Goal: Communication & Community: Answer question/provide support

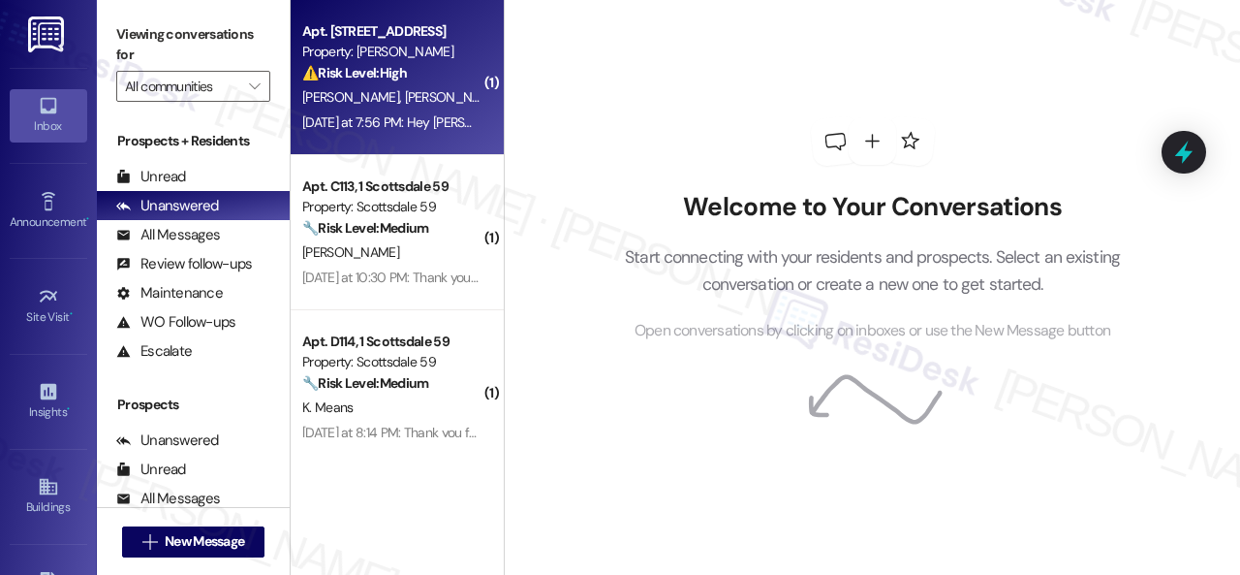
click at [421, 86] on div "S. Fruen T. Davidson" at bounding box center [391, 97] width 183 height 24
click at [433, 108] on div "[PERSON_NAME] [PERSON_NAME]" at bounding box center [391, 97] width 183 height 24
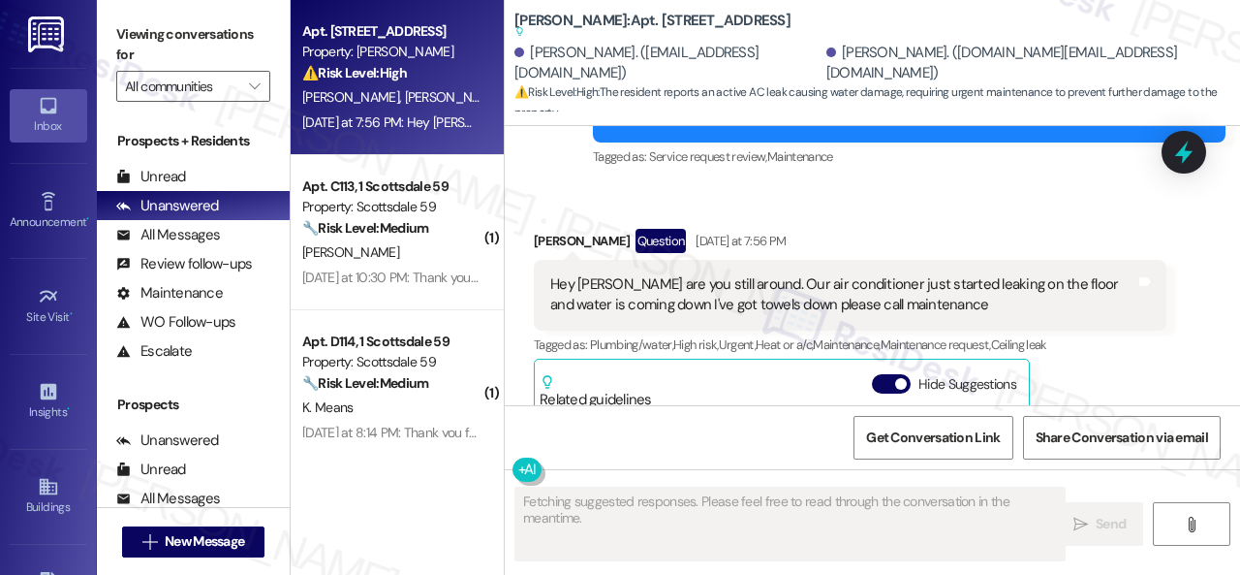
scroll to position [314, 0]
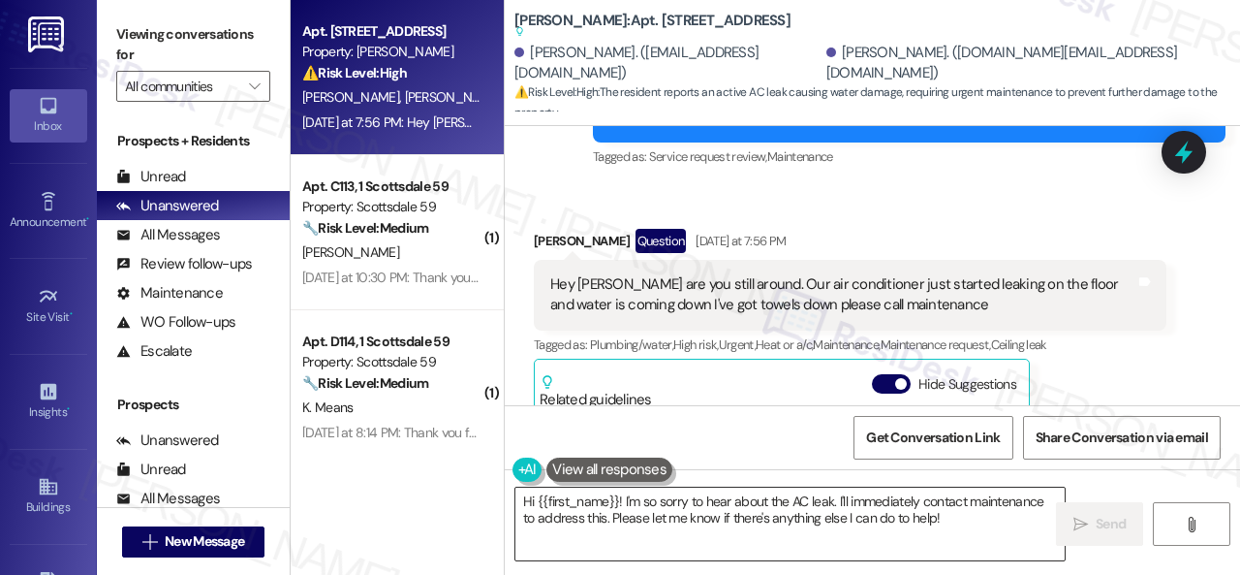
click at [917, 515] on textarea "Hi {{first_name}}! I'm so sorry to hear about the AC leak. I'll immediately con…" at bounding box center [790, 523] width 549 height 73
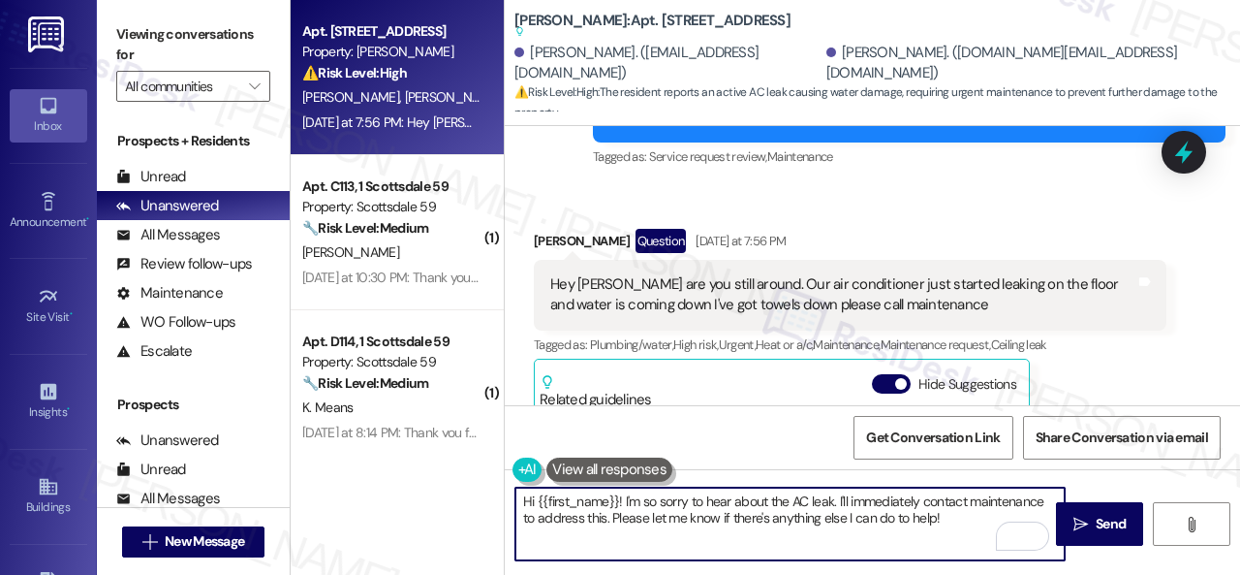
drag, startPoint x: 537, startPoint y: 497, endPoint x: 618, endPoint y: 501, distance: 81.5
click at [618, 501] on textarea "Hi {{first_name}}! I'm so sorry to hear about the AC leak. I'll immediately con…" at bounding box center [790, 523] width 549 height 73
click at [564, 505] on textarea "Hi [PERSON_NAME]! I'm so sorry to hear about the AC leak. I'll immediately cont…" at bounding box center [790, 523] width 549 height 73
paste textarea "rry for the delayed response.I'm so"
drag, startPoint x: 975, startPoint y: 497, endPoint x: 990, endPoint y: 531, distance: 37.3
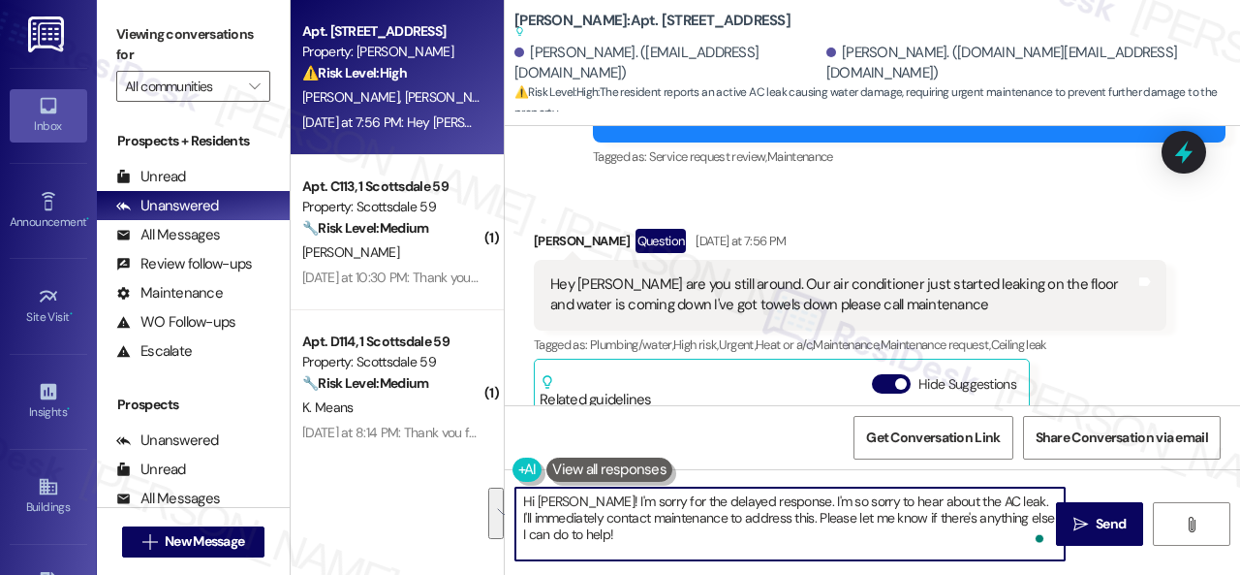
click at [990, 531] on textarea "Hi [PERSON_NAME]! I'm sorry for the delayed response. I'm so sorry to hear abou…" at bounding box center [790, 523] width 549 height 73
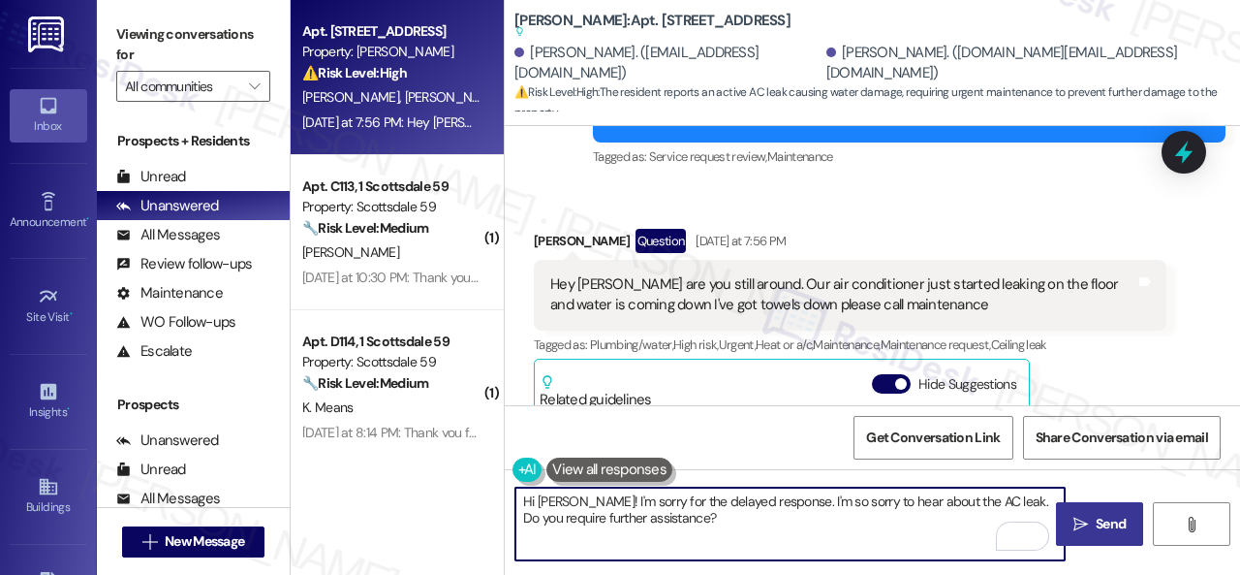
type textarea "Hi [PERSON_NAME]! I'm sorry for the delayed response. I'm so sorry to hear abou…"
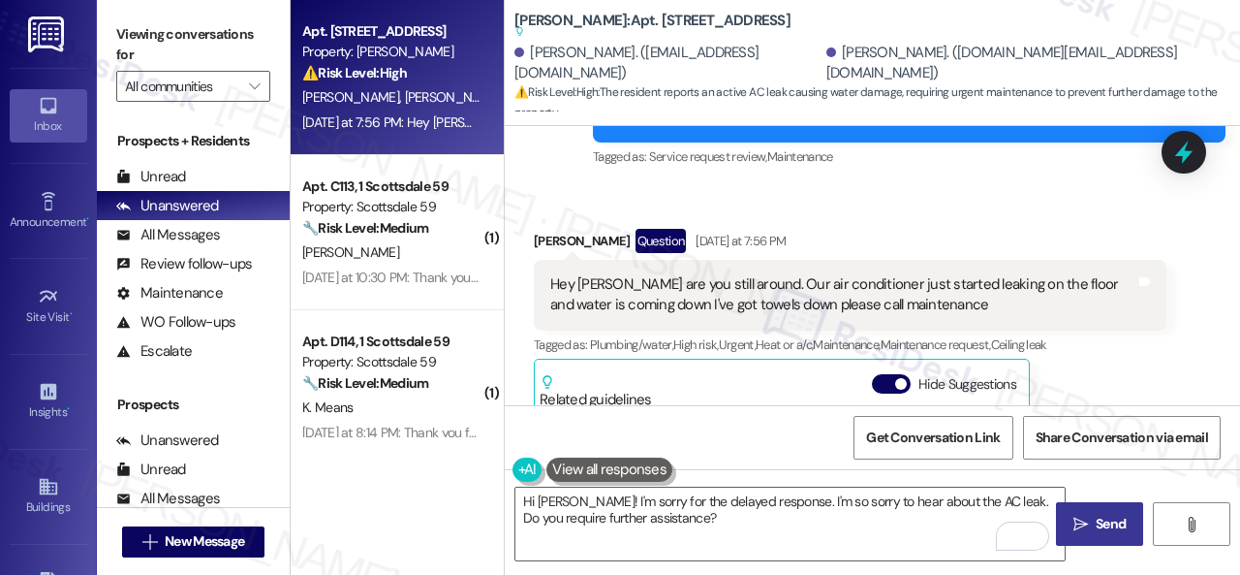
click at [1105, 517] on span "Send" at bounding box center [1111, 524] width 30 height 20
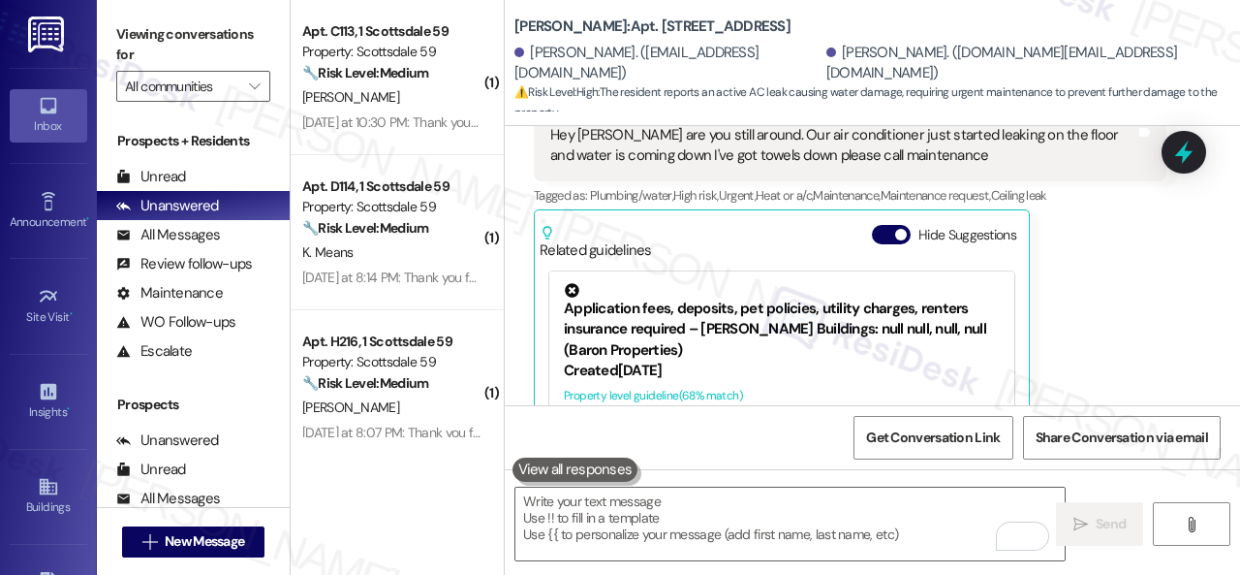
scroll to position [374, 0]
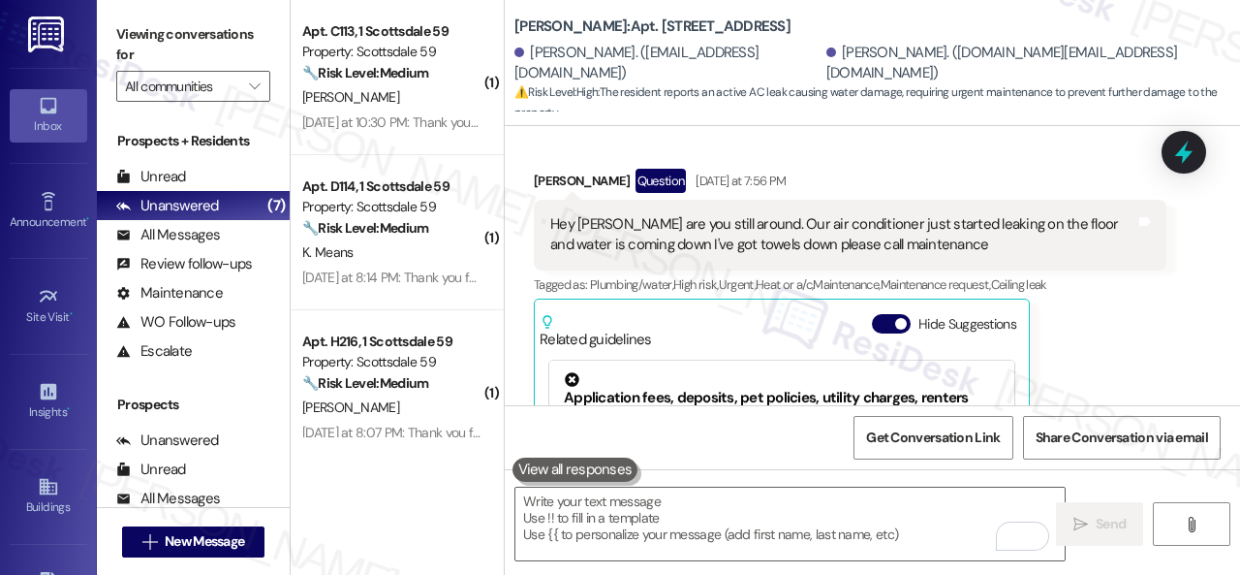
click at [1126, 303] on div "[PERSON_NAME] Question [DATE] at 7:56 PM Hey [PERSON_NAME] are you still around…" at bounding box center [850, 378] width 633 height 418
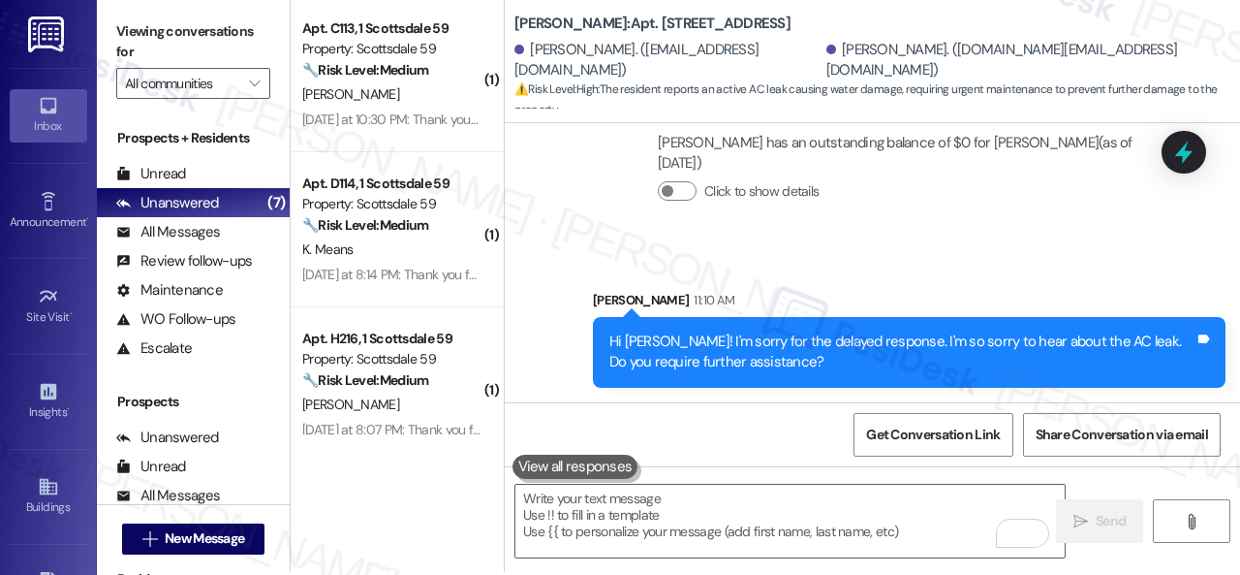
scroll to position [6, 0]
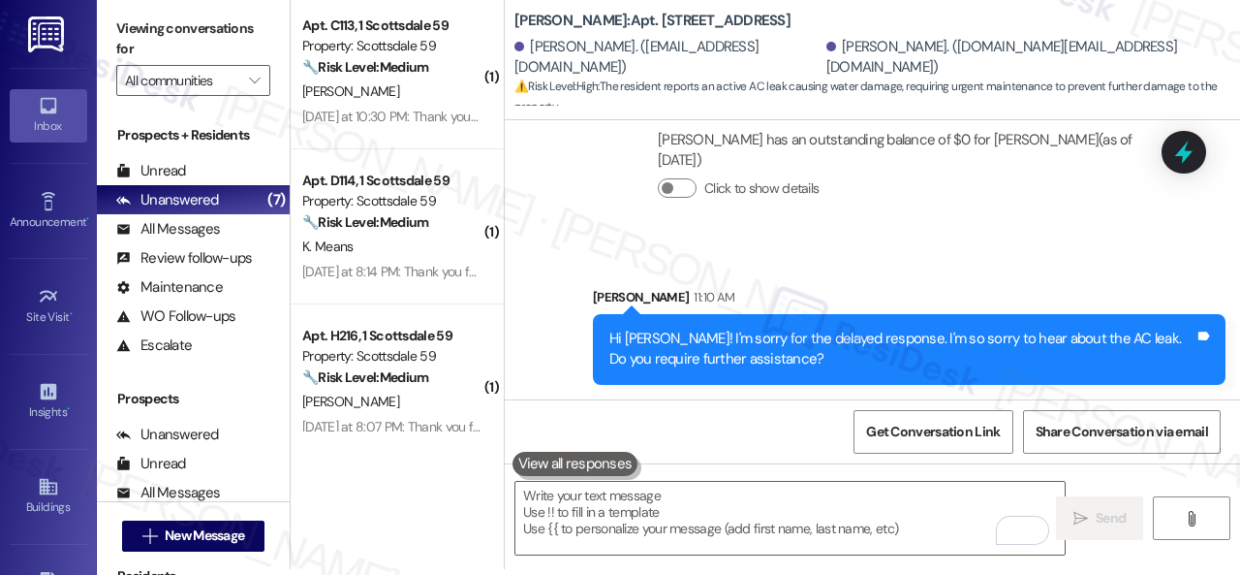
click at [815, 222] on div "[PERSON_NAME] has an outstanding balance of $0 for [PERSON_NAME] (as of [DATE])…" at bounding box center [904, 171] width 525 height 113
click at [556, 159] on div "Collections Status 1:57 AM [PERSON_NAME] has an outstanding balance of $0 for […" at bounding box center [850, 159] width 662 height 170
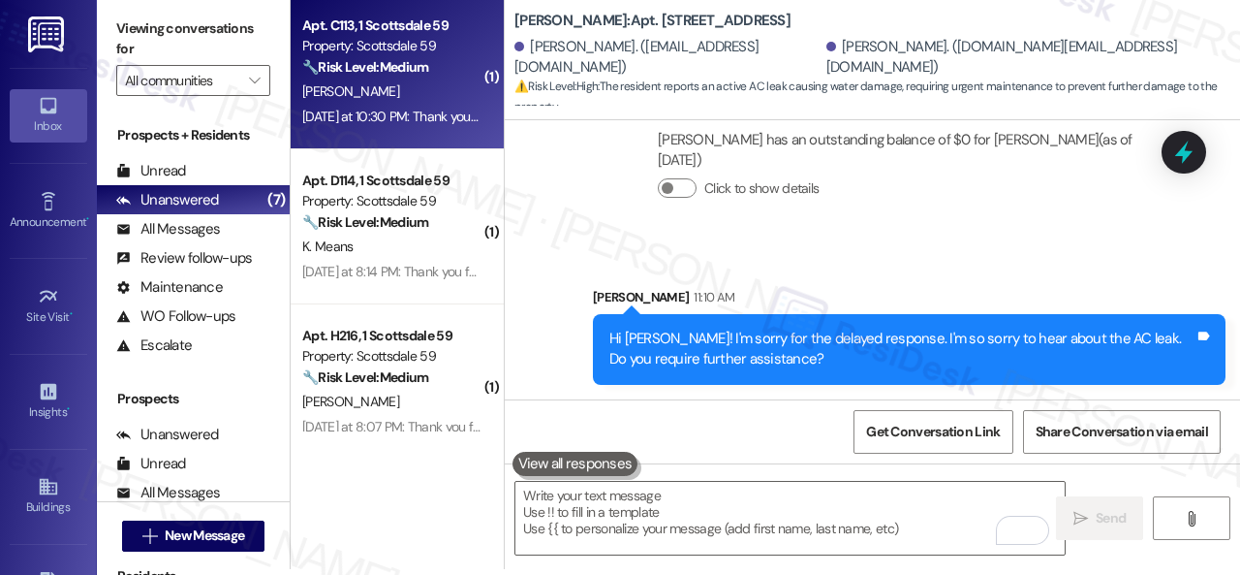
click at [443, 98] on div "[PERSON_NAME]" at bounding box center [391, 91] width 183 height 24
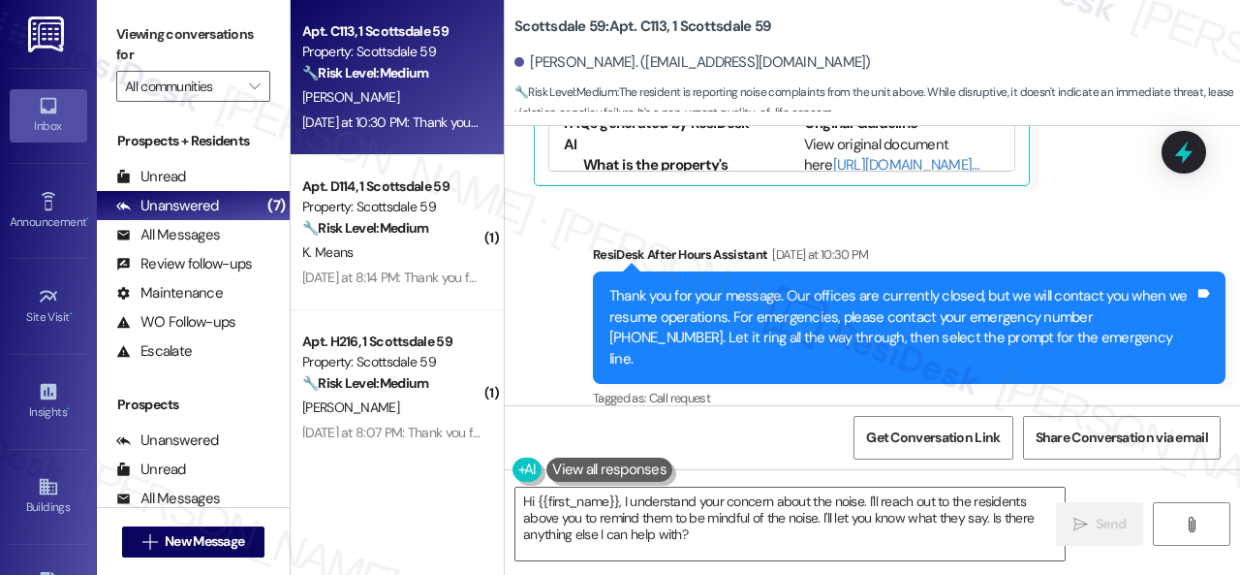
scroll to position [986, 0]
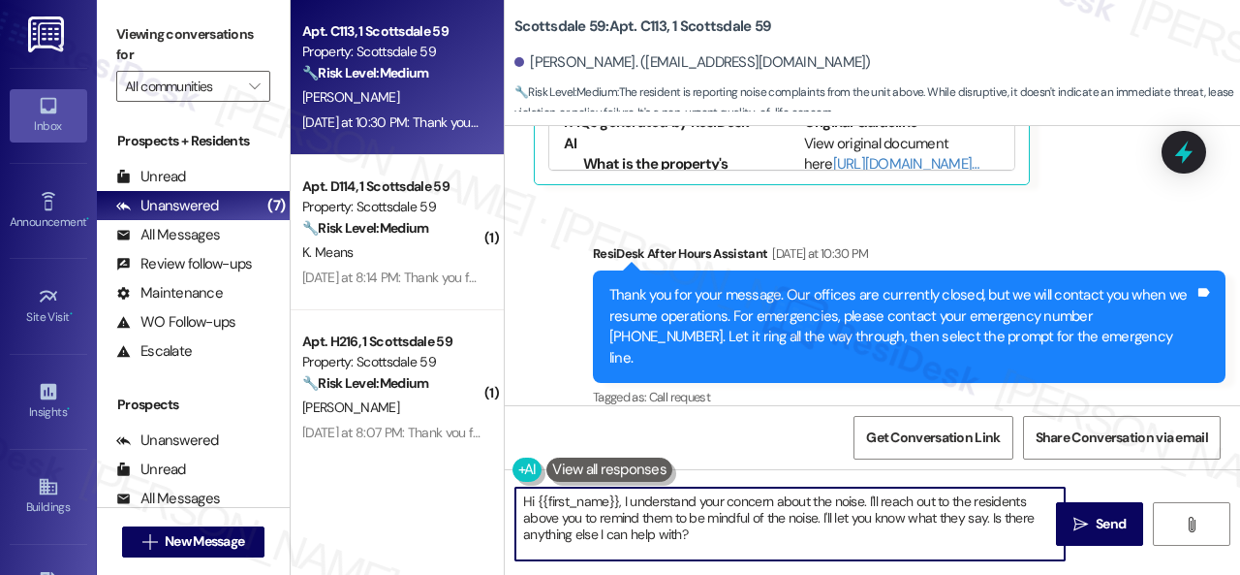
drag, startPoint x: 880, startPoint y: 500, endPoint x: 894, endPoint y: 548, distance: 49.7
click at [894, 548] on textarea "Hi {{first_name}}, I understand your concern about the noise. I'll reach out to…" at bounding box center [790, 523] width 549 height 73
drag, startPoint x: 838, startPoint y: 520, endPoint x: 1024, endPoint y: 518, distance: 186.1
click at [1024, 518] on textarea "Hi {{first_name}}, I understand your concern about the noise. Thank you for let…" at bounding box center [790, 523] width 549 height 73
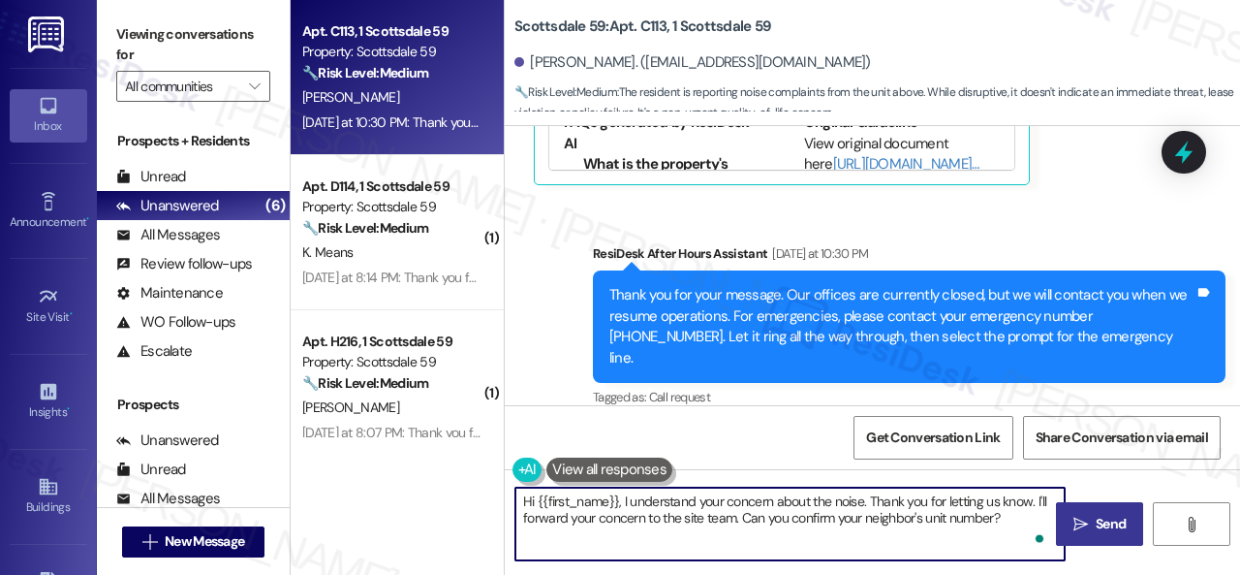
type textarea "Hi {{first_name}}, I understand your concern about the noise. Thank you for let…"
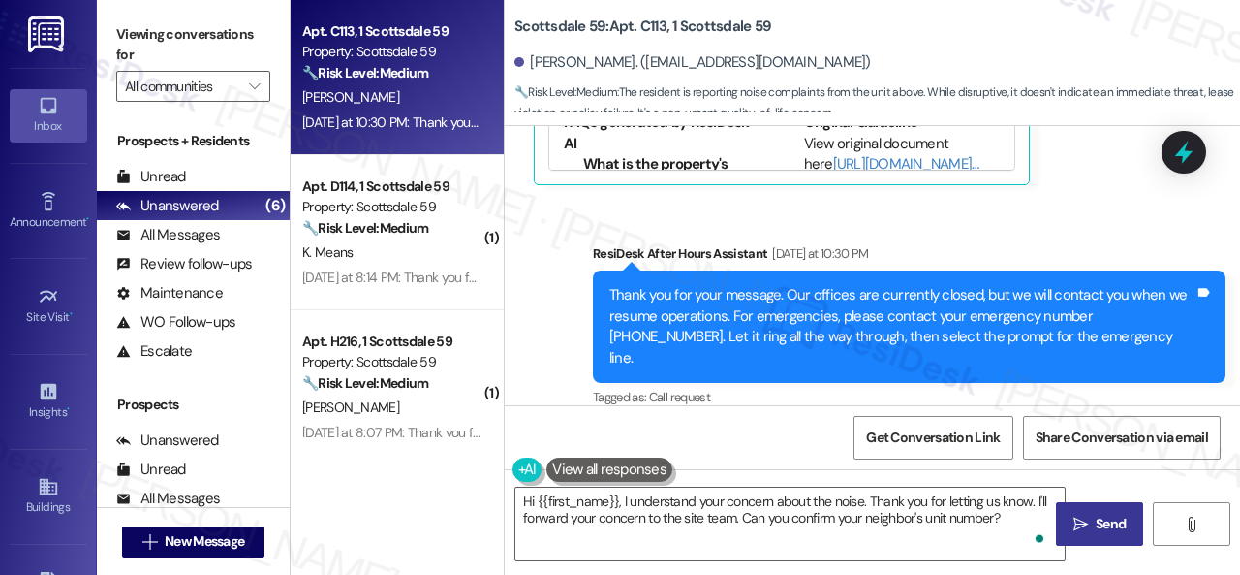
click at [1092, 531] on span "Send" at bounding box center [1111, 524] width 38 height 20
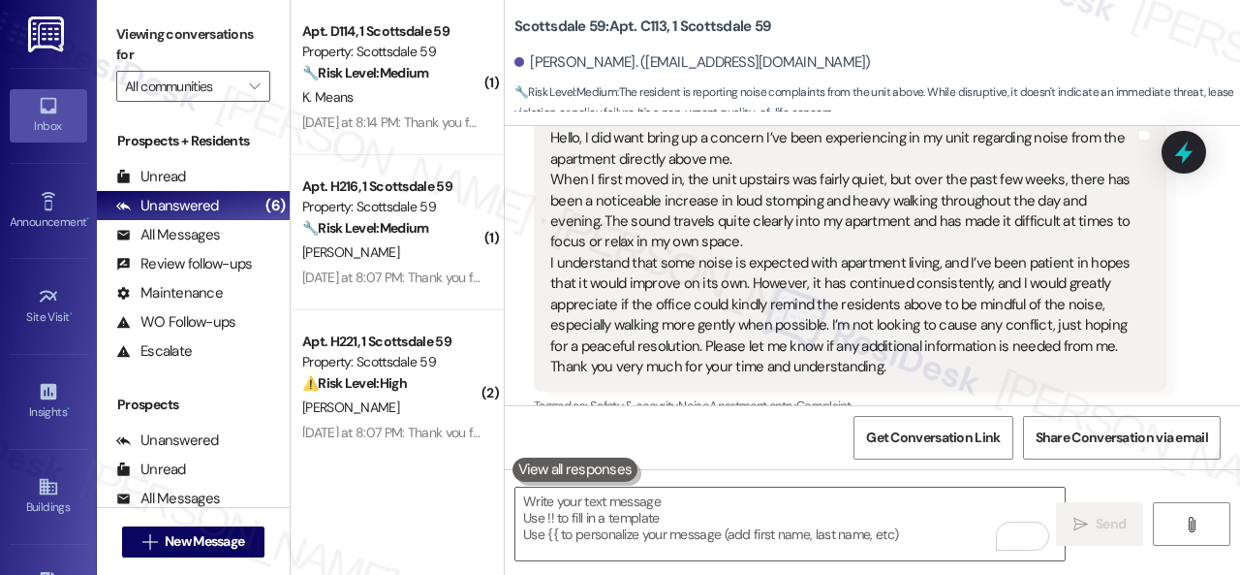
scroll to position [1142, 0]
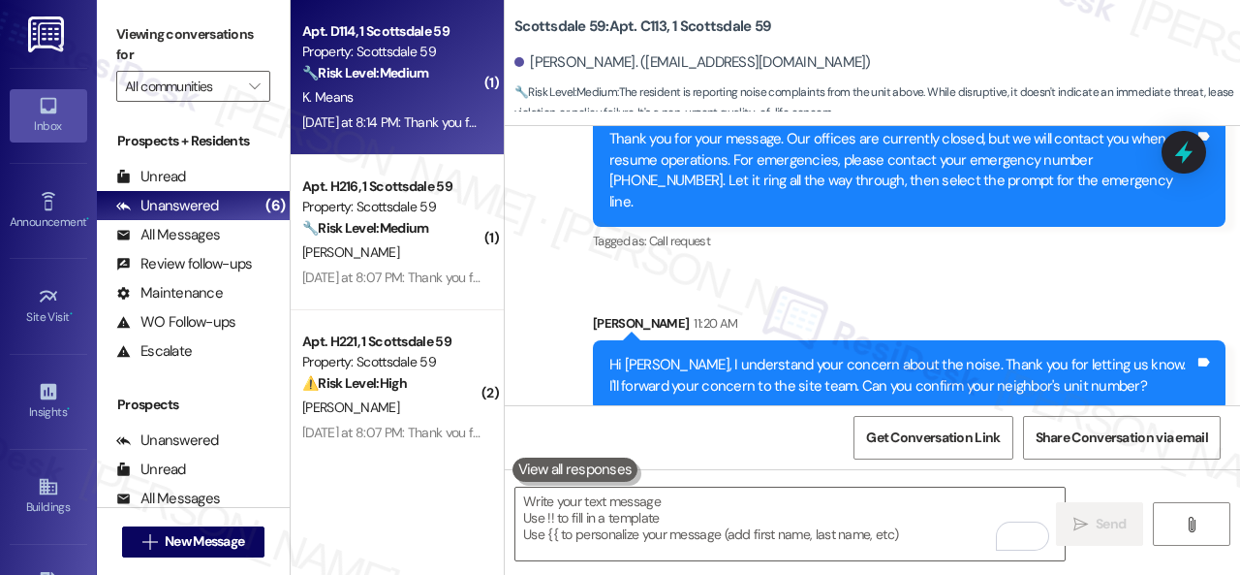
click at [417, 104] on div "K. Means" at bounding box center [391, 97] width 183 height 24
type textarea "Fetching suggested responses. Please feel free to read through the conversation…"
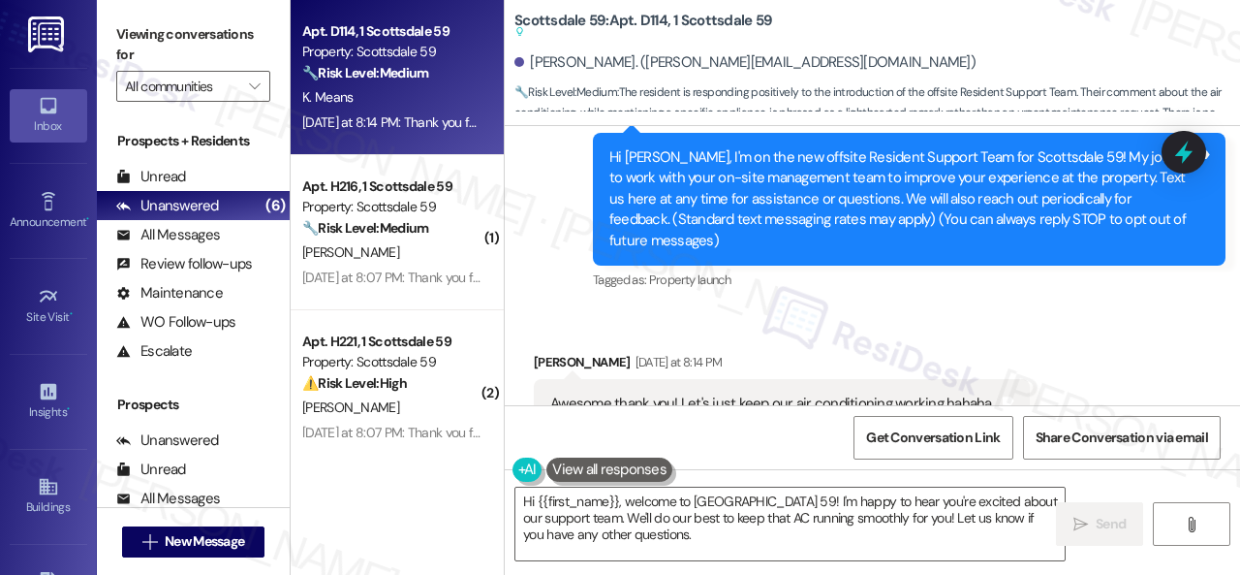
scroll to position [291, 0]
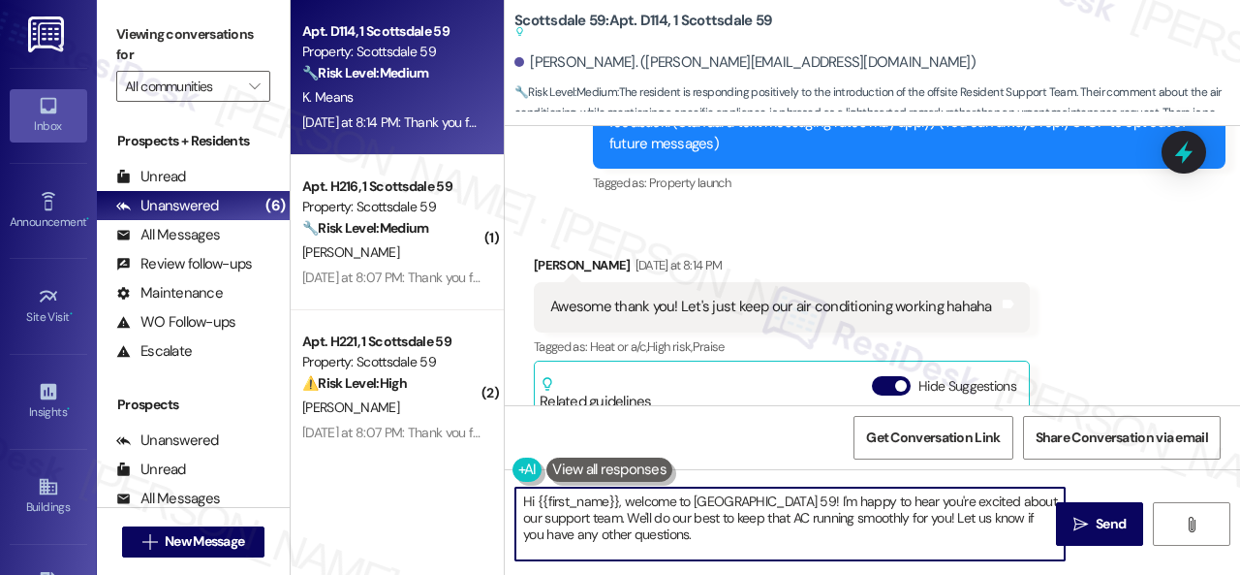
drag, startPoint x: 542, startPoint y: 487, endPoint x: 451, endPoint y: 460, distance: 95.0
click at [451, 460] on div "Apt. D114, 1 Scottsdale 59 Property: Scottsdale 59 🔧 Risk Level: Medium The res…" at bounding box center [766, 287] width 950 height 575
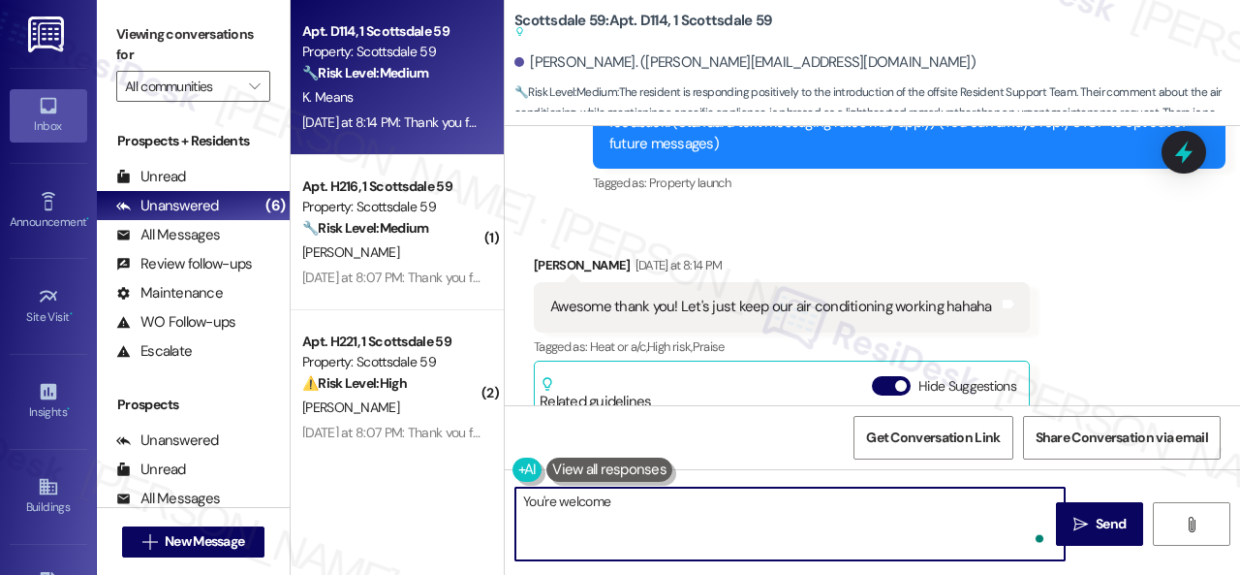
type textarea "You're welcome!"
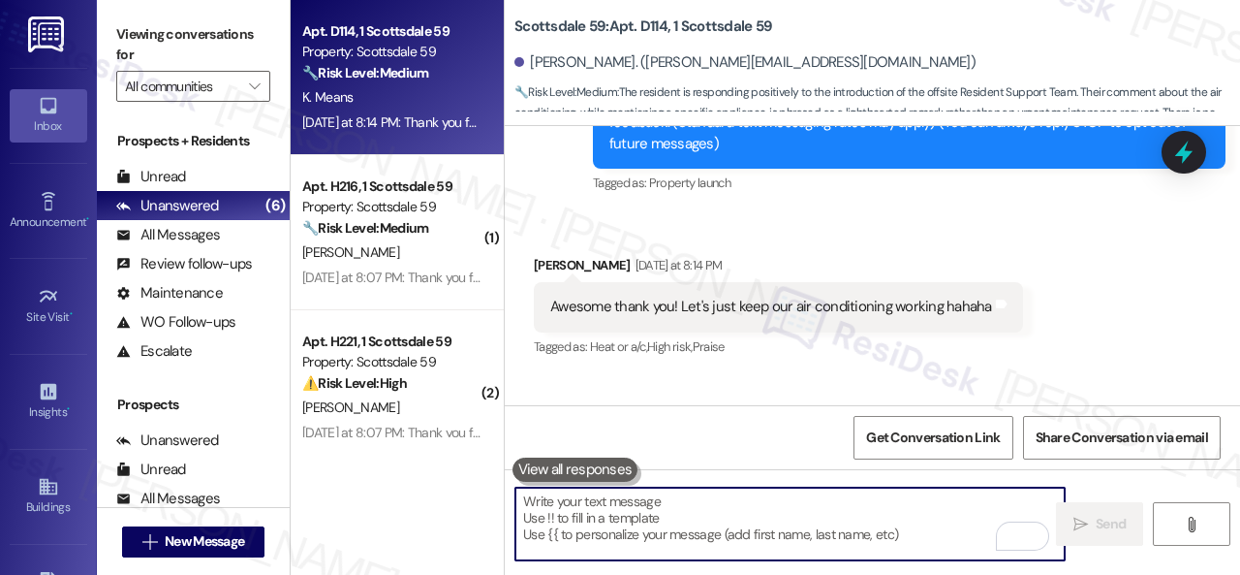
scroll to position [239, 0]
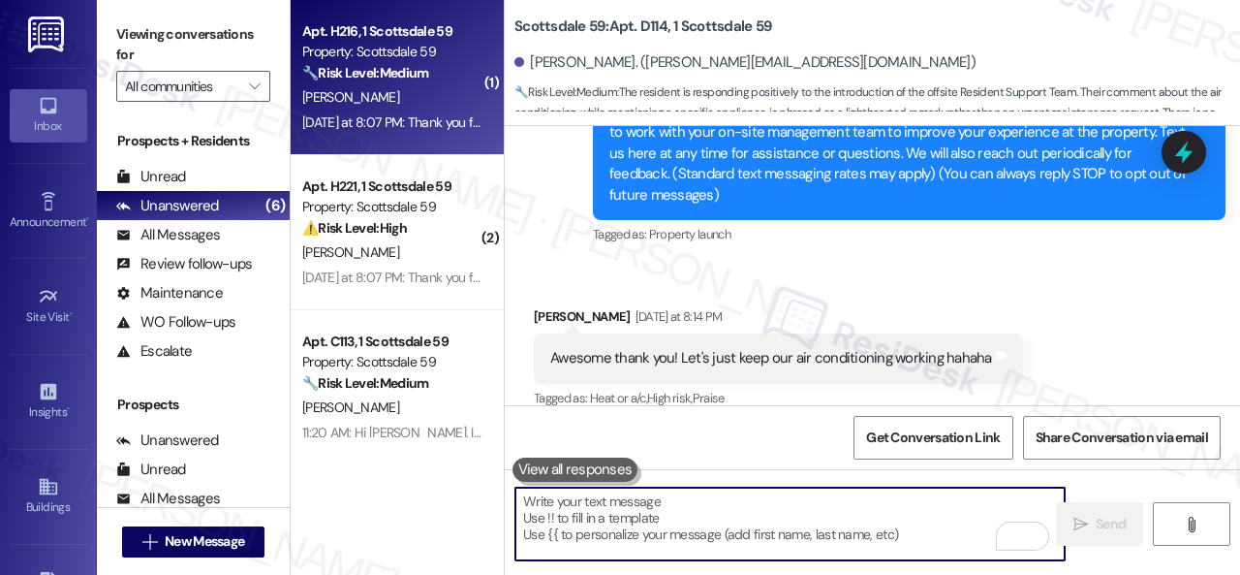
click at [430, 94] on div "[PERSON_NAME]" at bounding box center [391, 97] width 183 height 24
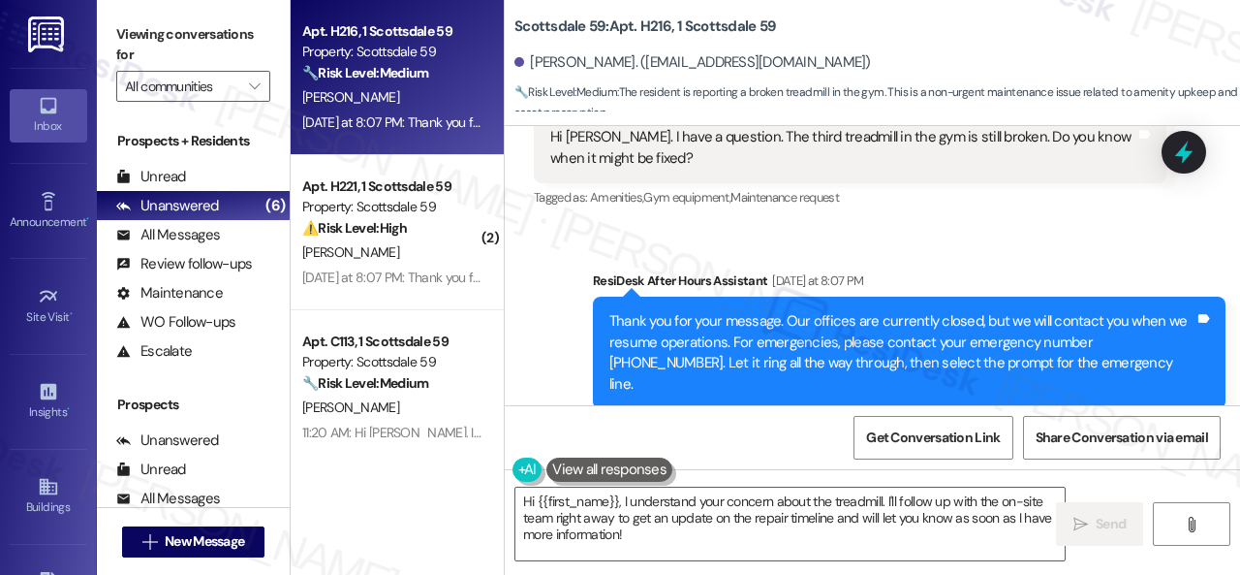
scroll to position [416, 0]
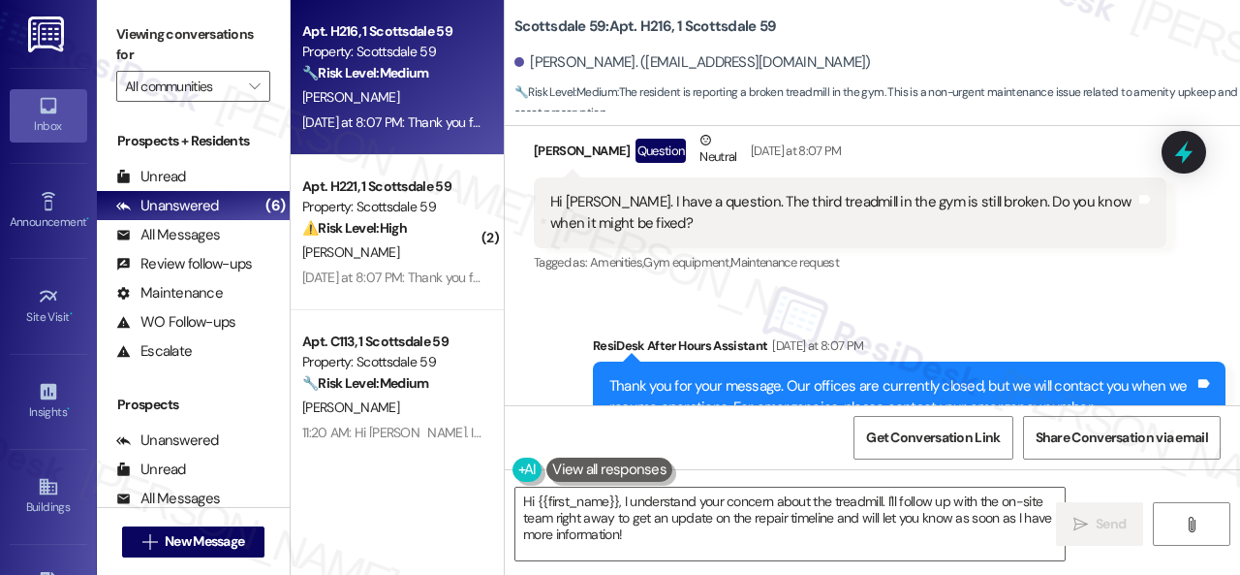
click at [990, 318] on div "Sent via SMS ResiDesk After Hours Assistant [DATE] at 8:07 PM Thank you for you…" at bounding box center [873, 405] width 736 height 226
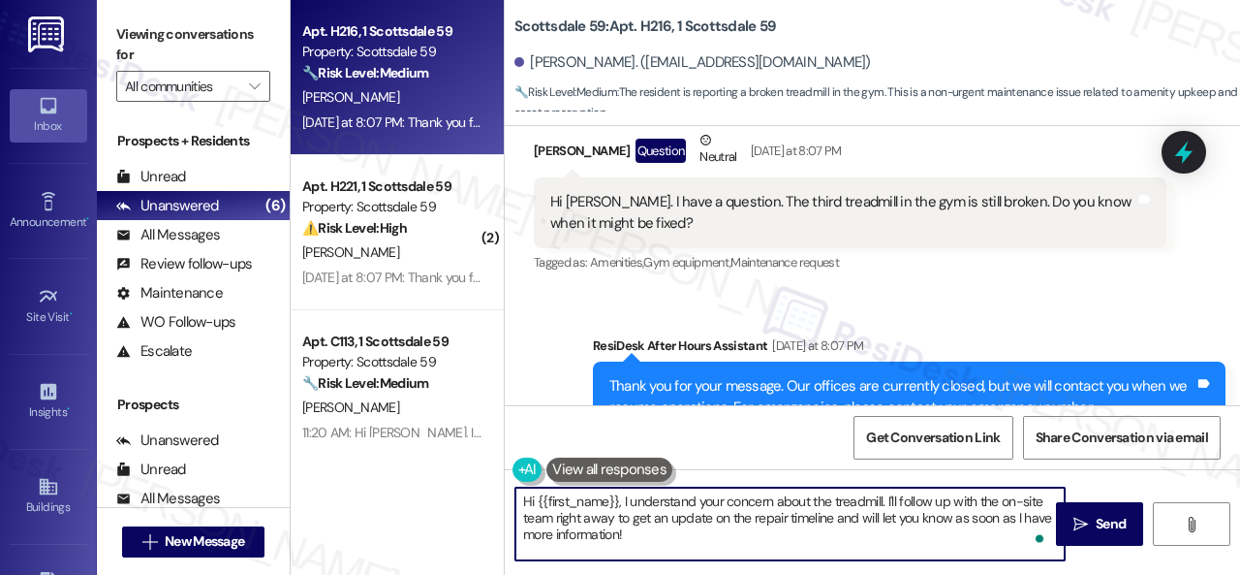
scroll to position [6, 0]
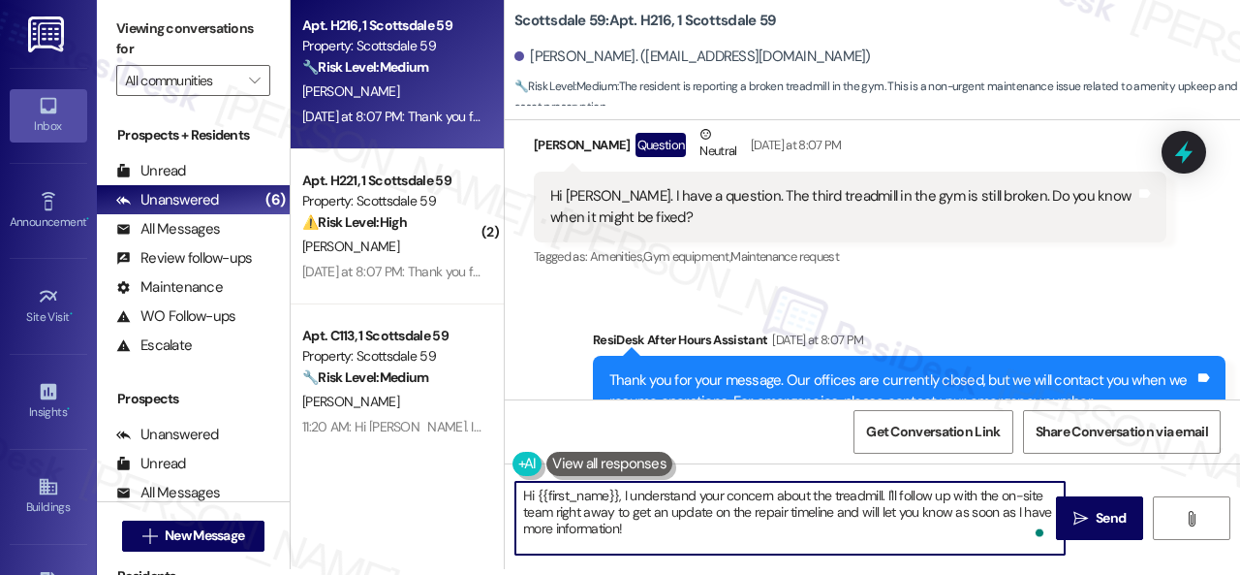
drag, startPoint x: 887, startPoint y: 501, endPoint x: 929, endPoint y: 562, distance: 74.5
click at [929, 562] on div "Hi {{first_name}}, I understand your concern about the treadmill. I'll follow u…" at bounding box center [873, 535] width 736 height 145
paste textarea "will forward your concern to the site team and get back to you as soon as I rec…"
drag, startPoint x: 960, startPoint y: 498, endPoint x: 1032, endPoint y: 491, distance: 72.0
click at [1032, 491] on textarea "Hi {{first_name}}, I understand your concern about the treadmill. I will forwar…" at bounding box center [790, 518] width 549 height 73
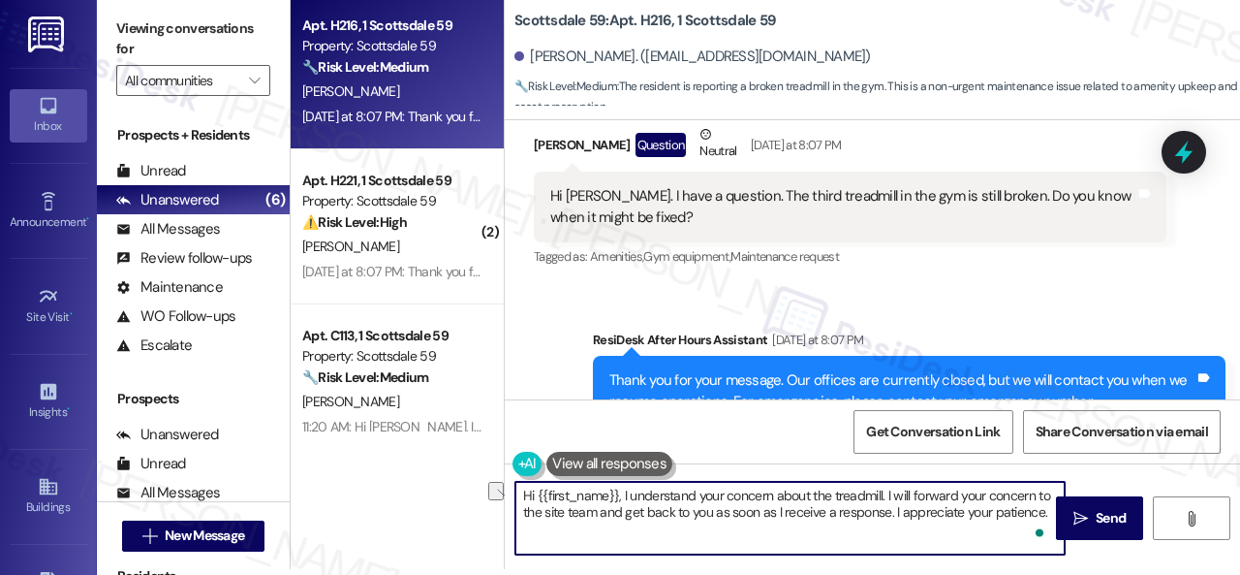
click at [1018, 502] on textarea "Hi {{first_name}}, I understand your concern about the treadmill. I will forwar…" at bounding box center [790, 518] width 549 height 73
type textarea "Hi {{first_name}}, I understand your concern about the treadmill. I will forwar…"
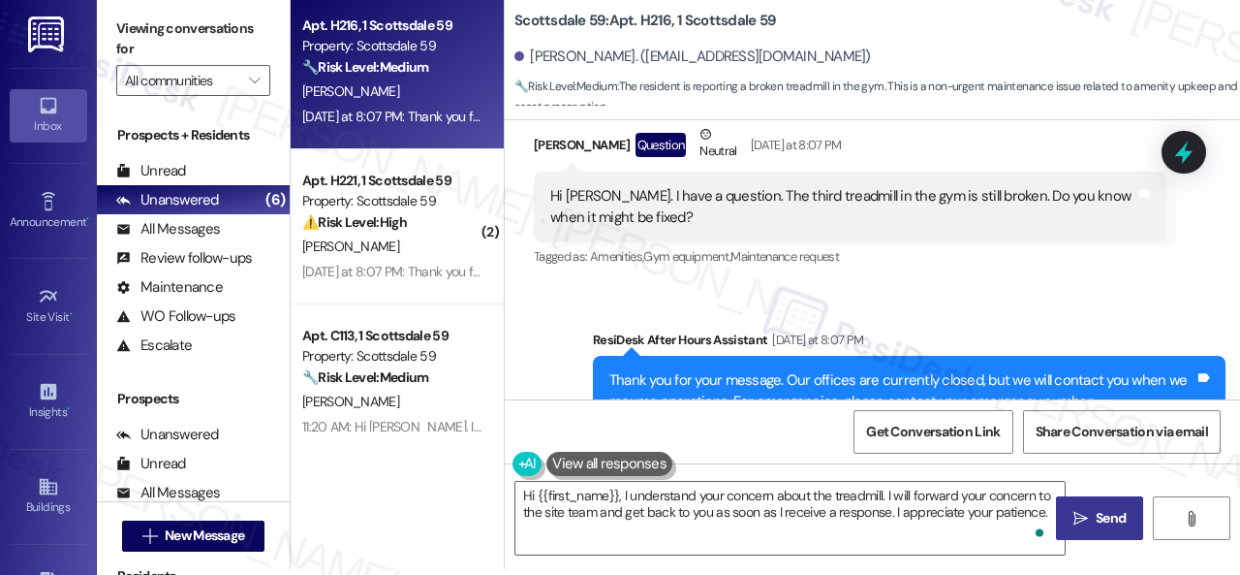
click at [1102, 524] on span "Send" at bounding box center [1111, 518] width 30 height 20
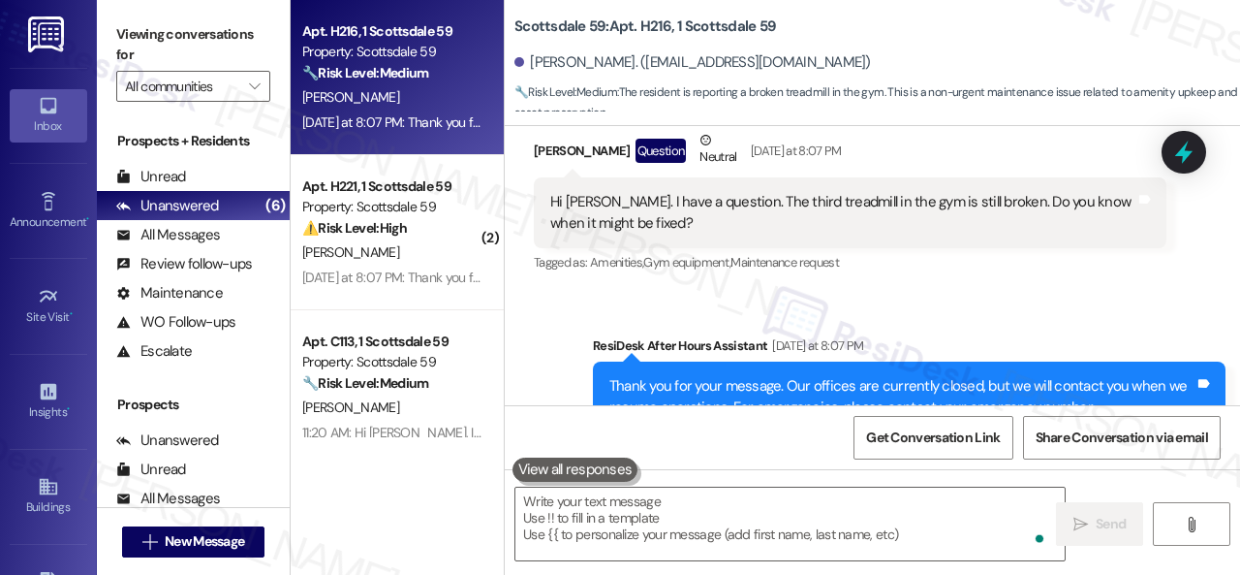
scroll to position [301, 0]
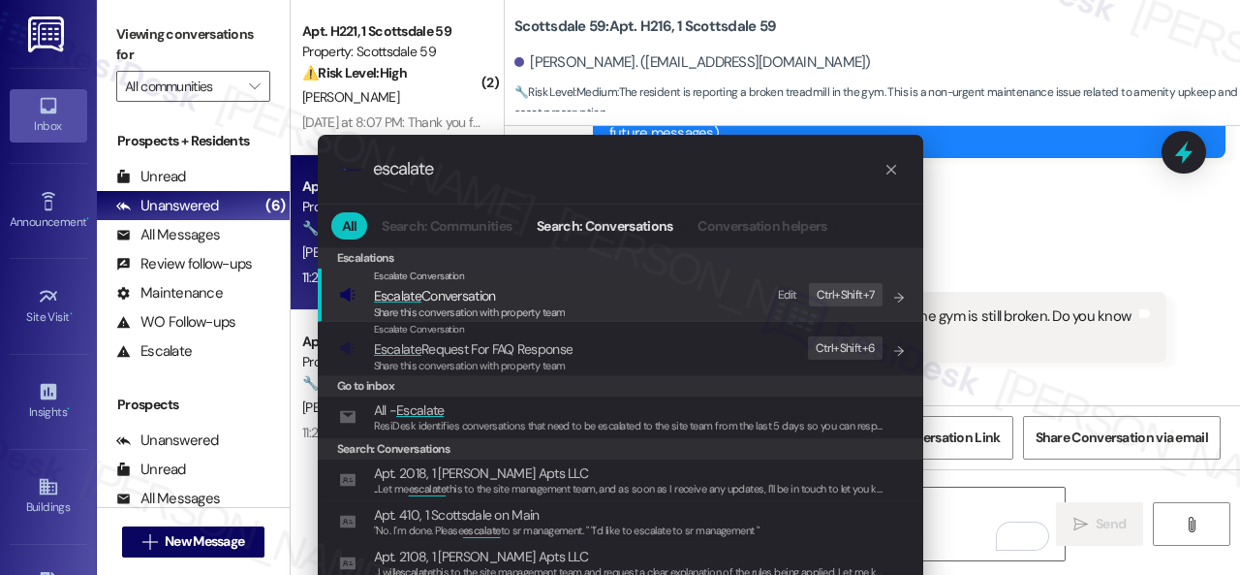
click at [788, 292] on div "Edit" at bounding box center [787, 295] width 19 height 20
drag, startPoint x: 457, startPoint y: 164, endPoint x: 27, endPoint y: 102, distance: 434.7
click at [226, 168] on div ".cls-1{fill:#0a055f;}.cls-2{fill:#0cc4c4;} resideskLogoBlueOrange escalate All …" at bounding box center [620, 287] width 1240 height 575
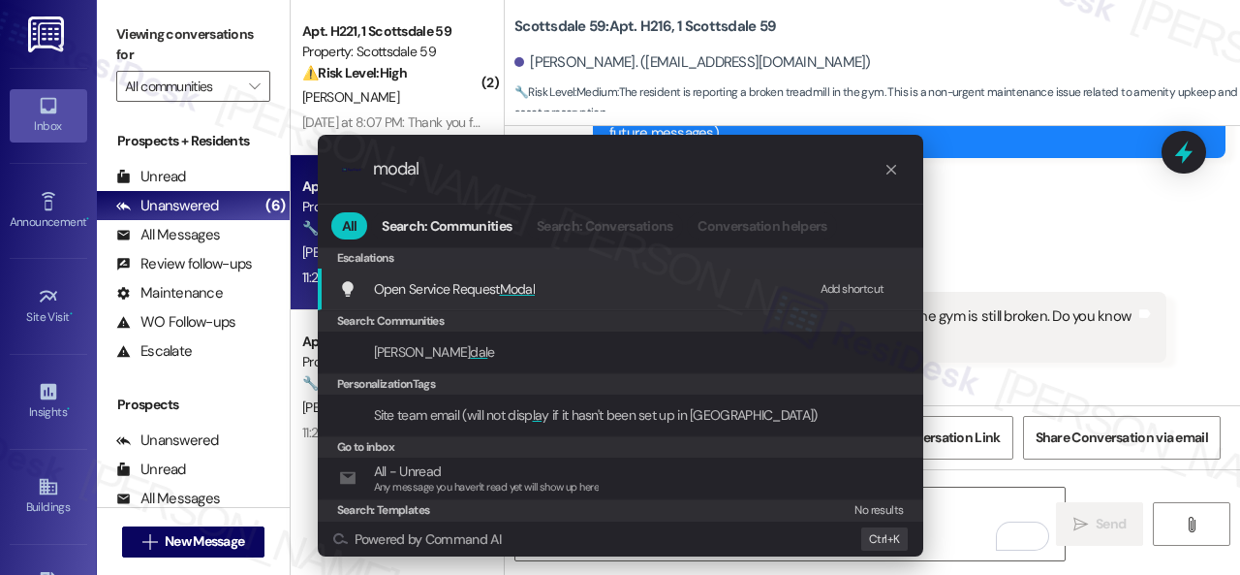
type input "modal"
click at [845, 285] on div "Add shortcut" at bounding box center [853, 289] width 64 height 20
click at [1002, 247] on div ".cls-1{fill:#0a055f;}.cls-2{fill:#0cc4c4;} resideskLogoBlueOrange modal All Sea…" at bounding box center [620, 287] width 1240 height 575
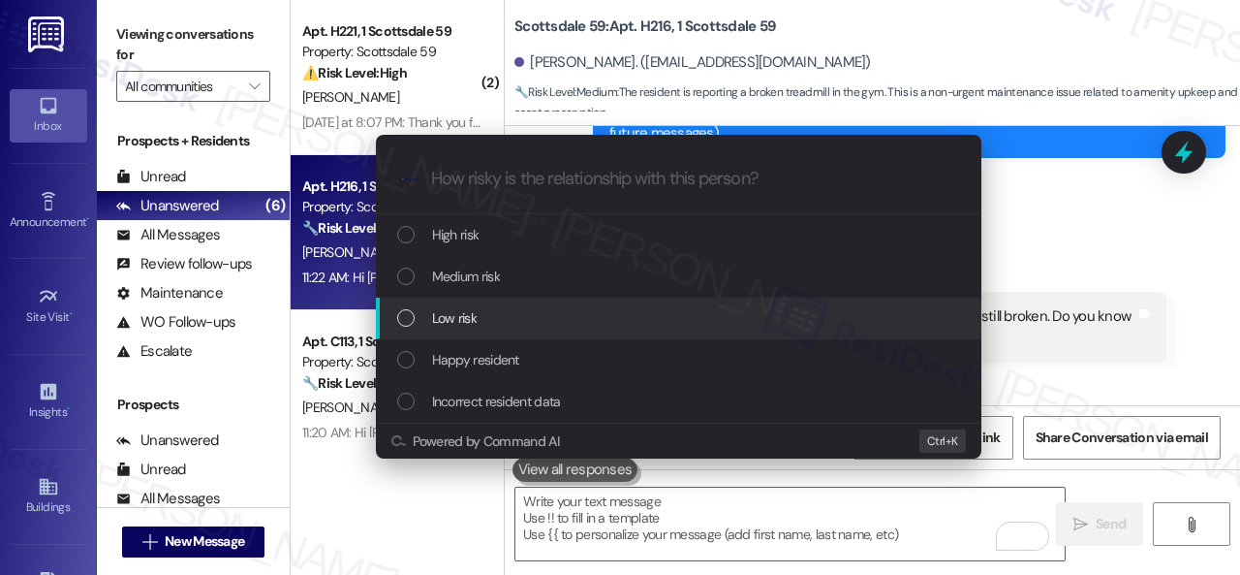
click at [481, 314] on div "Low risk" at bounding box center [680, 317] width 567 height 21
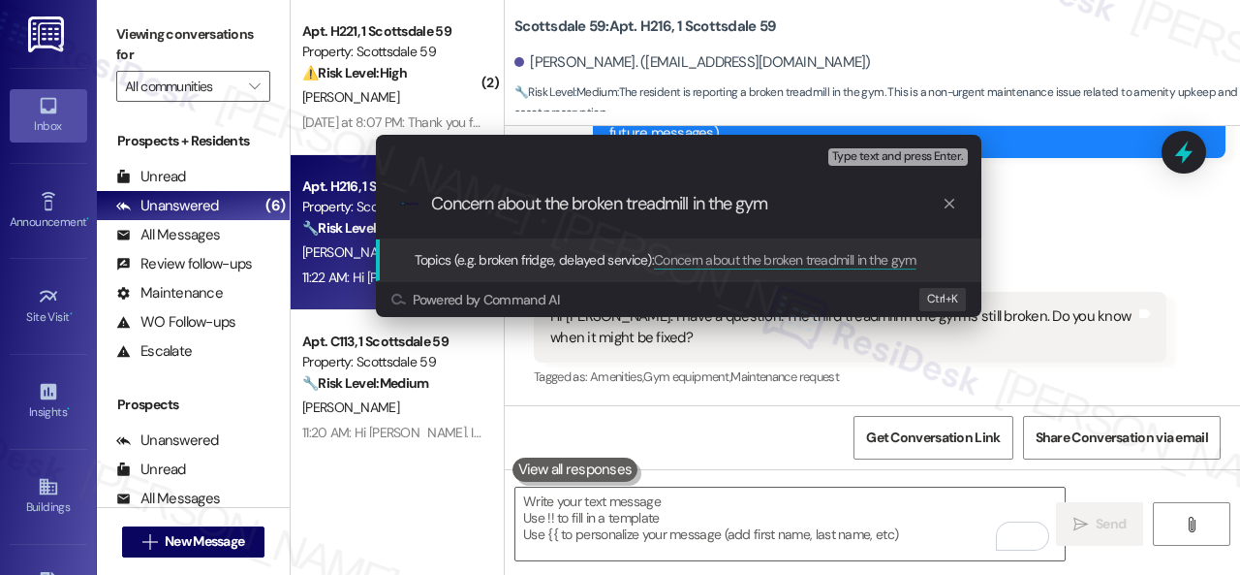
type input "Concern about the broken treadmill in the gym."
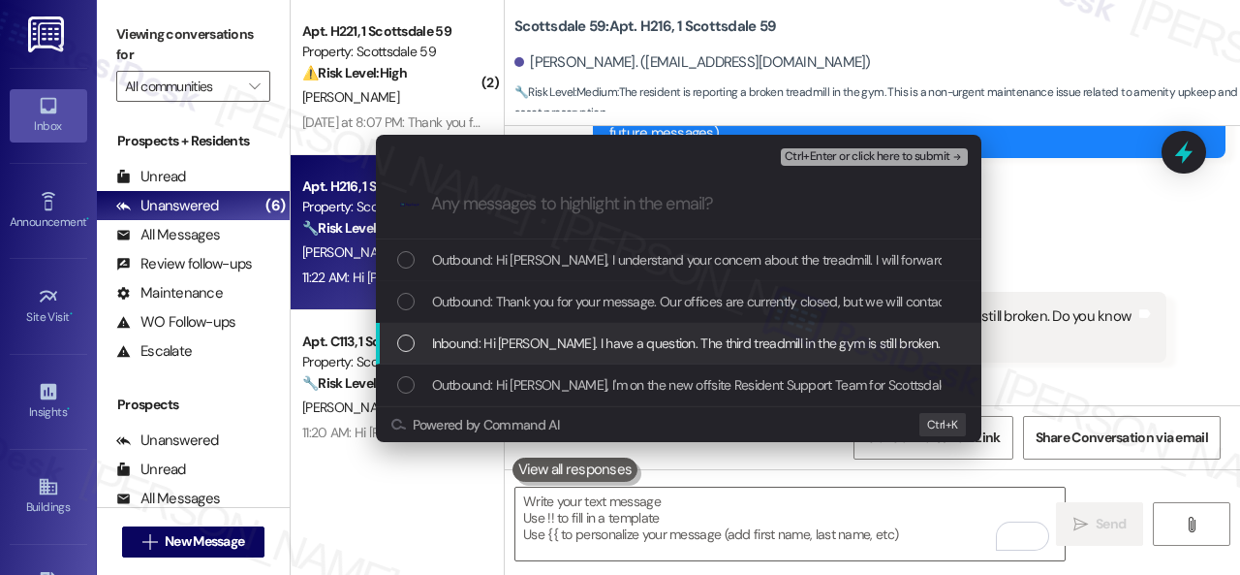
click at [764, 350] on span "Inbound: Hi [PERSON_NAME]. I have a question. The third treadmill in the gym is…" at bounding box center [791, 342] width 719 height 21
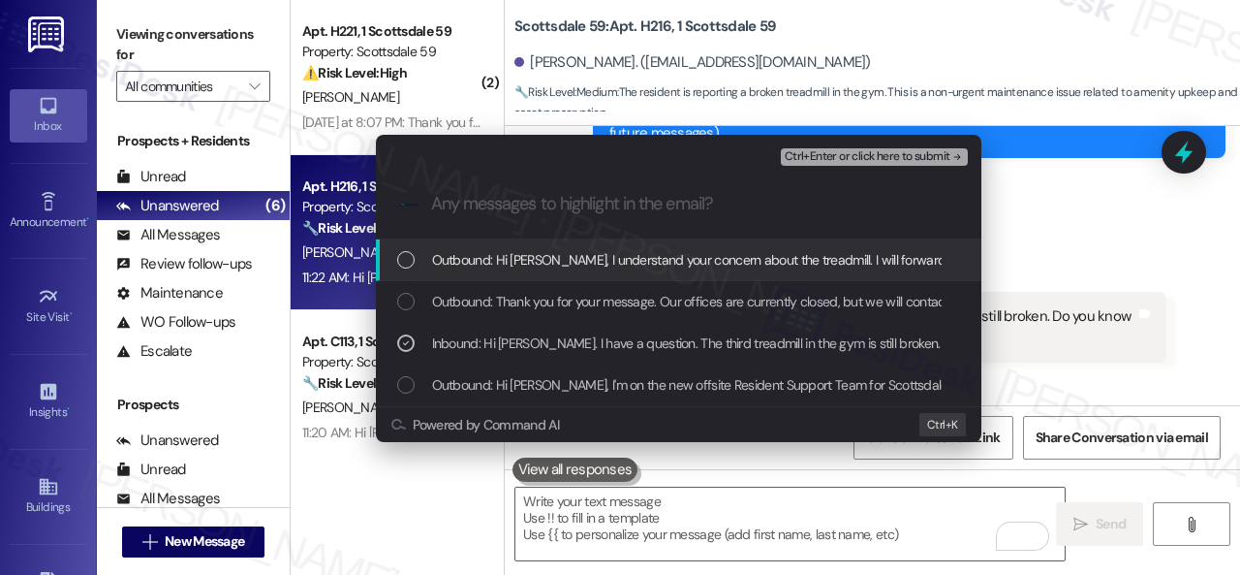
click at [862, 158] on span "Ctrl+Enter or click here to submit" at bounding box center [868, 157] width 166 height 14
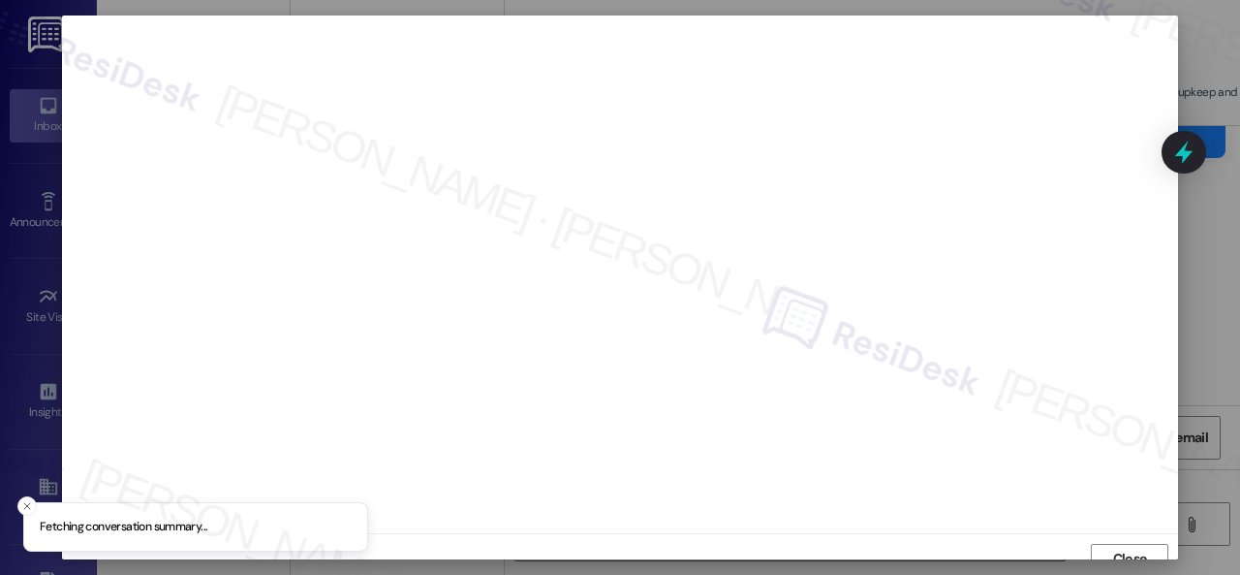
scroll to position [15, 0]
click at [1110, 535] on span "Close" at bounding box center [1131, 544] width 42 height 20
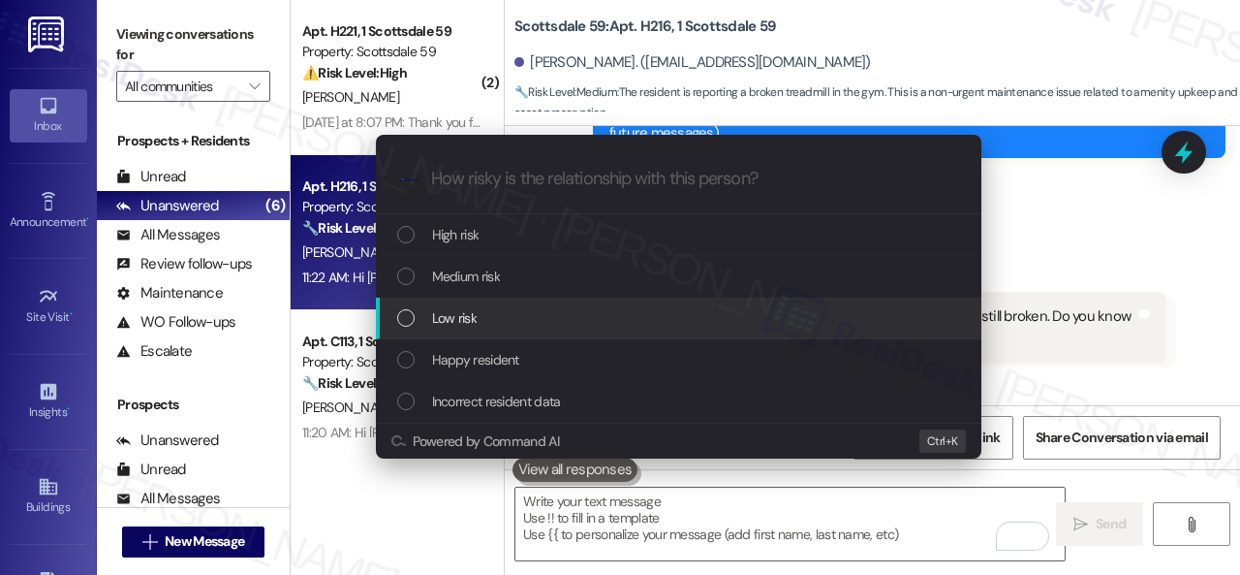
click at [458, 310] on span "Low risk" at bounding box center [454, 317] width 45 height 21
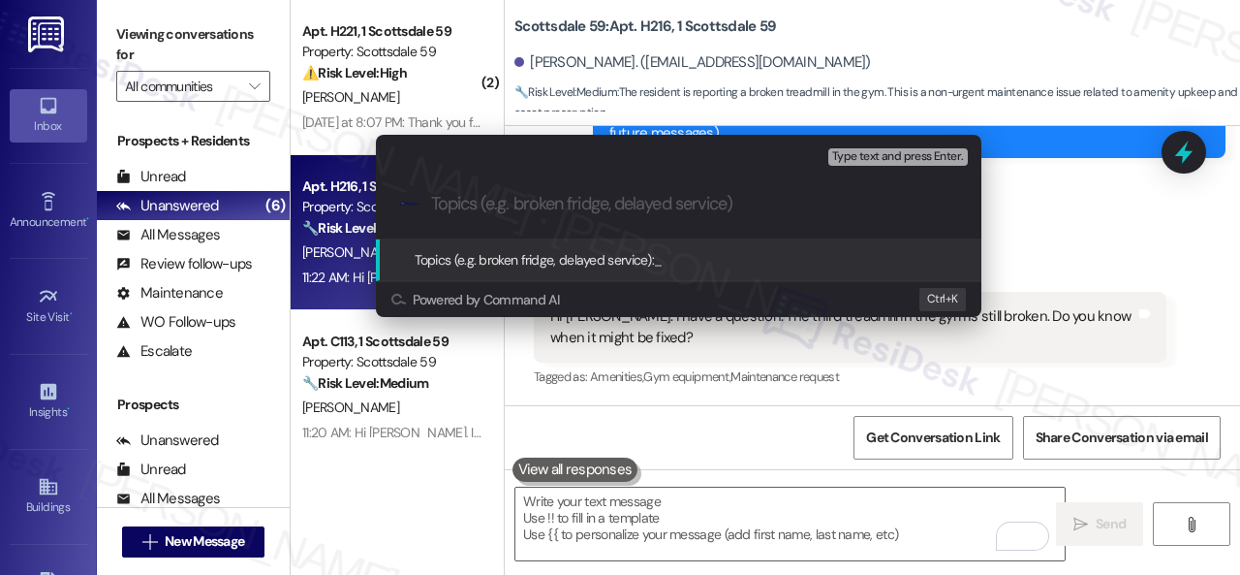
paste input "Concern about the broken treadmill in the gym."
type input "Concern about the broken treadmill in the gym."
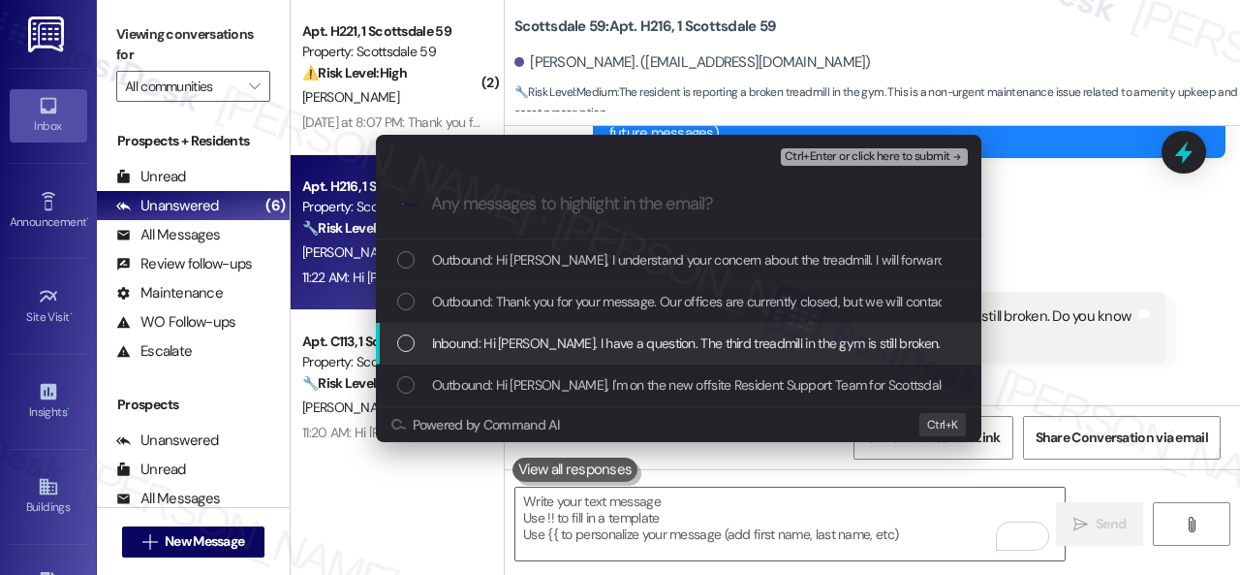
click at [501, 336] on span "Inbound: Hi [PERSON_NAME]. I have a question. The third treadmill in the gym is…" at bounding box center [791, 342] width 719 height 21
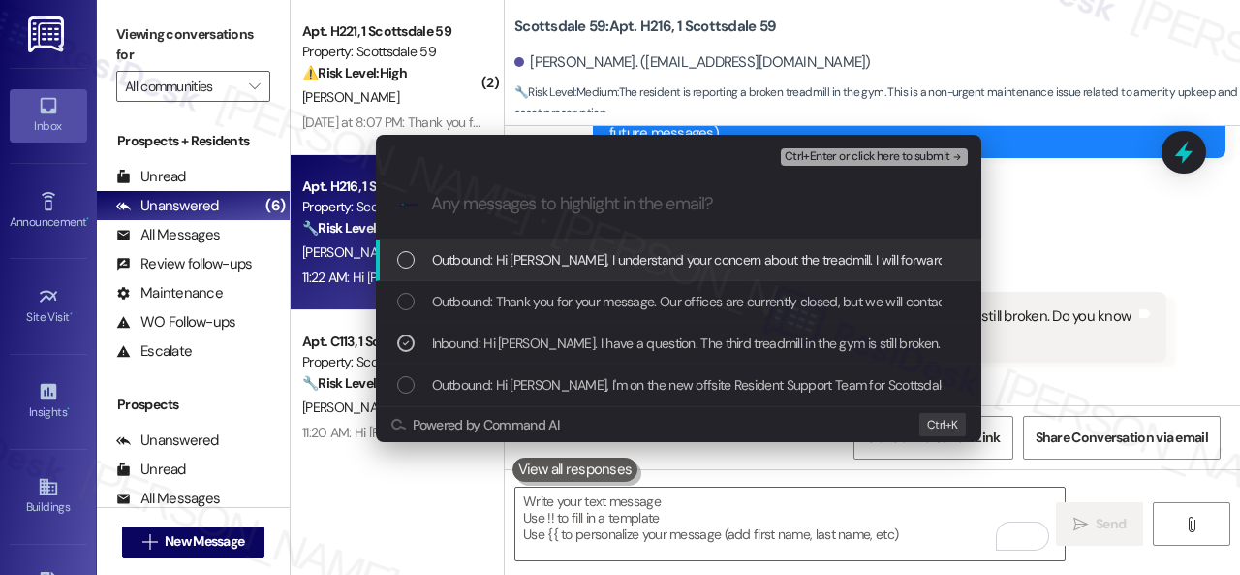
click at [806, 150] on span "Ctrl+Enter or click here to submit" at bounding box center [868, 157] width 166 height 14
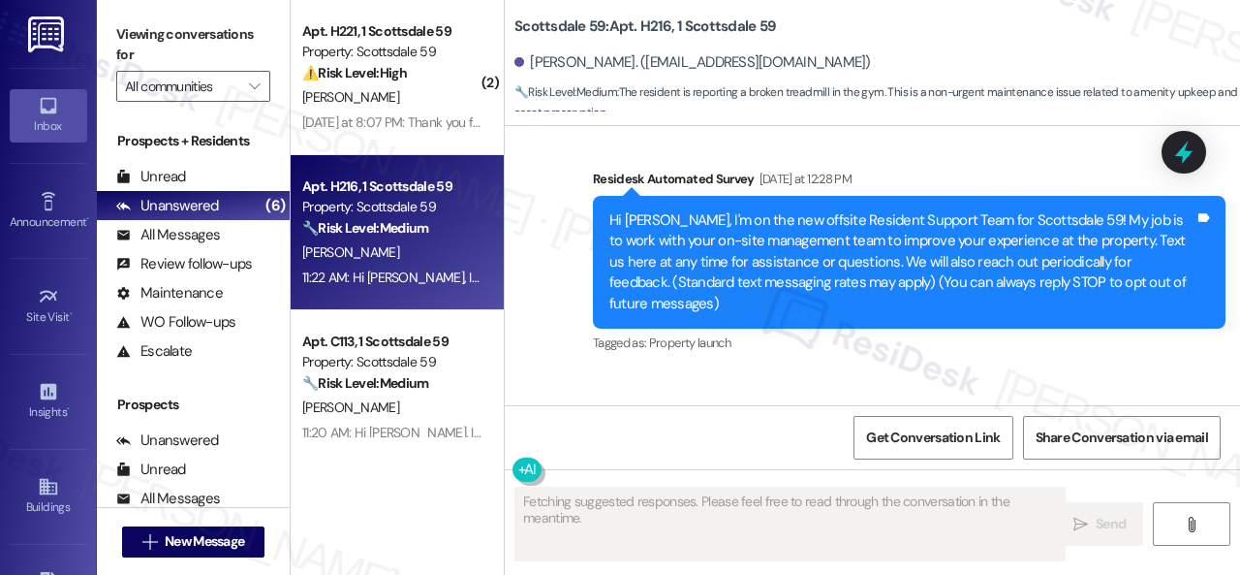
scroll to position [301, 0]
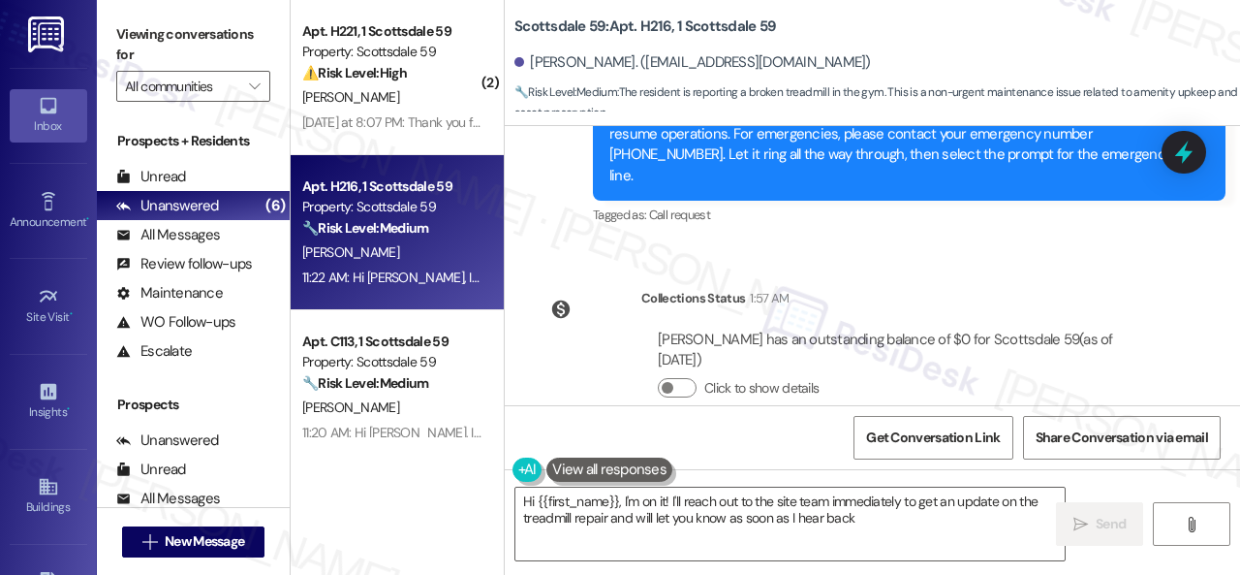
type textarea "Hi {{first_name}}, I'm on it! I'll reach out to the site team immediately to ge…"
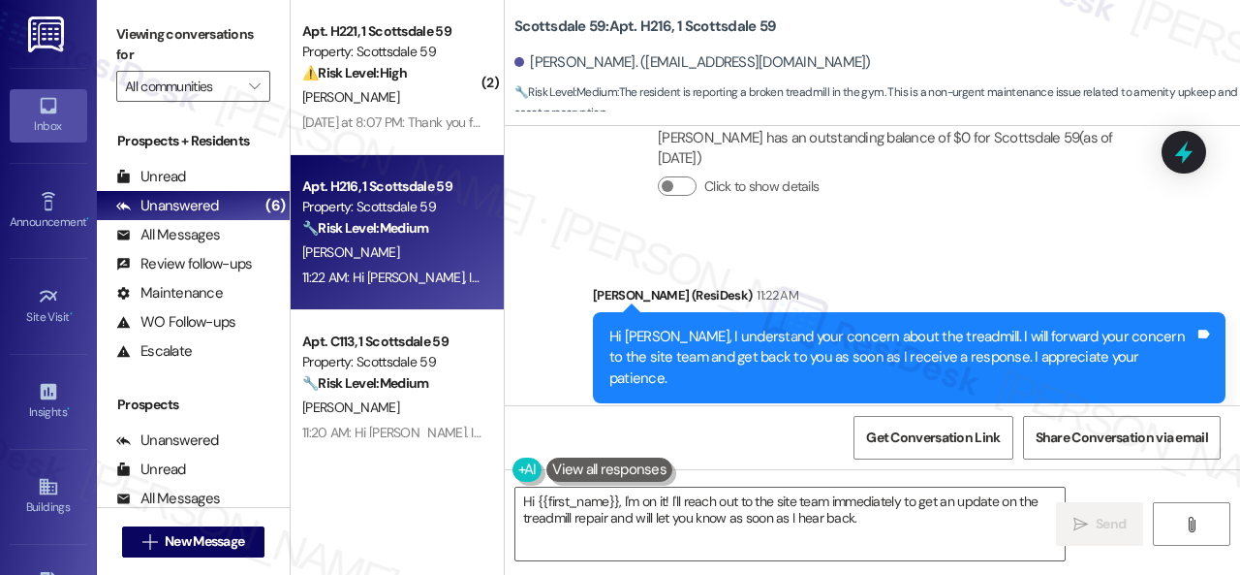
scroll to position [892, 0]
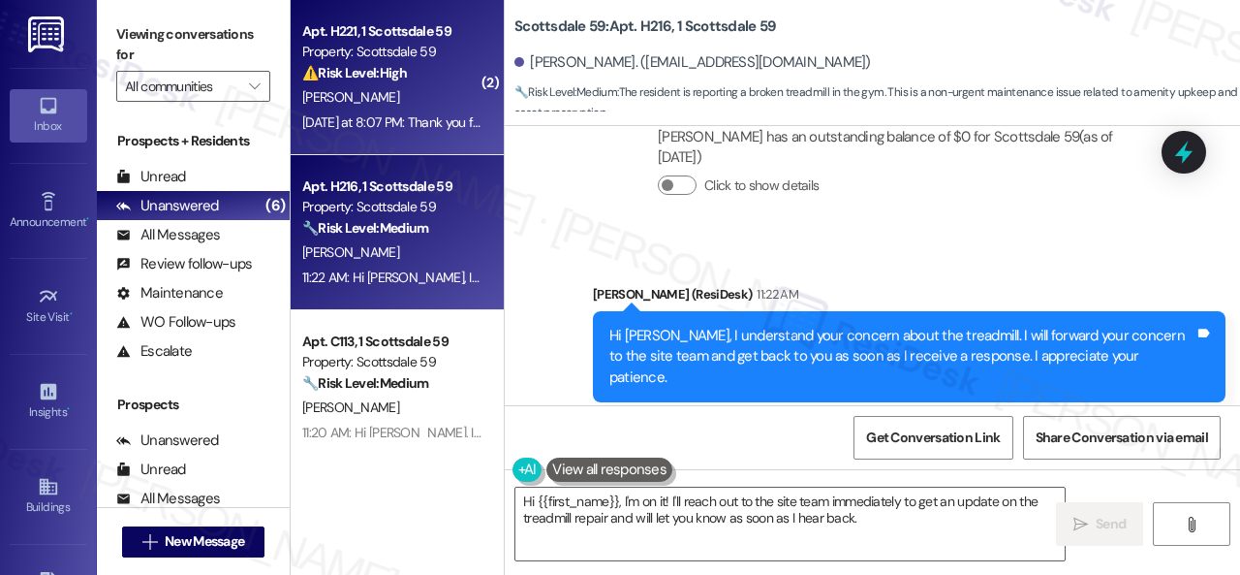
click at [419, 108] on div "[PERSON_NAME]" at bounding box center [391, 97] width 183 height 24
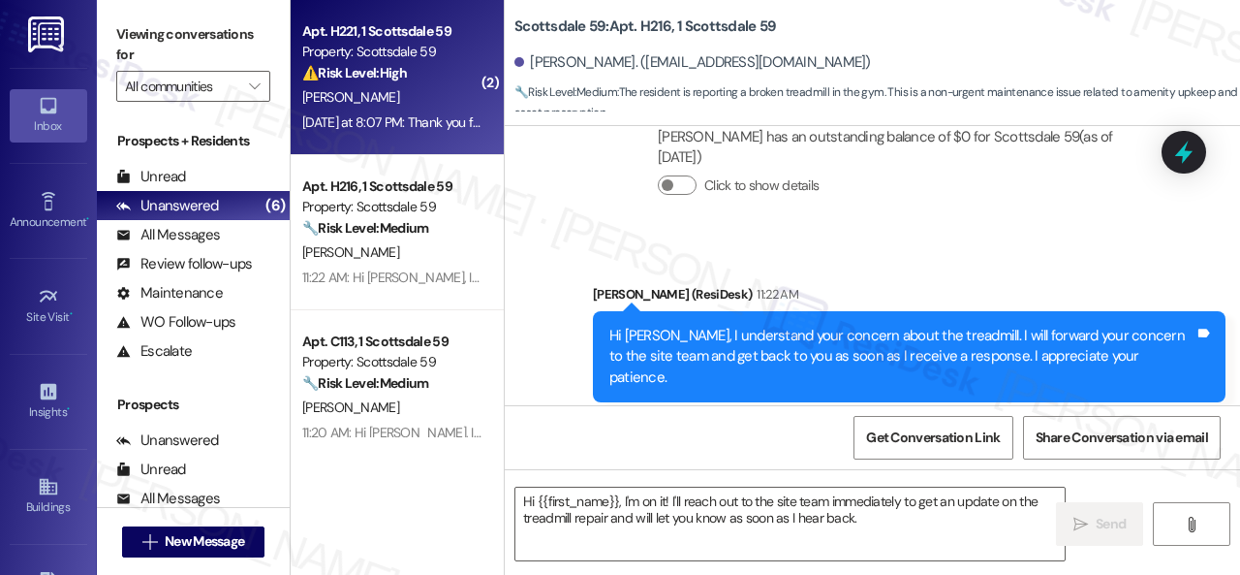
type textarea "Fetching suggested responses. Please feel free to read through the conversation…"
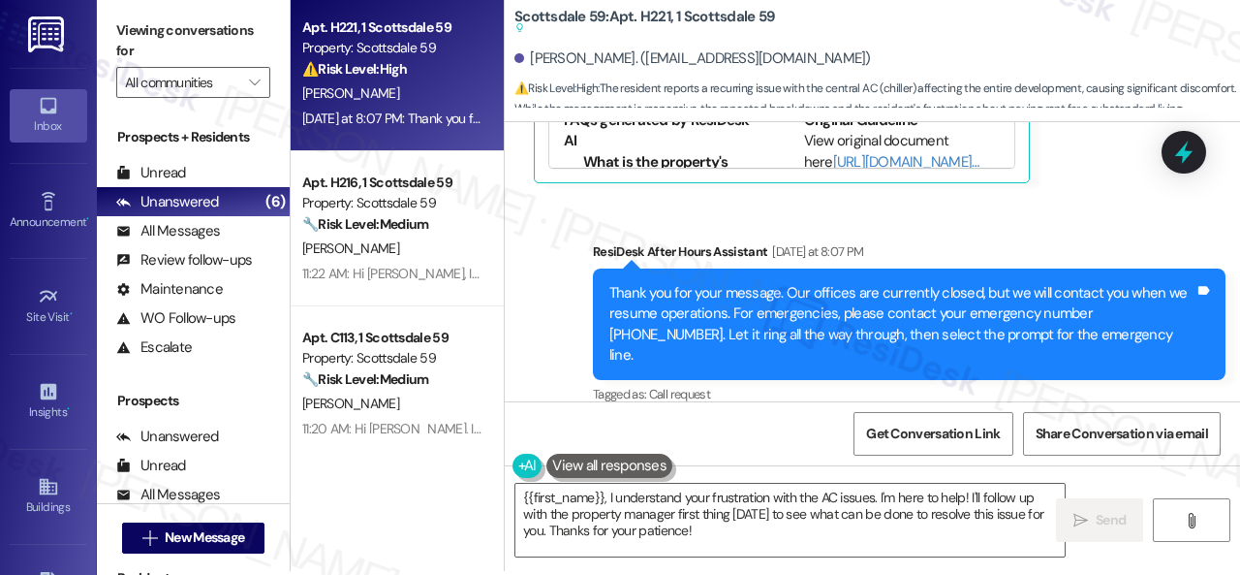
scroll to position [6, 0]
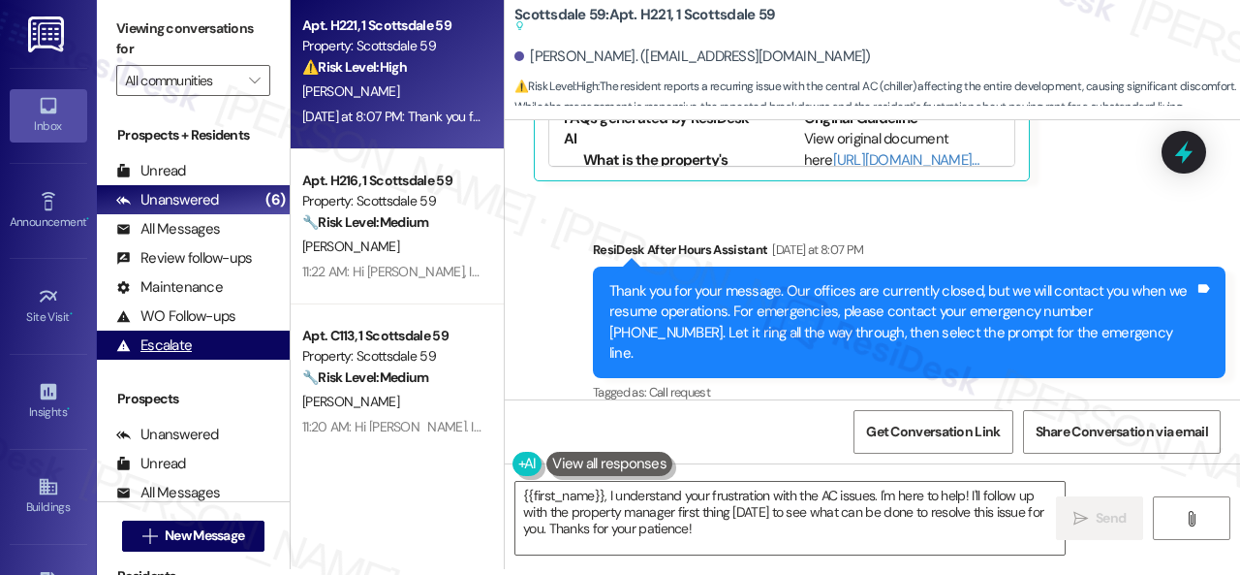
drag, startPoint x: 732, startPoint y: 530, endPoint x: 273, endPoint y: 338, distance: 496.9
click at [349, 369] on div "Apt. H221, 1 Scottsdale 59 Property: Scottsdale 59 ⚠️ Risk Level: High The resi…" at bounding box center [766, 281] width 950 height 575
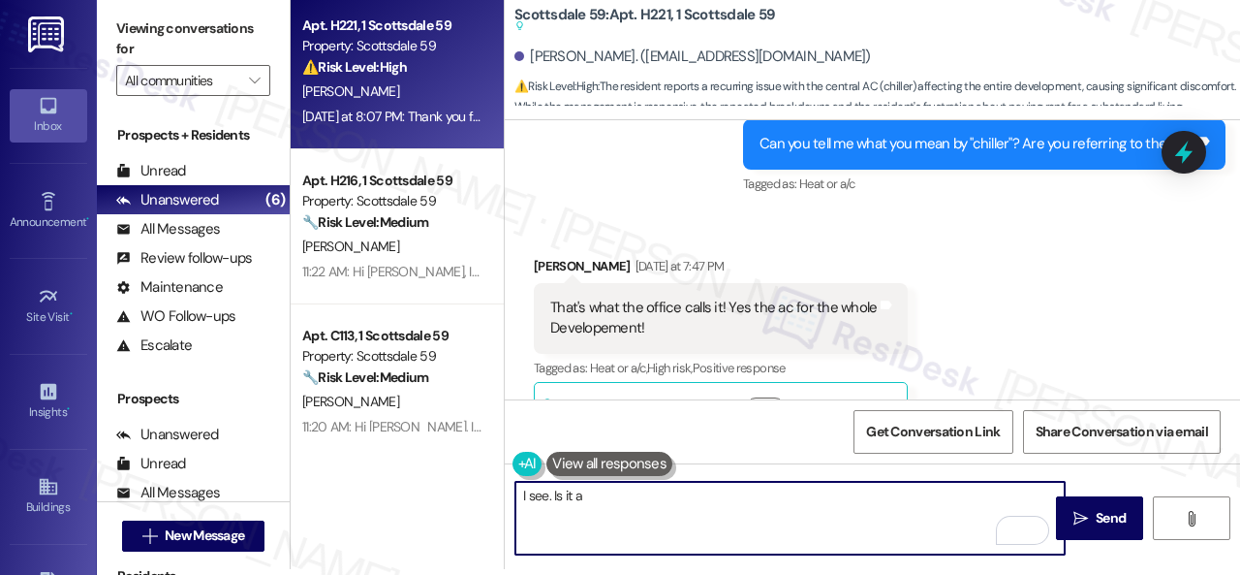
scroll to position [1629, 0]
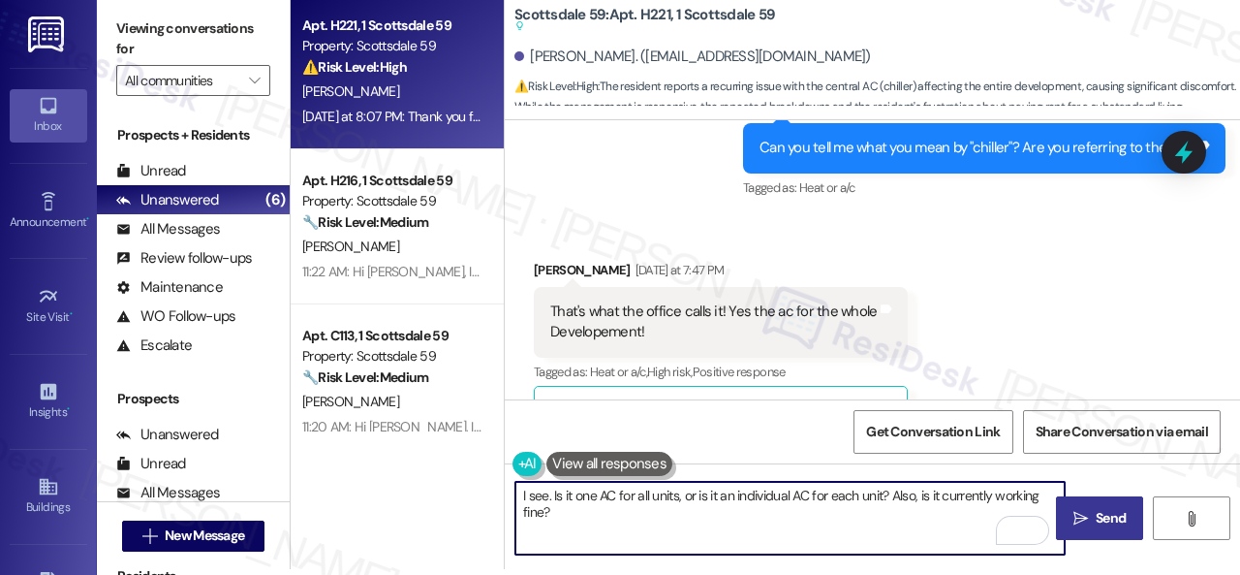
type textarea "I see. Is it one AC for all units, or is it an individual AC for each unit? Als…"
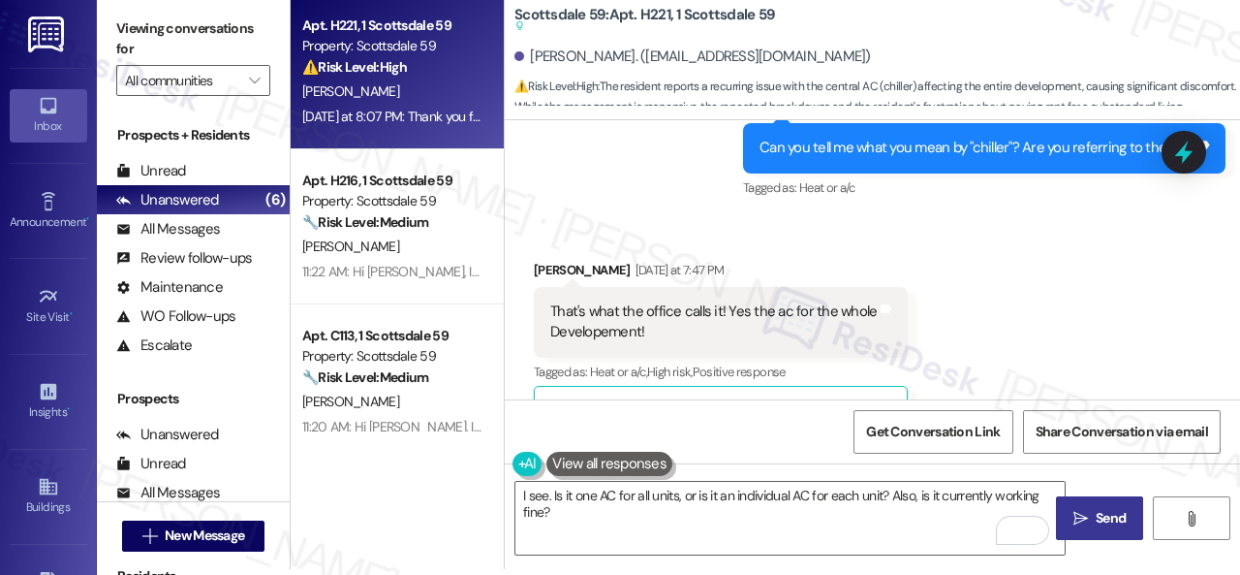
click at [1098, 515] on span "Send" at bounding box center [1111, 518] width 30 height 20
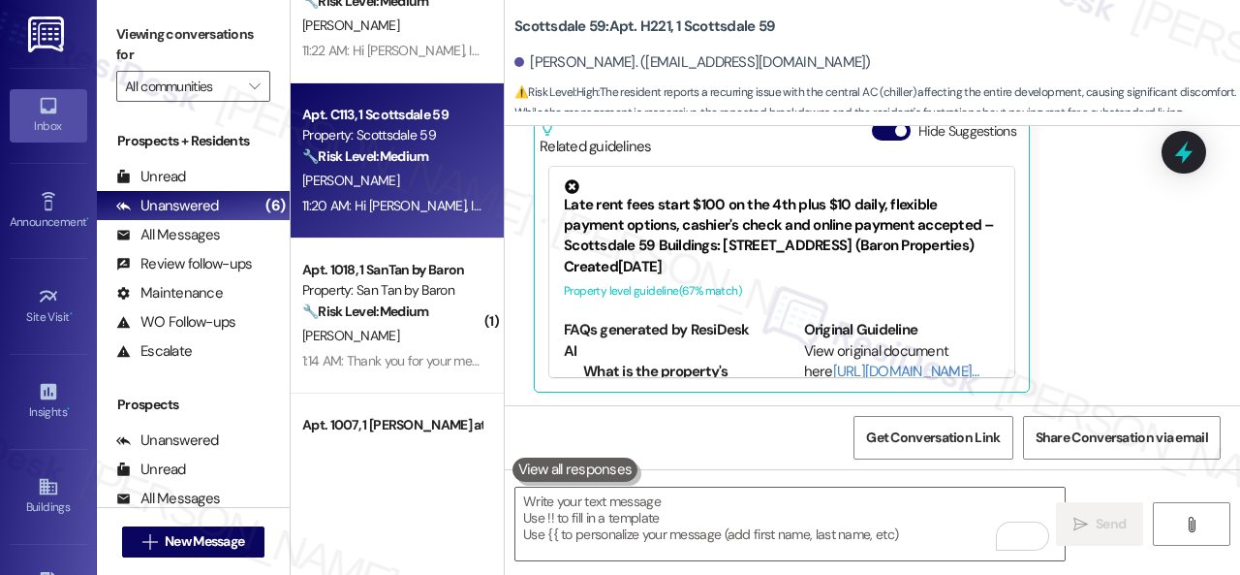
scroll to position [97, 0]
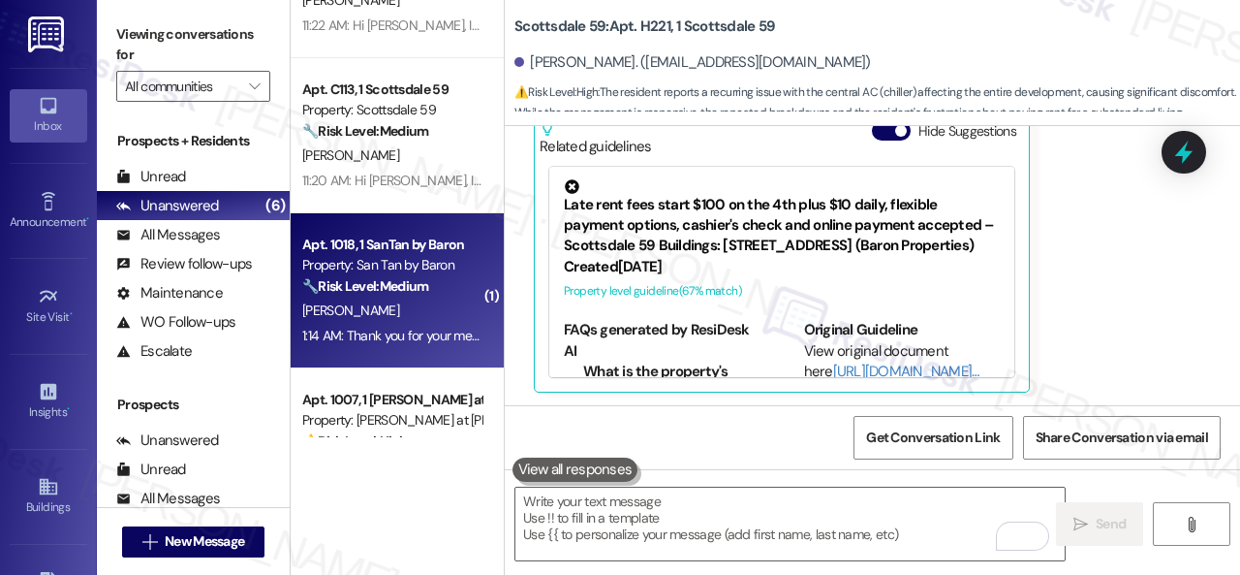
click at [428, 298] on div "Apt. 1018, 1 SanTan by Baron Property: San Tan by Baron 🔧 Risk Level: Medium Th…" at bounding box center [391, 266] width 183 height 66
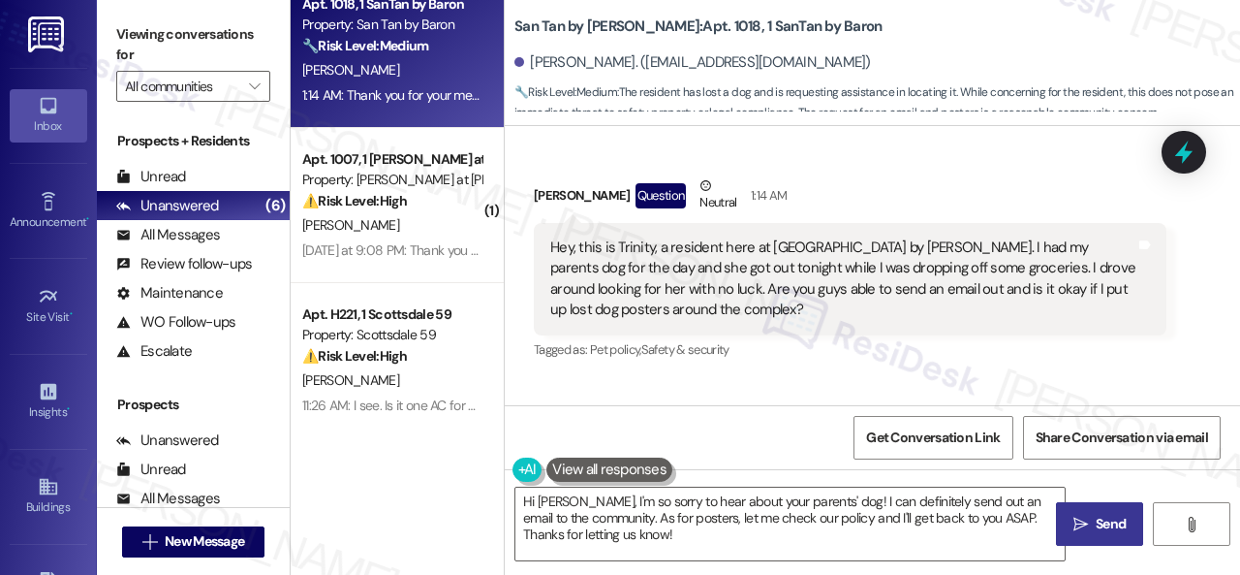
scroll to position [93, 0]
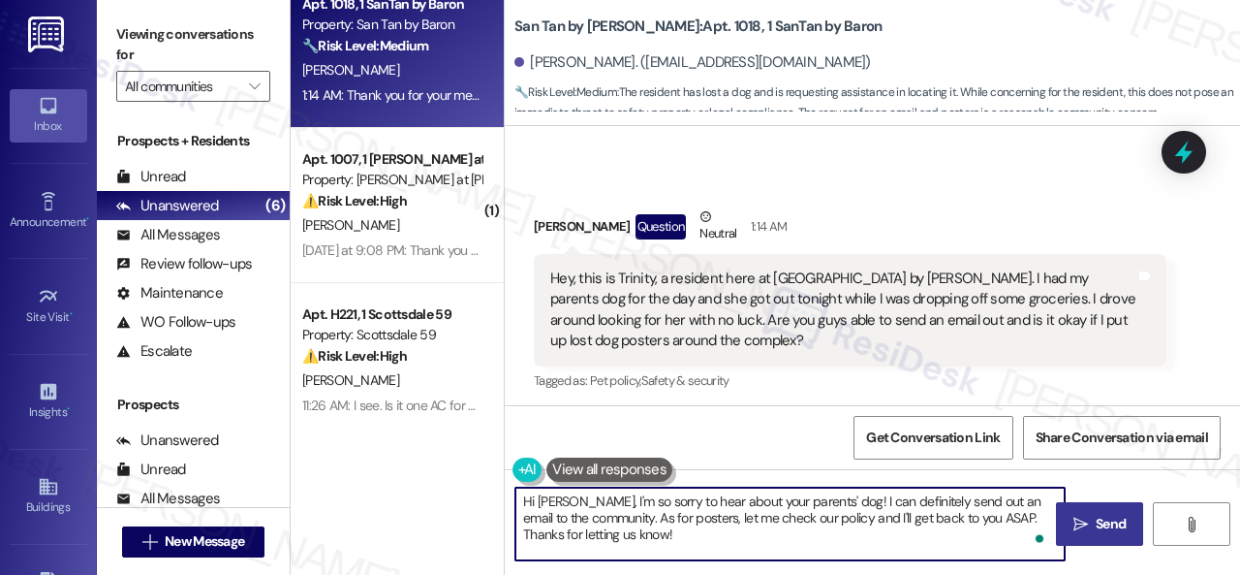
drag, startPoint x: 830, startPoint y: 502, endPoint x: 838, endPoint y: 548, distance: 46.4
click at [838, 548] on textarea "Hi [PERSON_NAME], I'm so sorry to hear about your parents' dog! I can definitel…" at bounding box center [790, 523] width 549 height 73
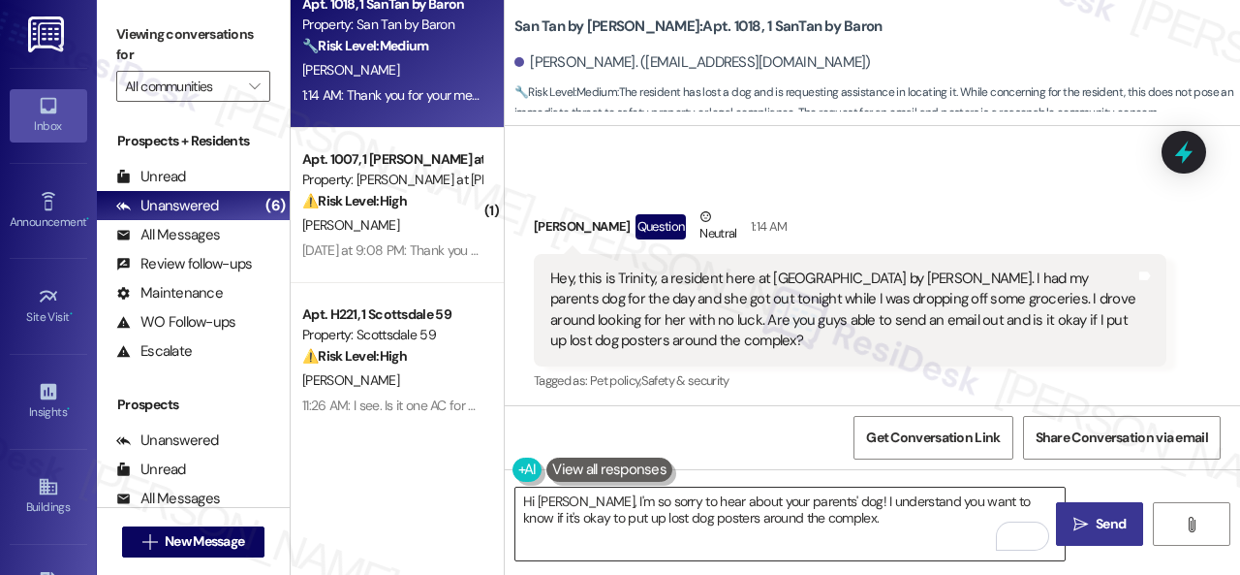
click at [869, 524] on textarea "Hi [PERSON_NAME], I'm so sorry to hear about your parents' dog! I understand yo…" at bounding box center [790, 523] width 549 height 73
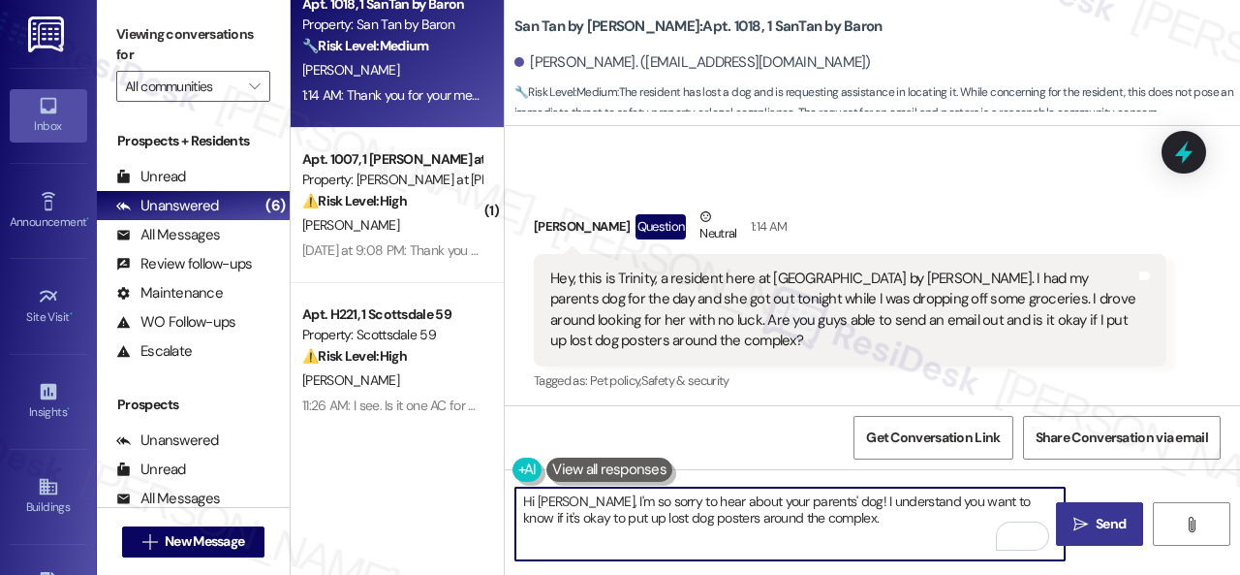
paste textarea "I will forward your inquiry to the site team and get back to you as soon as I r…"
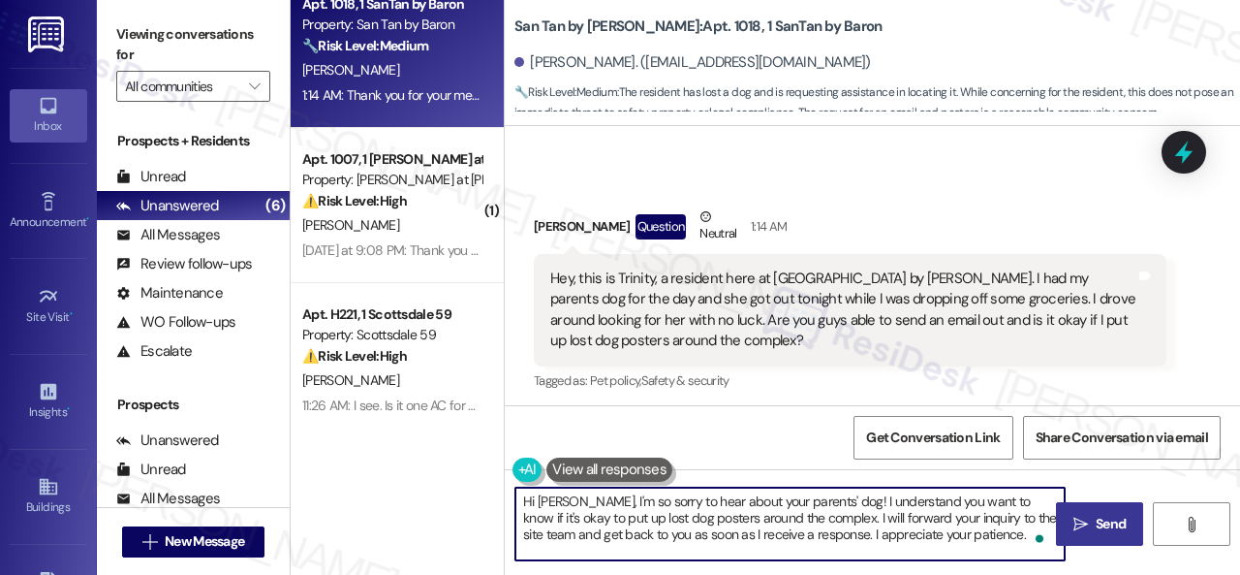
type textarea "Hi [PERSON_NAME], I'm so sorry to hear about your parents' dog! I understand yo…"
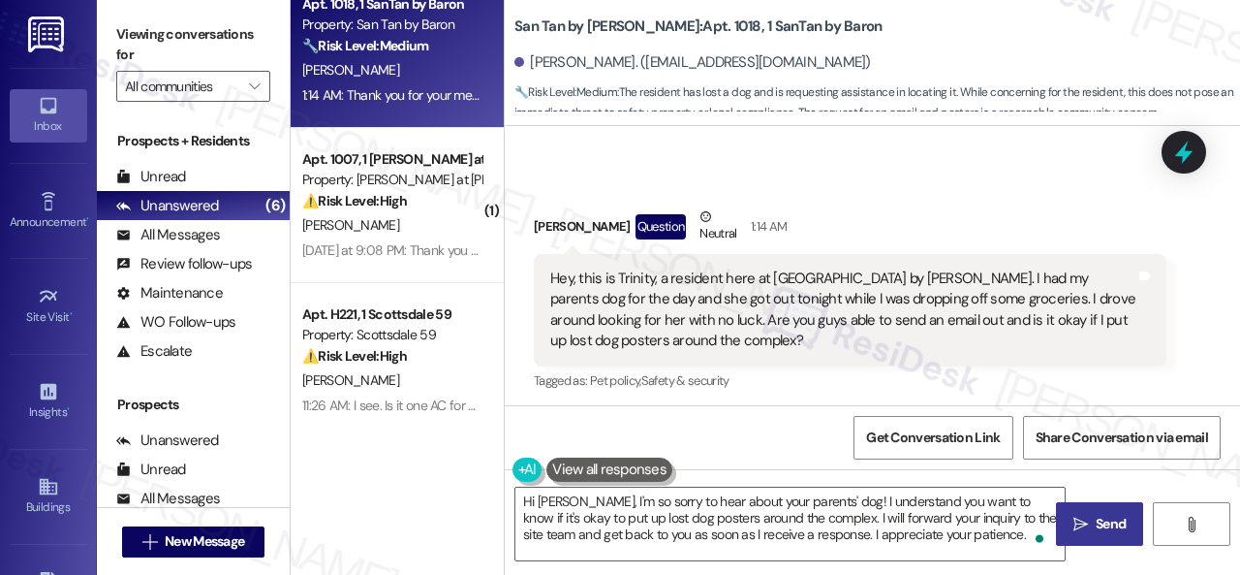
click at [1081, 530] on icon "" at bounding box center [1081, 525] width 15 height 16
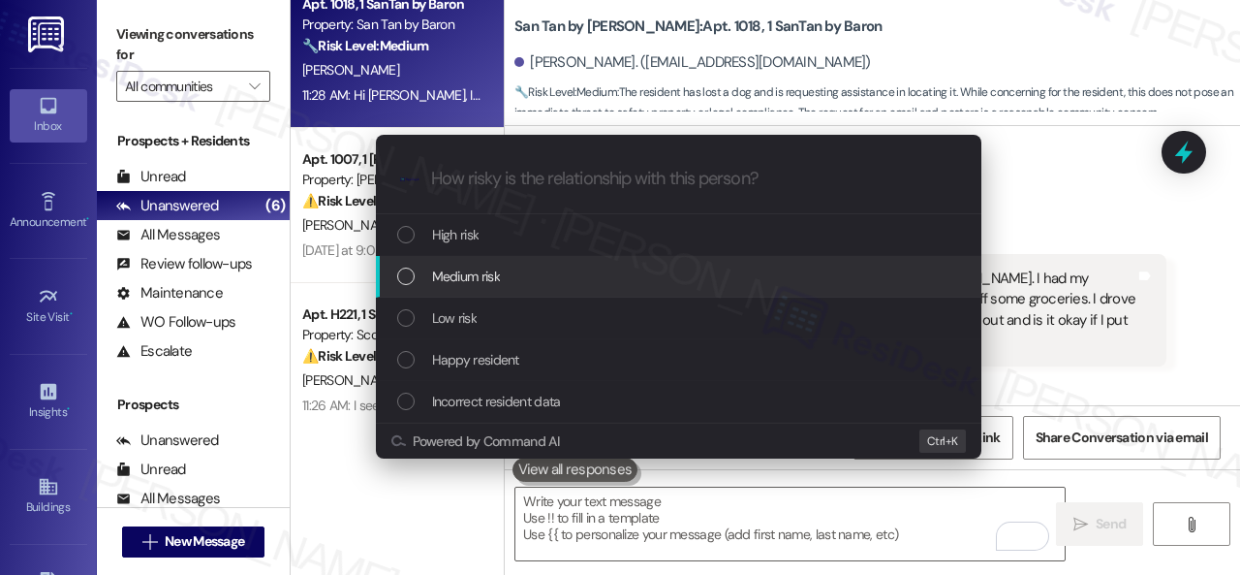
click at [461, 274] on span "Medium risk" at bounding box center [466, 276] width 68 height 21
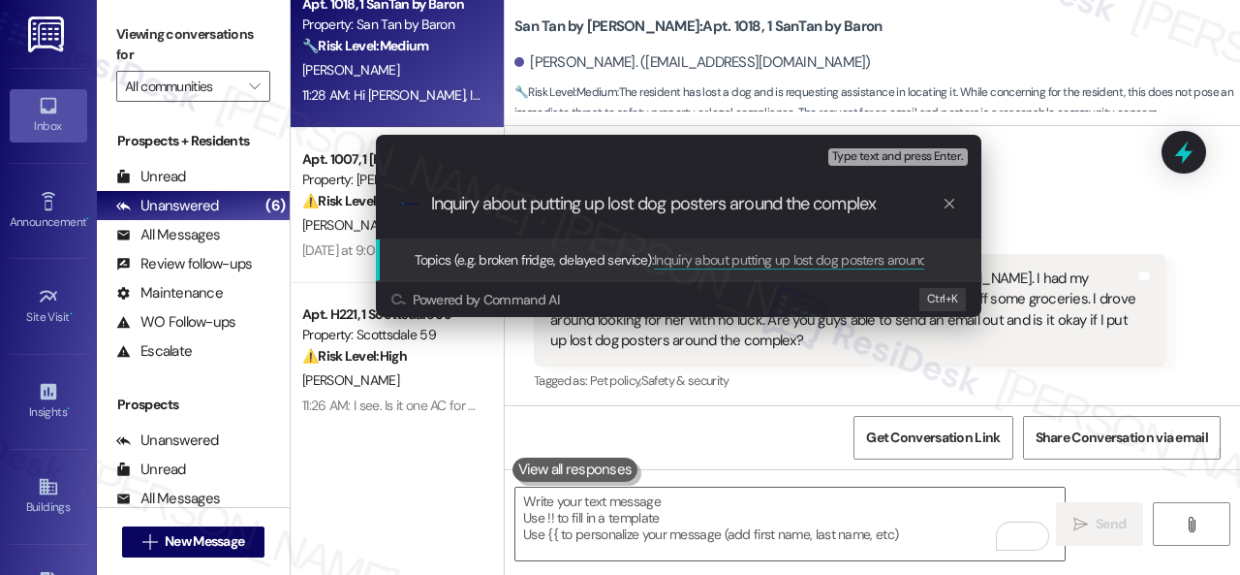
type input "Inquiry about putting up lost dog posters around the complex."
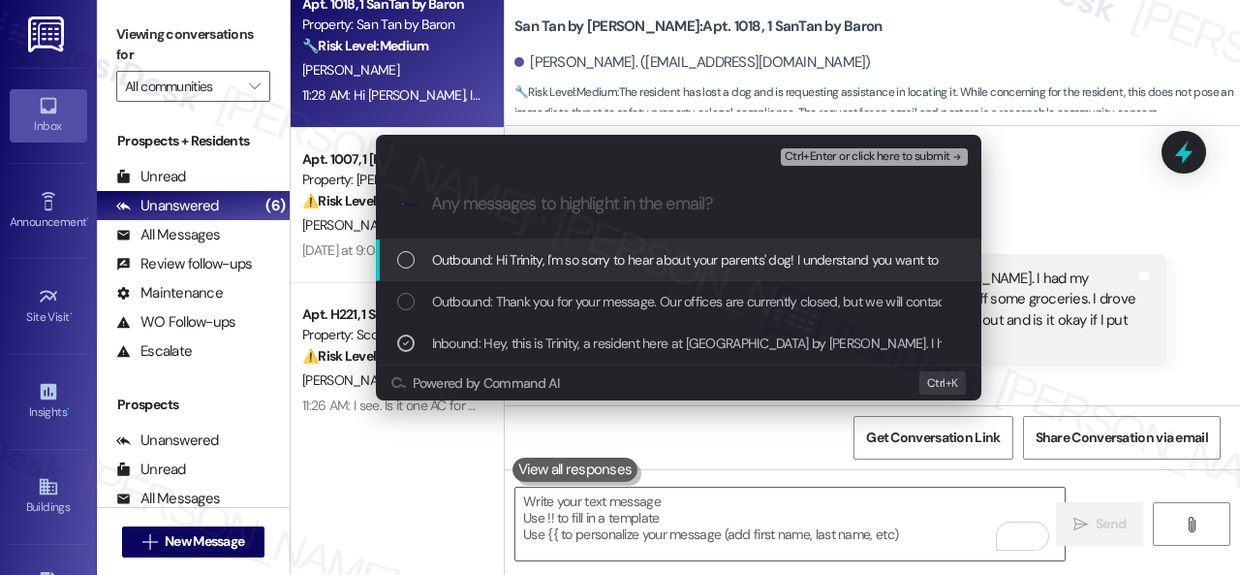
click at [837, 156] on span "Ctrl+Enter or click here to submit" at bounding box center [868, 157] width 166 height 14
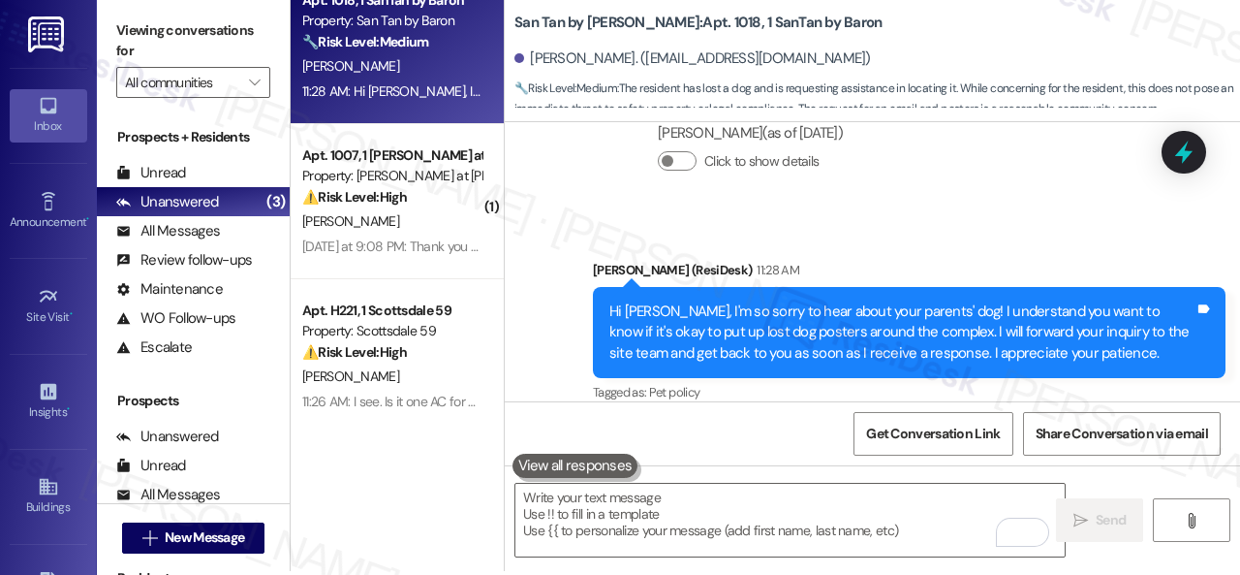
scroll to position [6, 0]
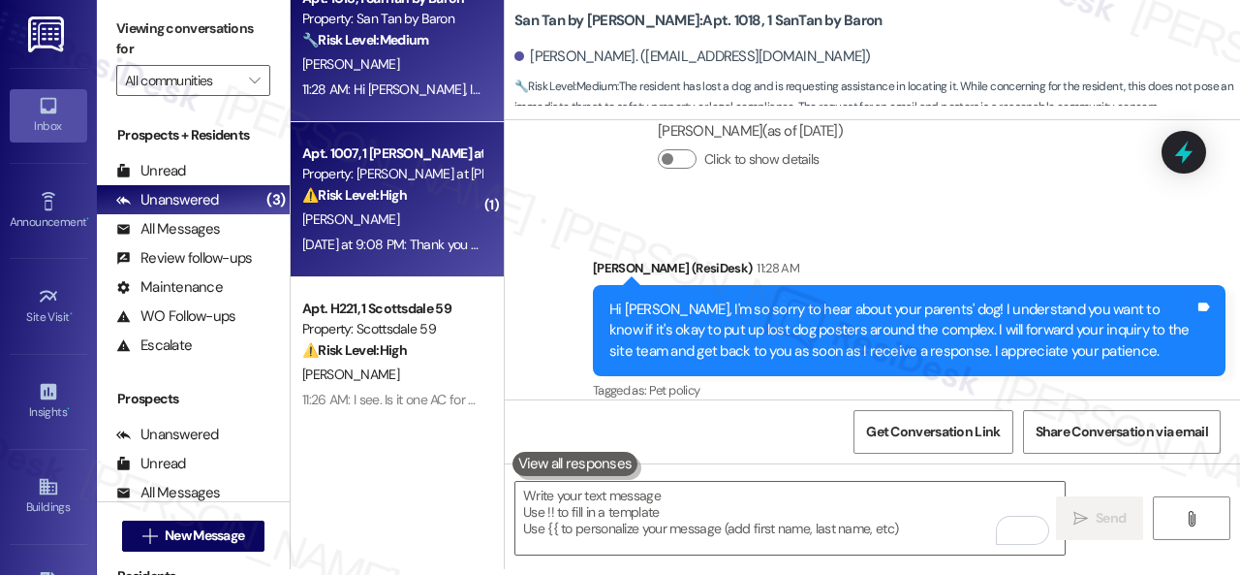
click at [423, 218] on div "[PERSON_NAME]" at bounding box center [391, 219] width 183 height 24
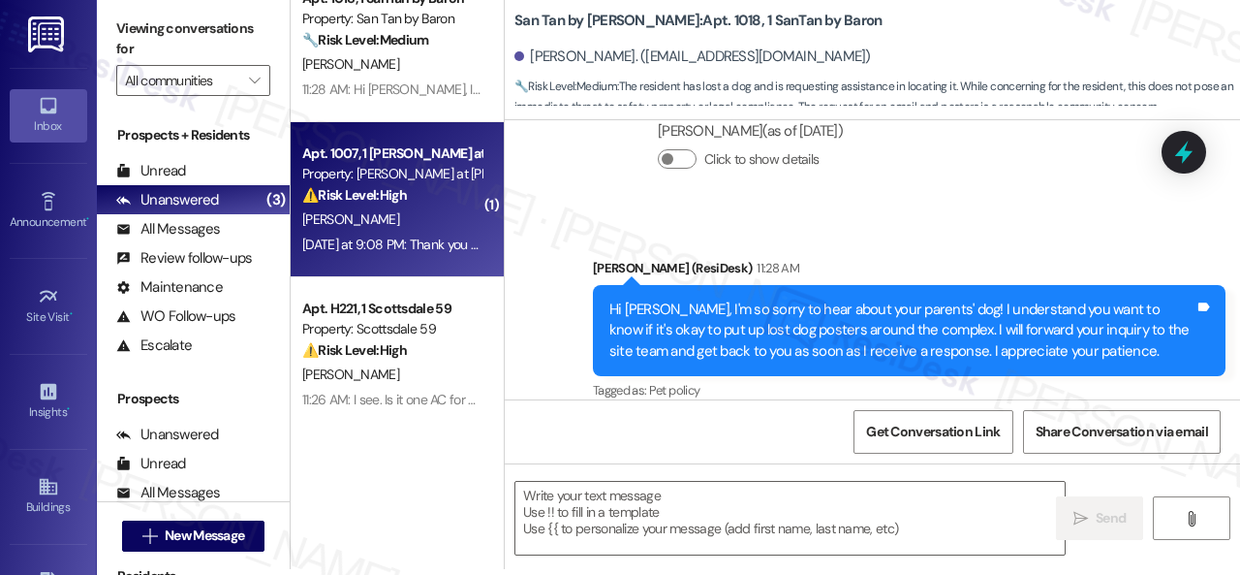
type textarea "Fetching suggested responses. Please feel free to read through the conversation…"
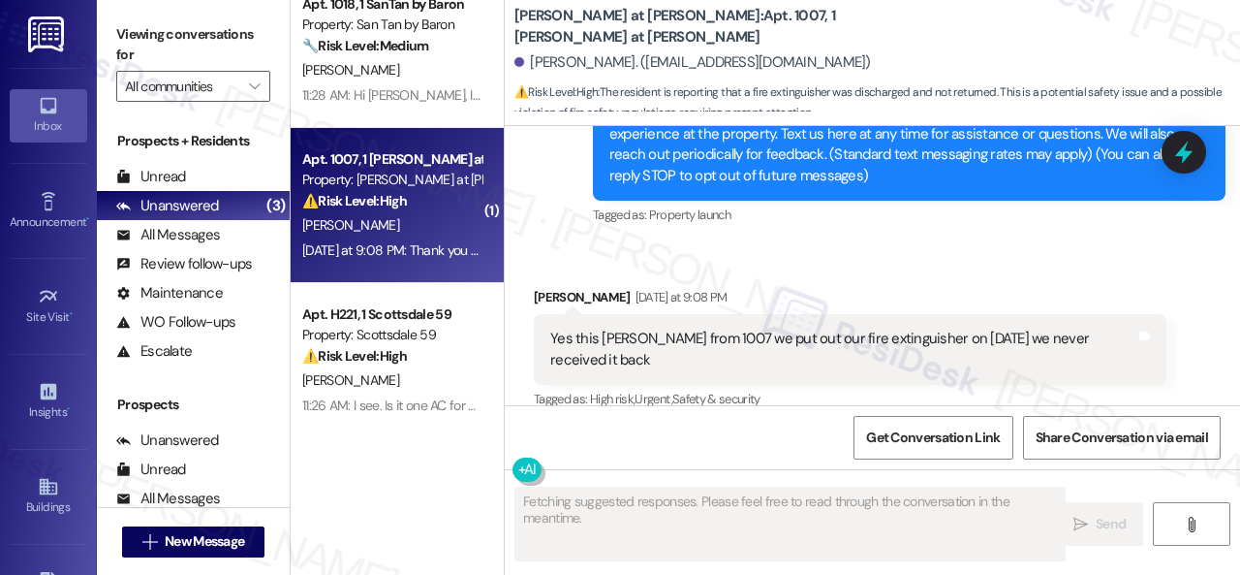
scroll to position [260, 0]
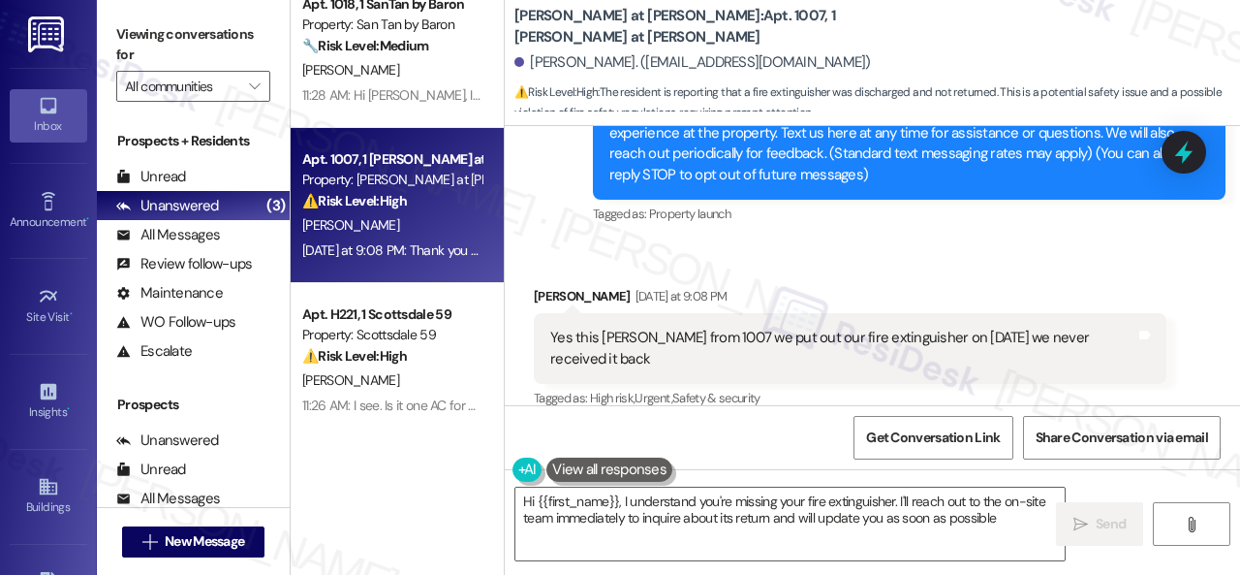
type textarea "Hi {{first_name}}, I understand you're missing your fire extinguisher. I'll rea…"
click at [1026, 521] on textarea "Hi {{first_name}}, I understand you're missing your fire extinguisher. I'll rea…" at bounding box center [790, 523] width 549 height 73
click at [1092, 522] on span "Send" at bounding box center [1111, 524] width 38 height 20
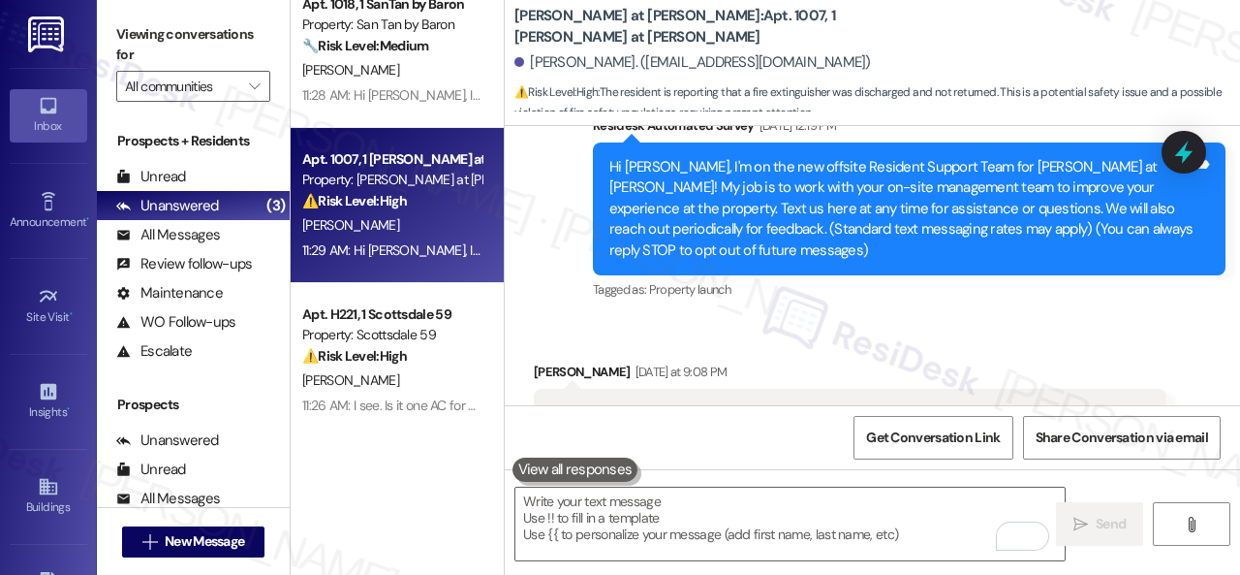
scroll to position [122, 0]
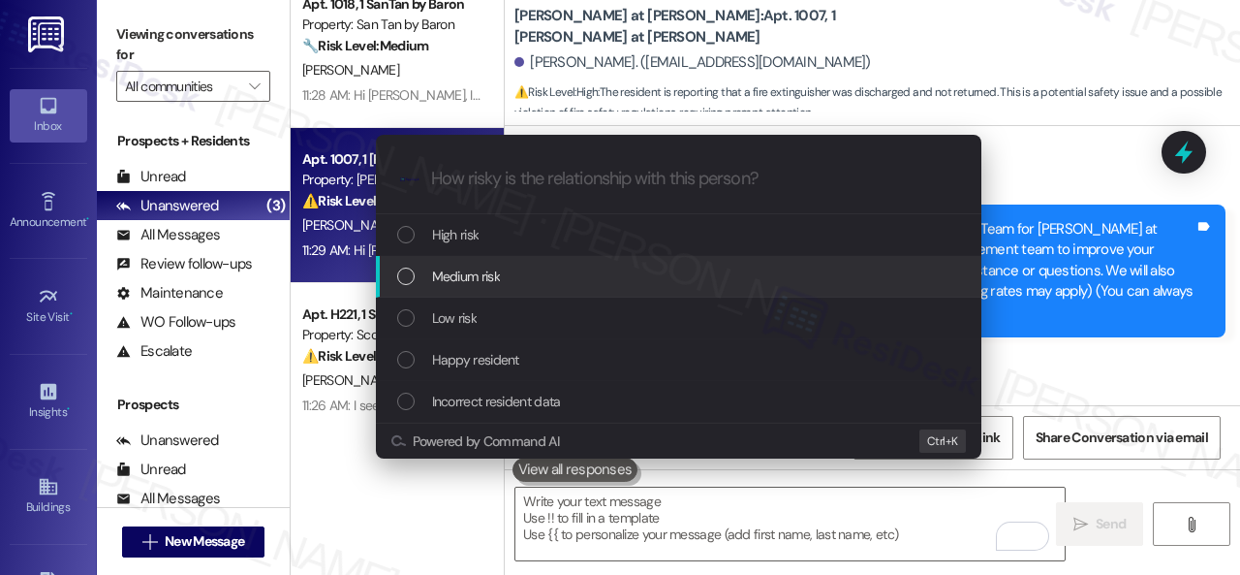
click at [473, 266] on span "Medium risk" at bounding box center [466, 276] width 68 height 21
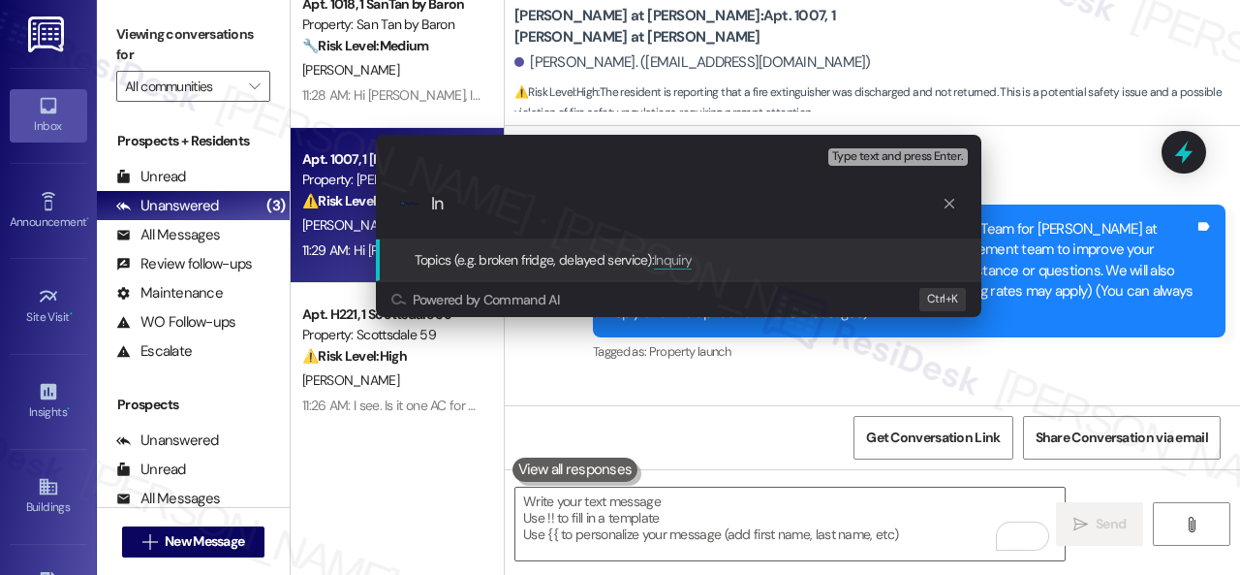
type input "I"
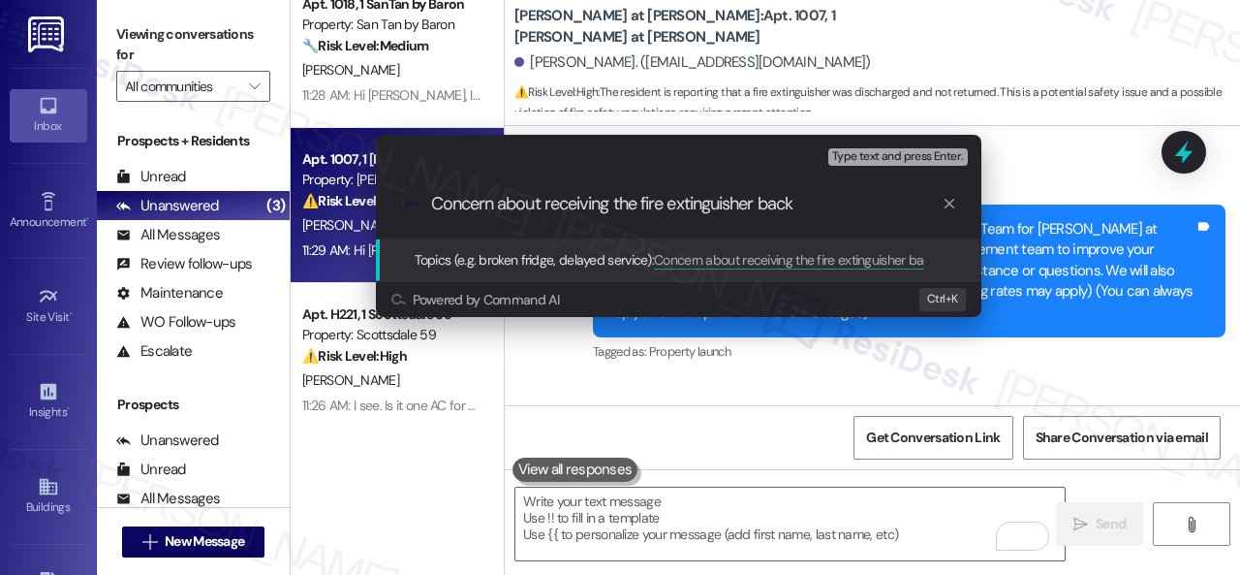
type input "Concern about receiving the fire extinguisher back."
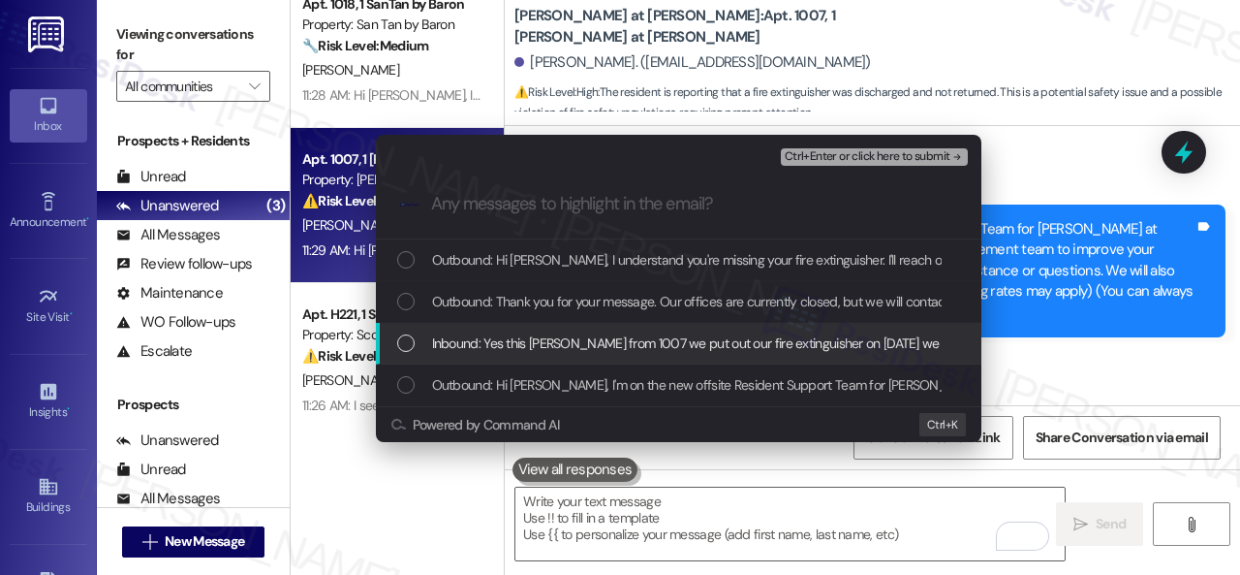
click at [483, 349] on span "Inbound: Yes this [PERSON_NAME] from 1007 we put out our fire extinguisher on […" at bounding box center [750, 342] width 636 height 21
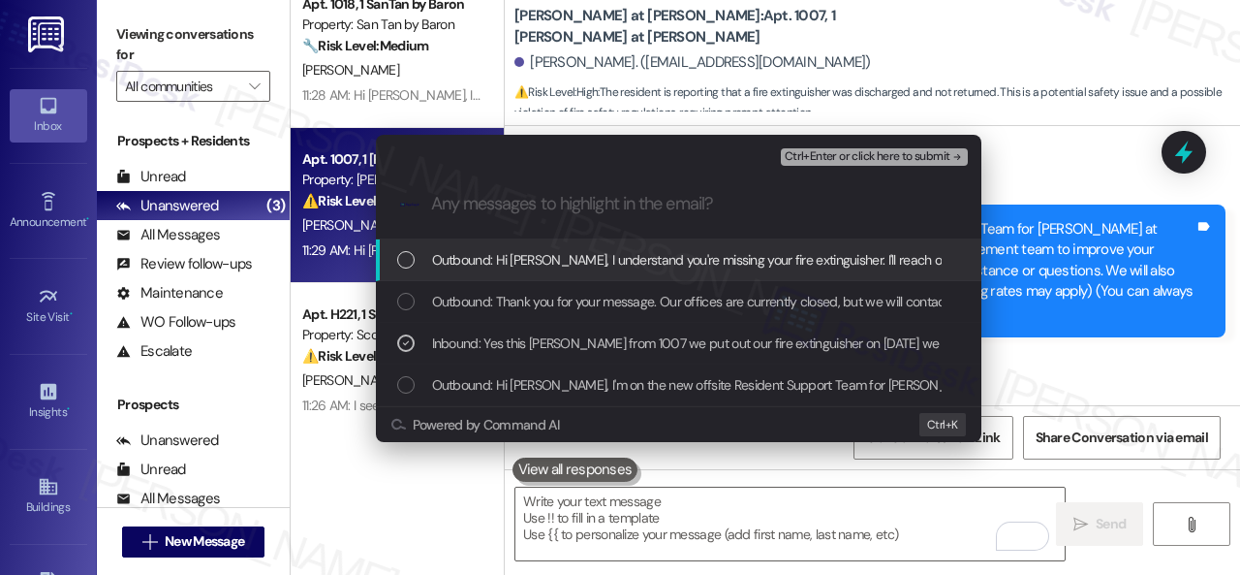
click at [849, 152] on span "Ctrl+Enter or click here to submit" at bounding box center [868, 157] width 166 height 14
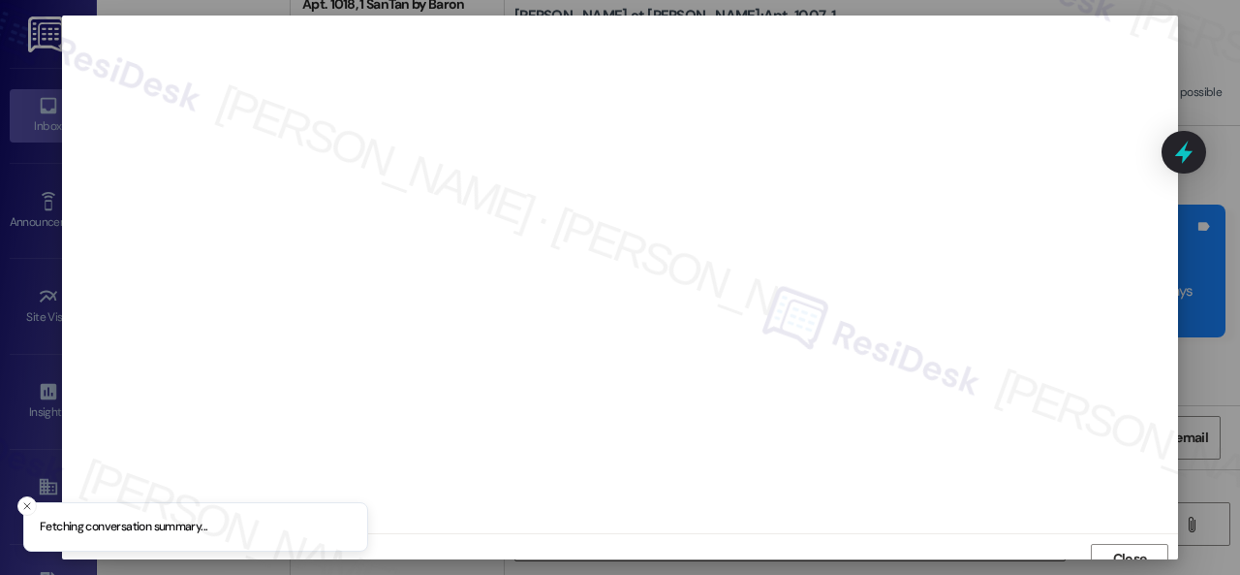
scroll to position [15, 0]
click at [1155, 539] on button "Close" at bounding box center [1130, 544] width 78 height 31
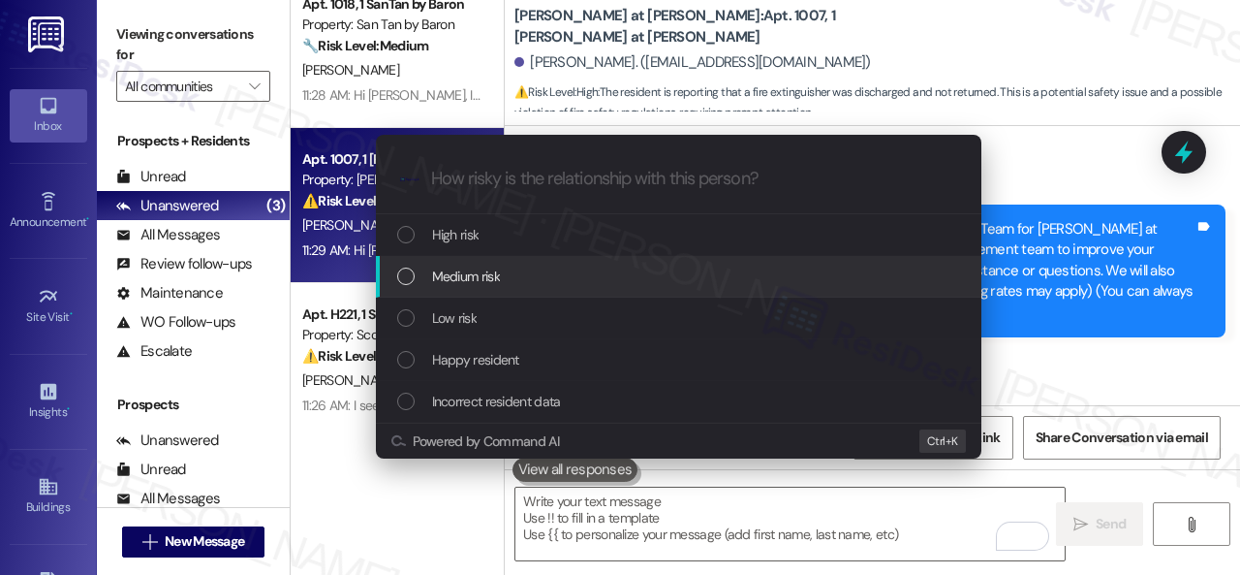
click at [471, 276] on span "Medium risk" at bounding box center [466, 276] width 68 height 21
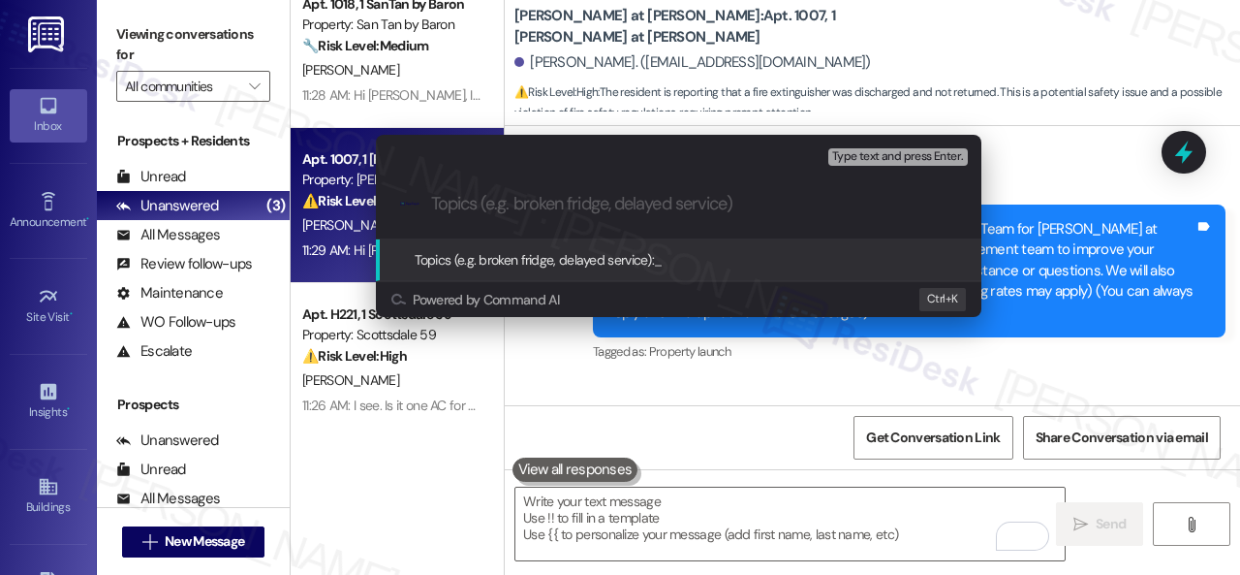
paste input "Concern about receiving the fire extinguisher back."
type input "Concern about receiving the fire extinguisher back."
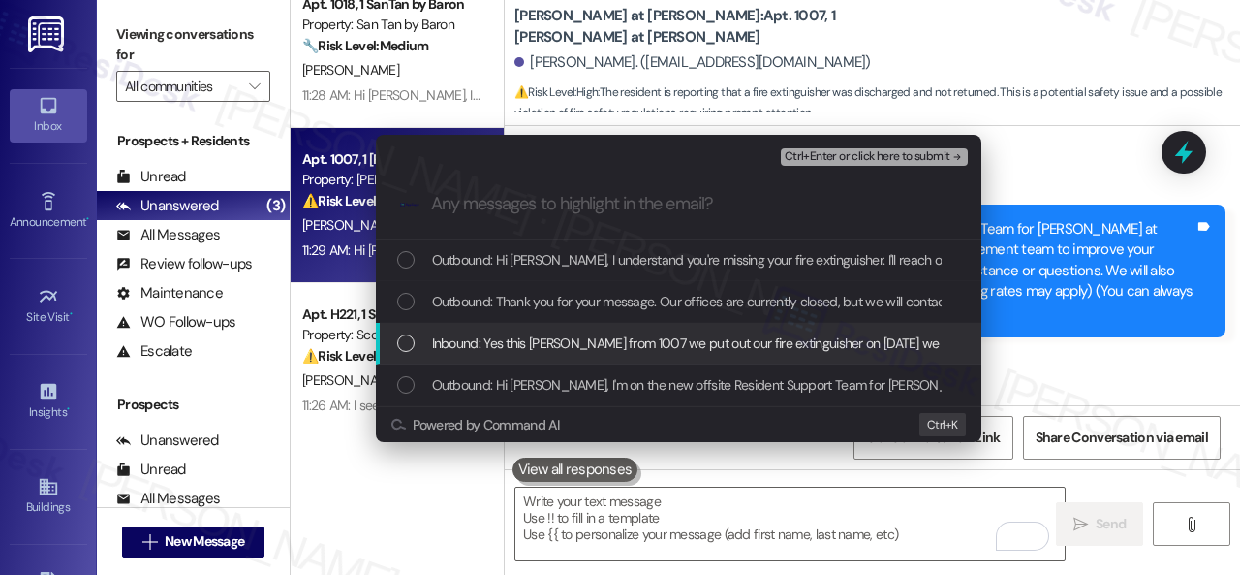
click at [513, 351] on span "Inbound: Yes this [PERSON_NAME] from 1007 we put out our fire extinguisher on […" at bounding box center [750, 342] width 636 height 21
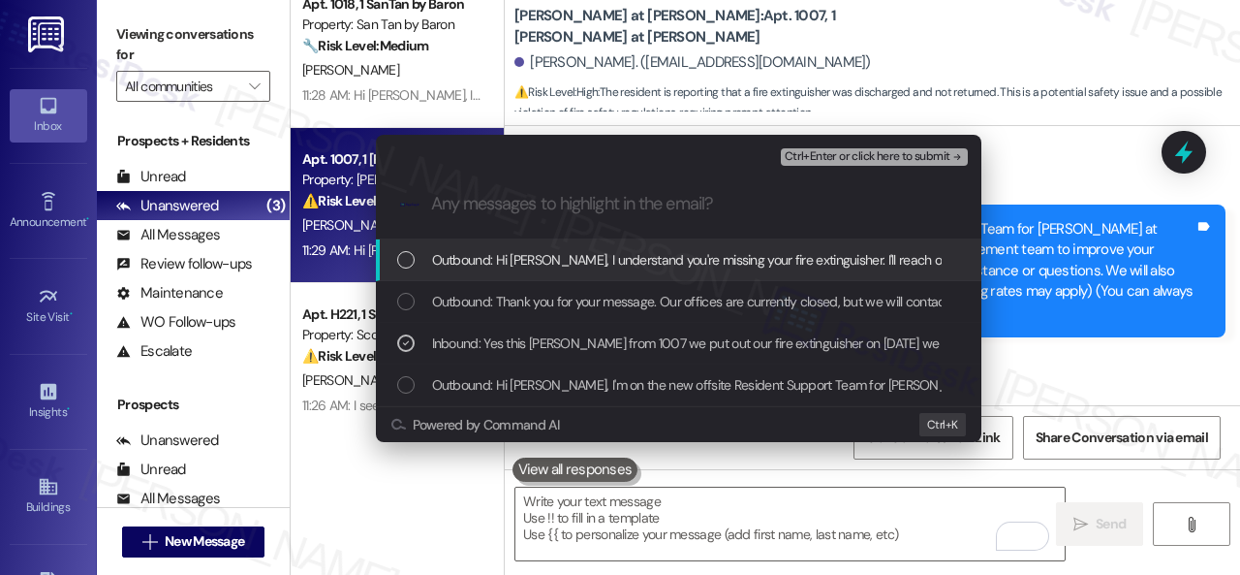
click at [808, 158] on span "Ctrl+Enter or click here to submit" at bounding box center [868, 157] width 166 height 14
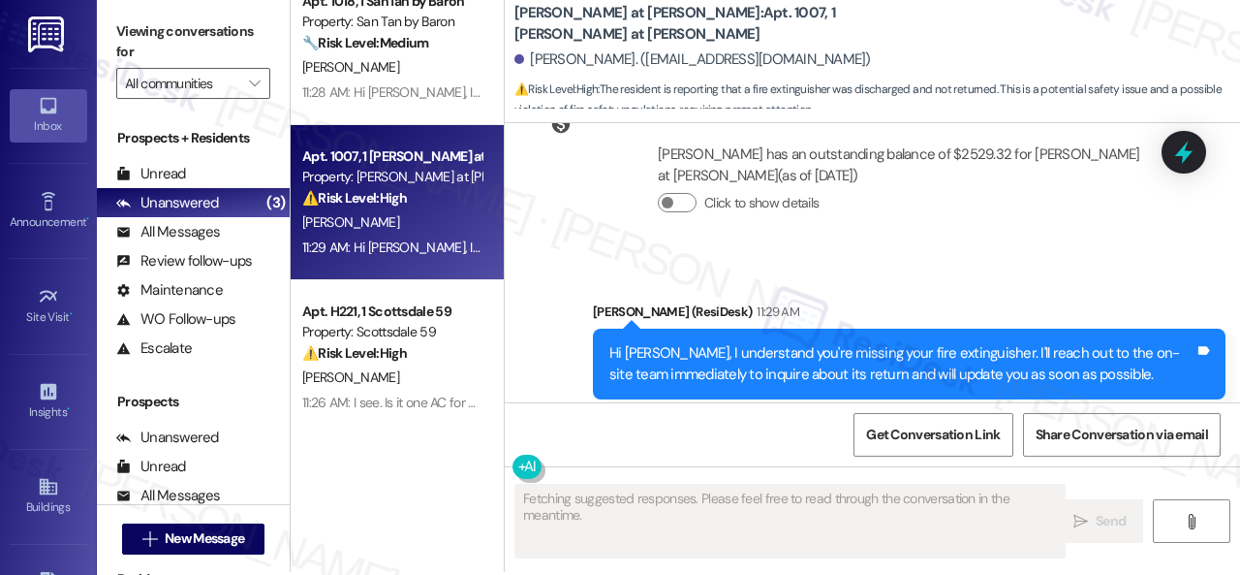
scroll to position [6, 0]
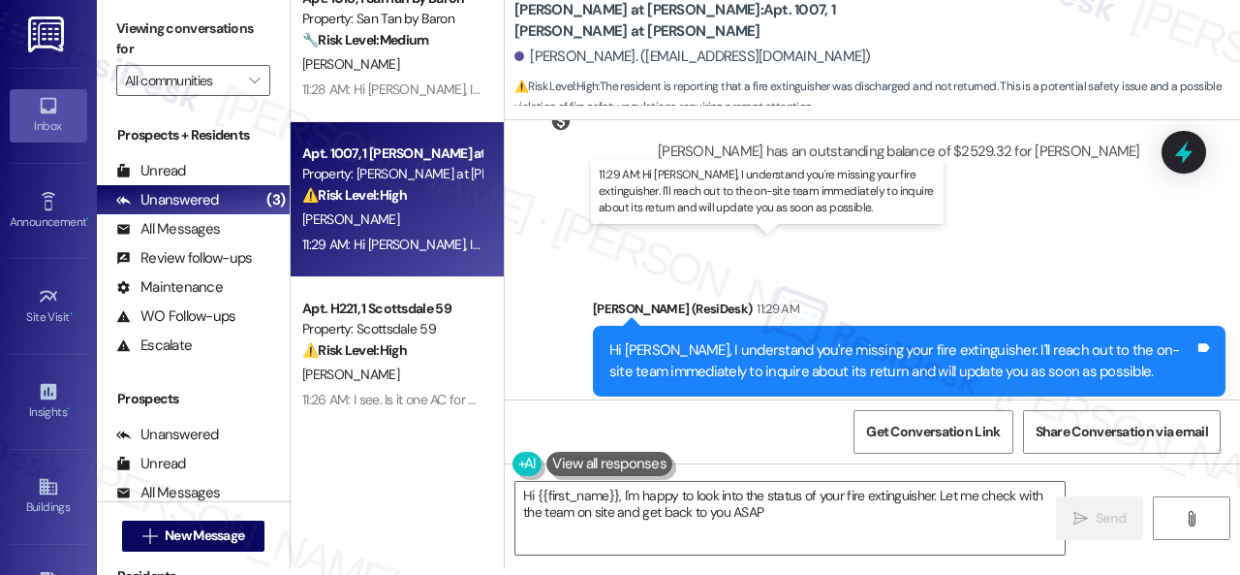
type textarea "Hi {{first_name}}, I'm happy to look into the status of your fire extinguisher.…"
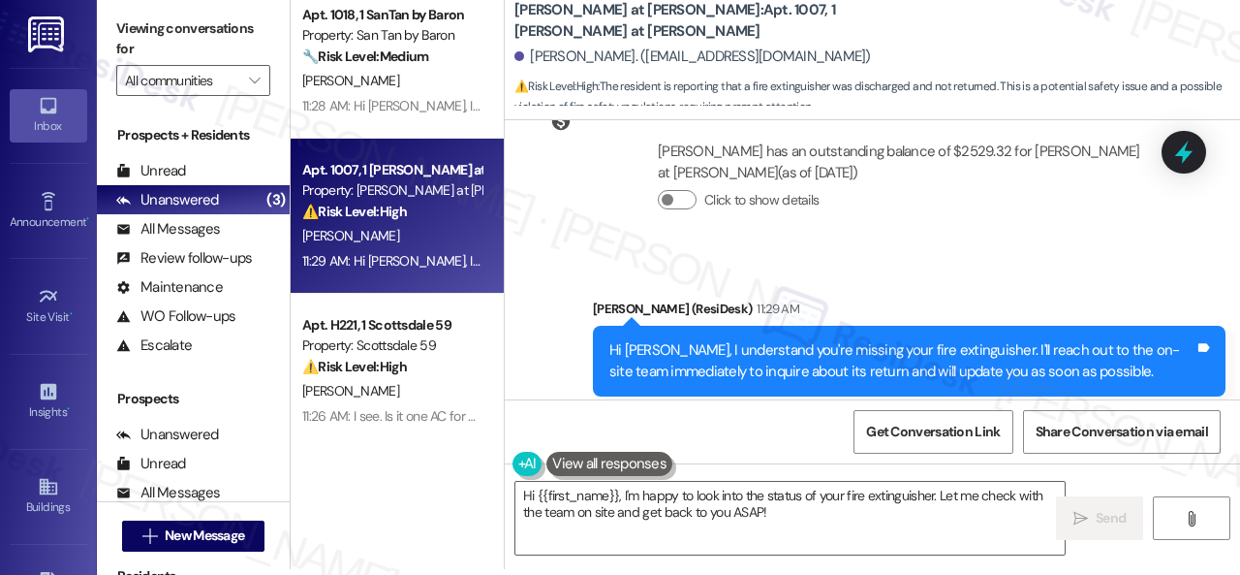
scroll to position [0, 0]
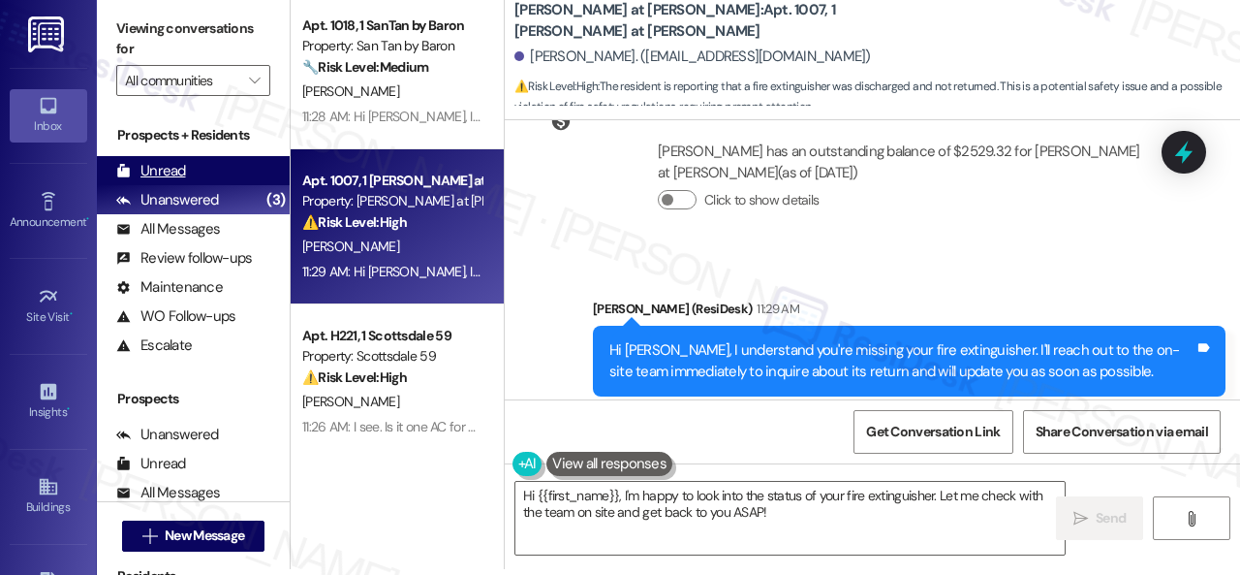
click at [169, 162] on div "Unread" at bounding box center [151, 171] width 70 height 20
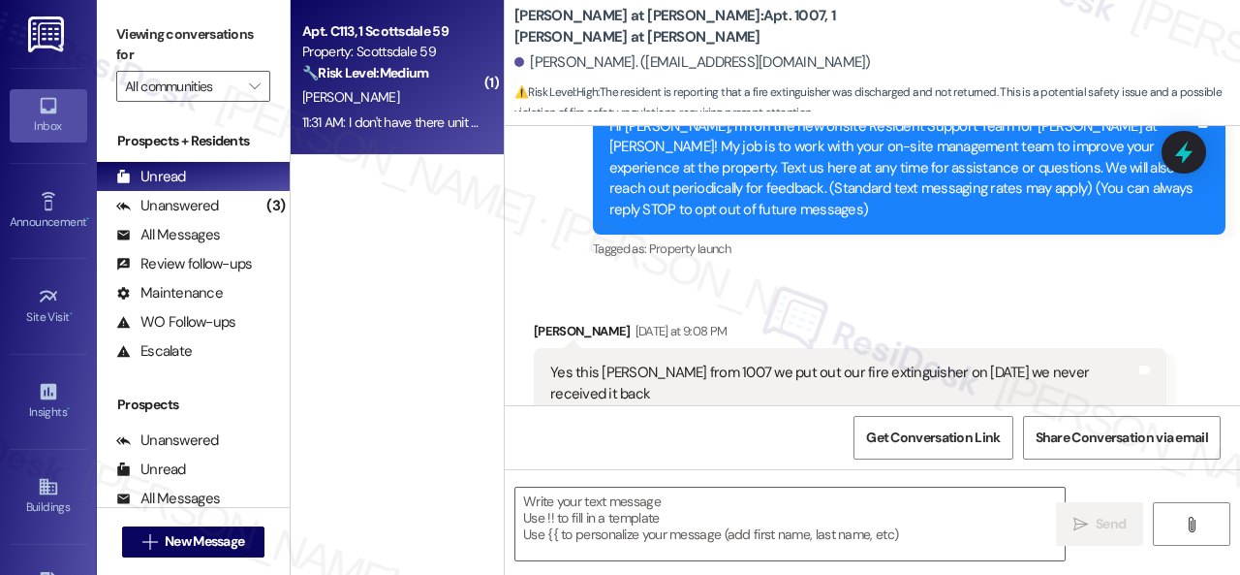
scroll to position [260, 0]
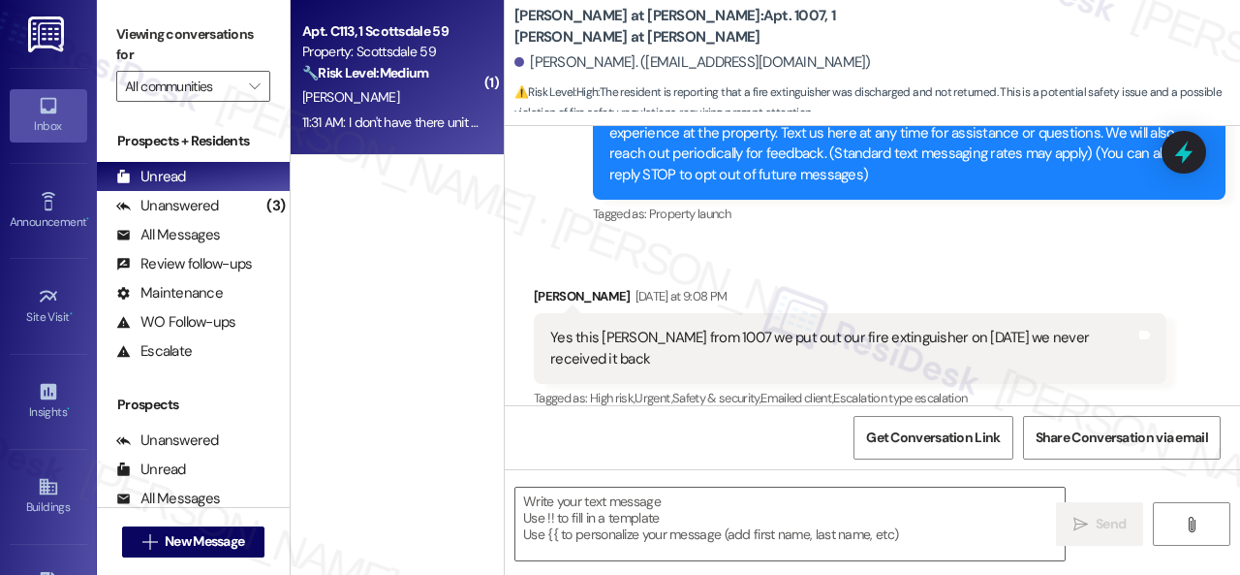
click at [410, 96] on div "[PERSON_NAME]" at bounding box center [391, 97] width 183 height 24
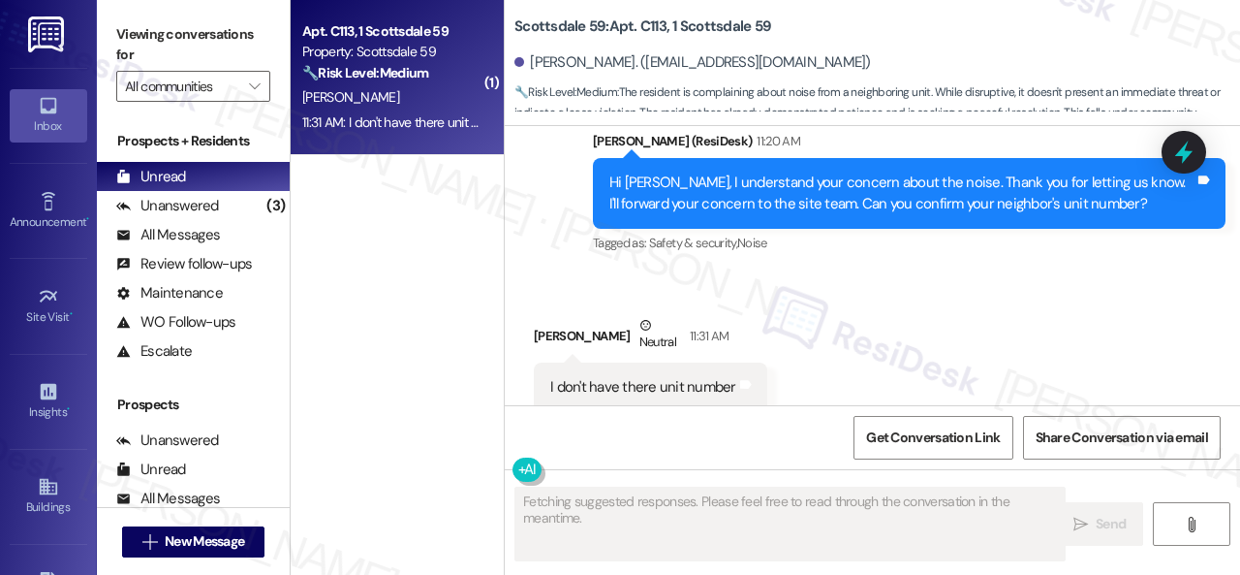
scroll to position [1122, 0]
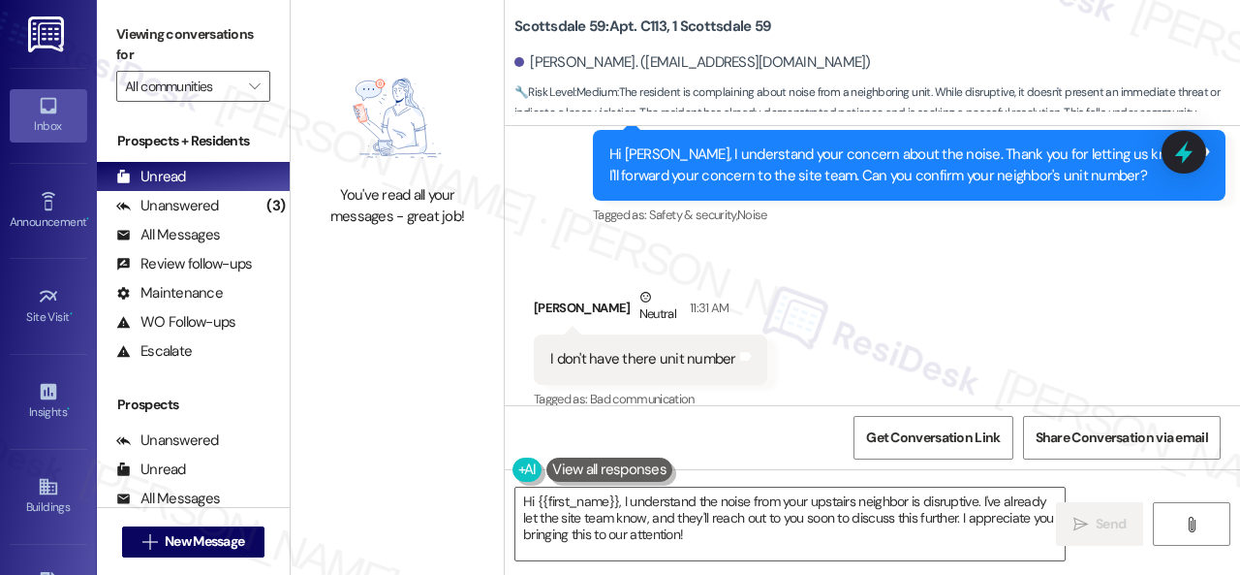
click at [916, 280] on div "Received via SMS Tanait [PERSON_NAME] Neutral 11:31 AM I don't have there unit …" at bounding box center [873, 335] width 736 height 184
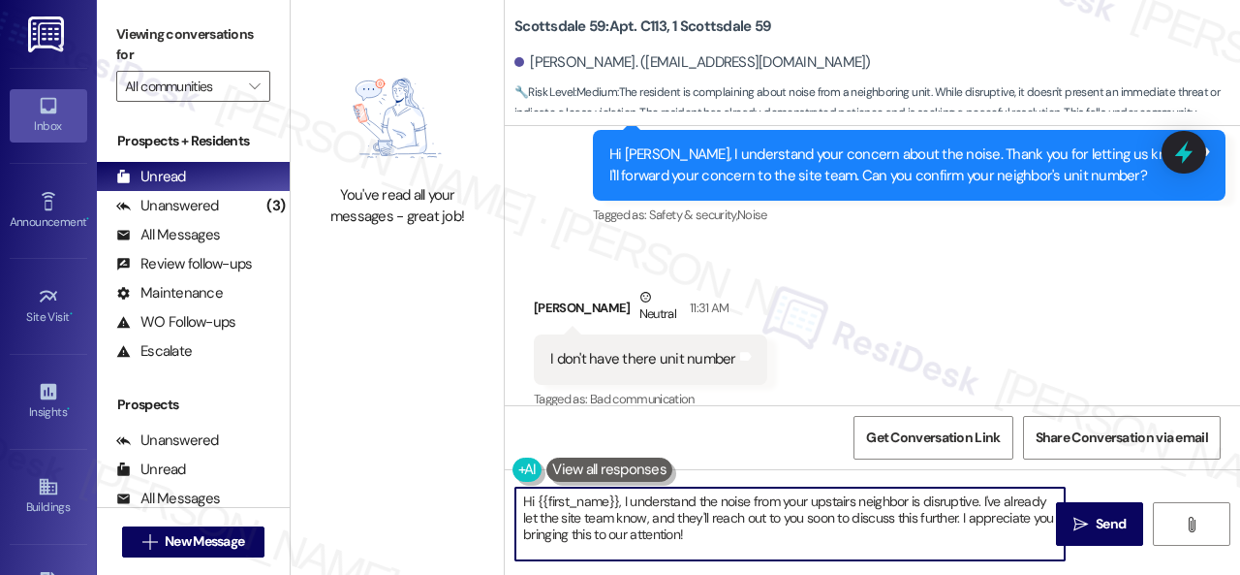
drag, startPoint x: 512, startPoint y: 520, endPoint x: 269, endPoint y: 414, distance: 264.7
click at [322, 453] on div "You've read all your messages - great job! Scottsdale 59: Apt. C113, 1 Scottsda…" at bounding box center [766, 287] width 950 height 575
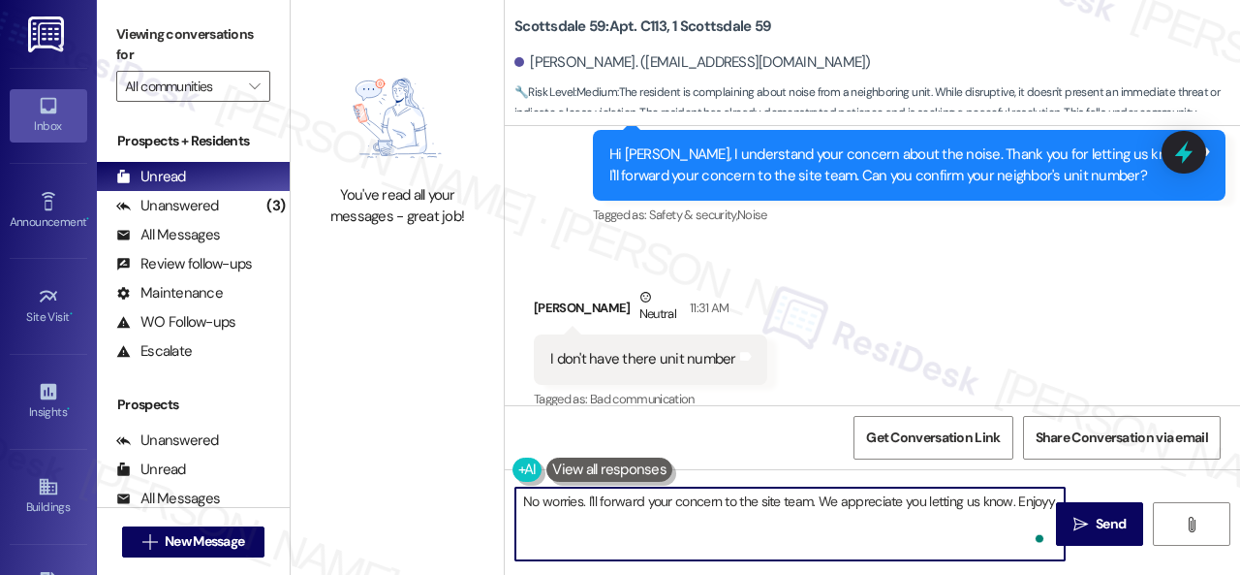
type textarea "No worries. I'll forward your concern to the site team. We appreciate you letti…"
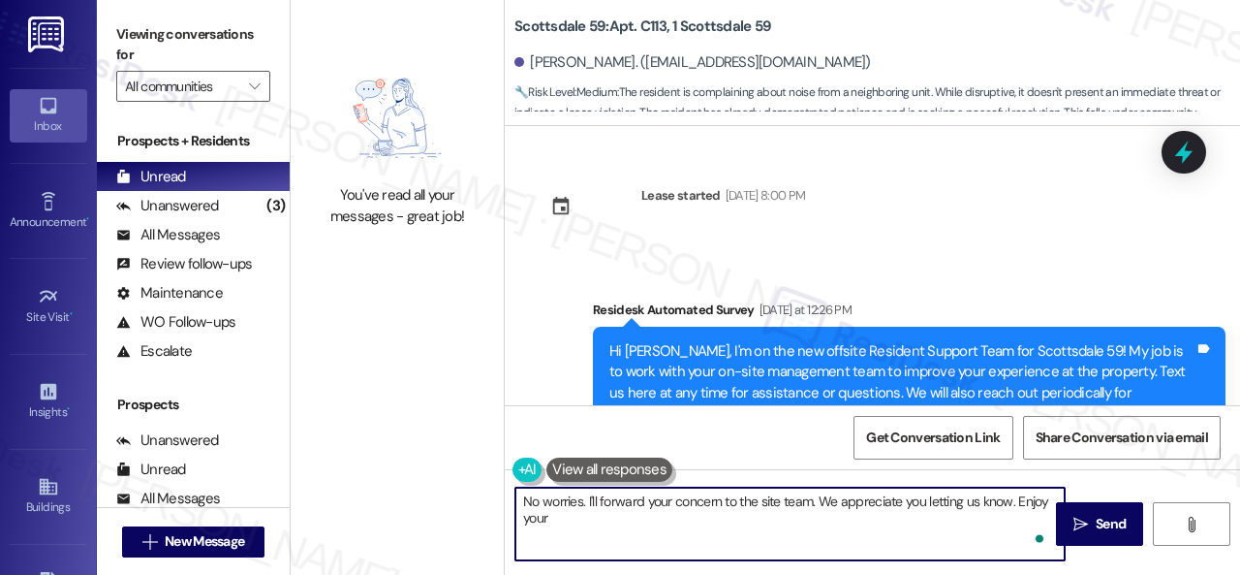
scroll to position [1122, 0]
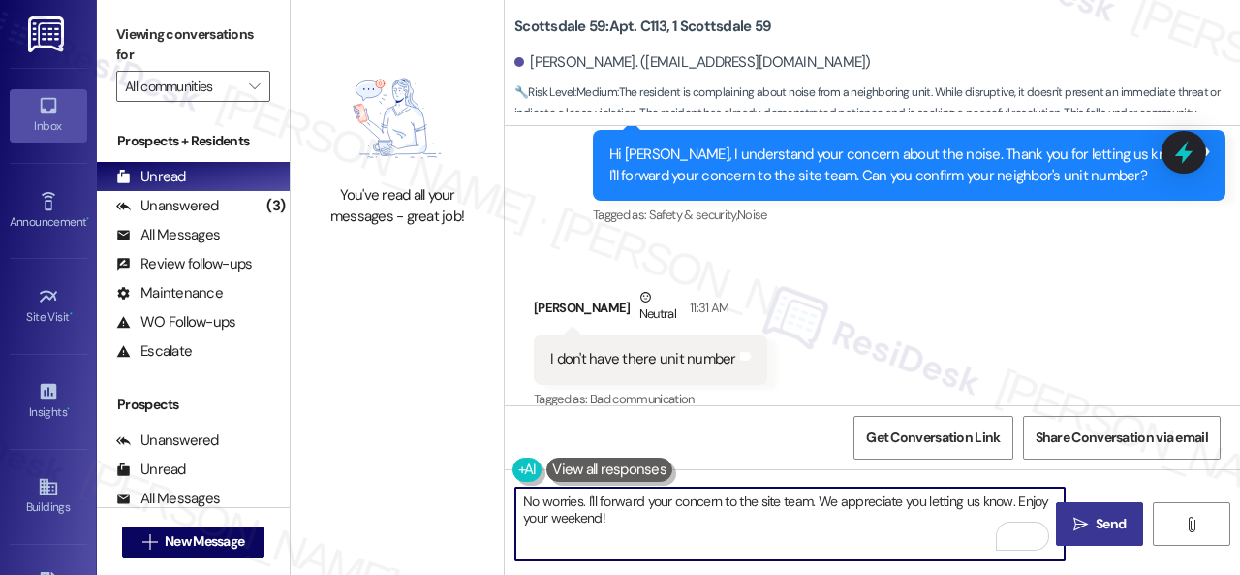
type textarea "No worries. I'll forward your concern to the site team. We appreciate you letti…"
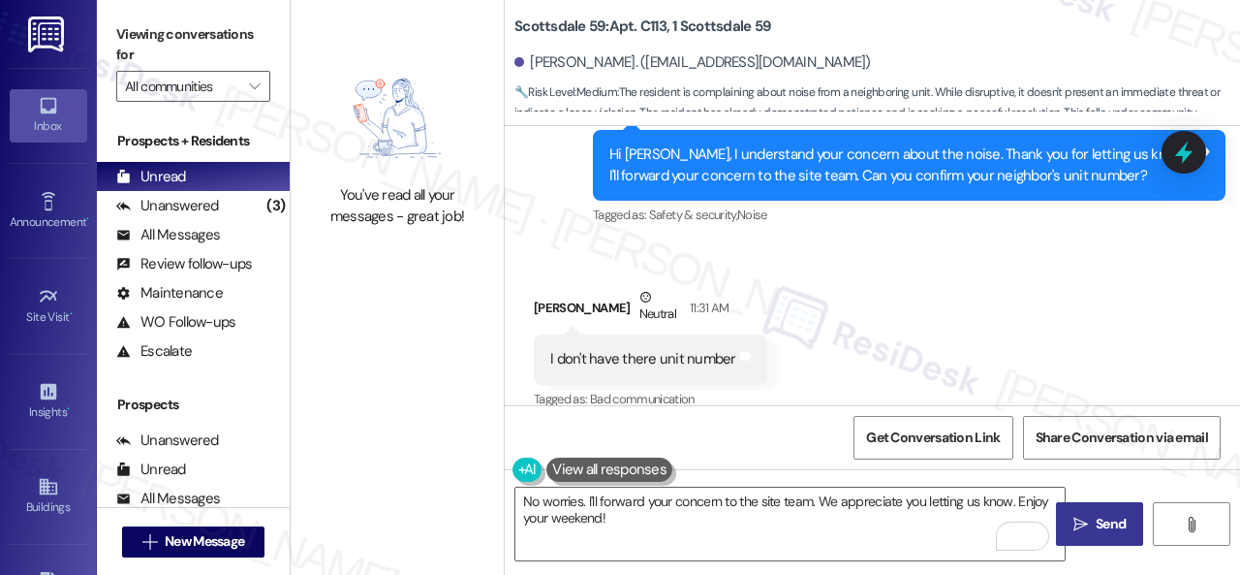
click at [1083, 526] on span " Send" at bounding box center [1100, 524] width 61 height 20
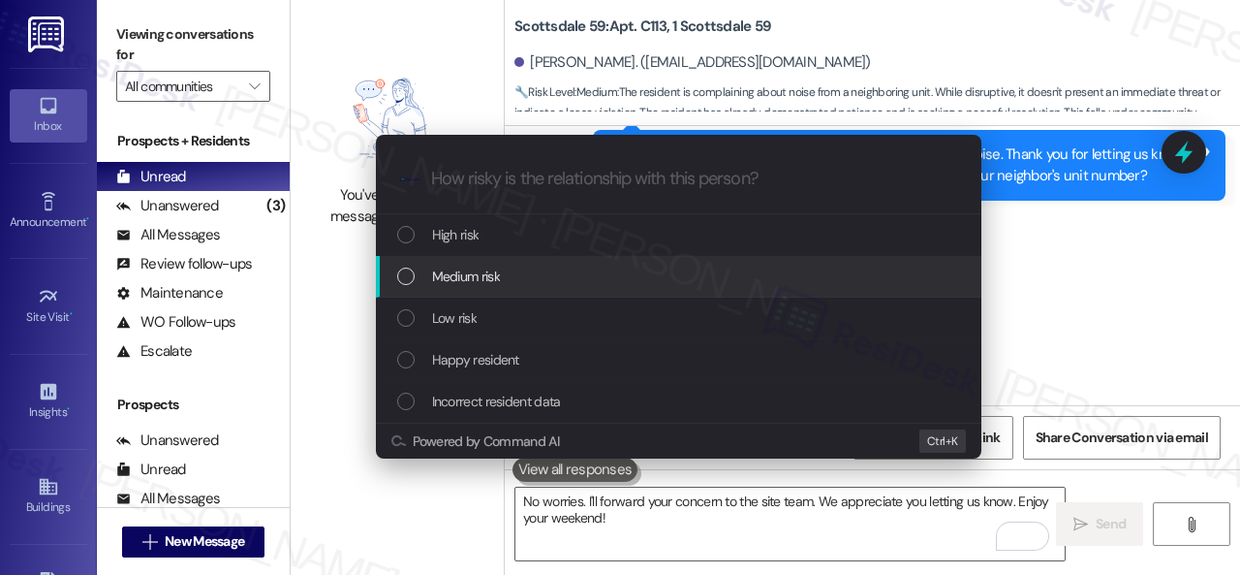
click at [498, 272] on span "Medium risk" at bounding box center [466, 276] width 68 height 21
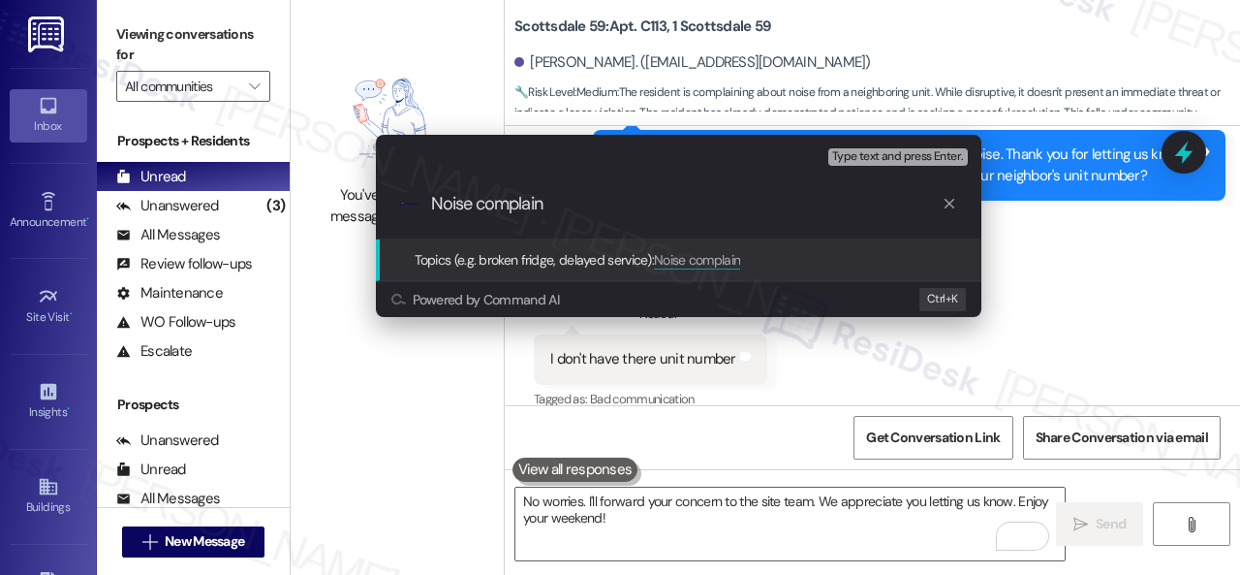
type input "Noise complaint"
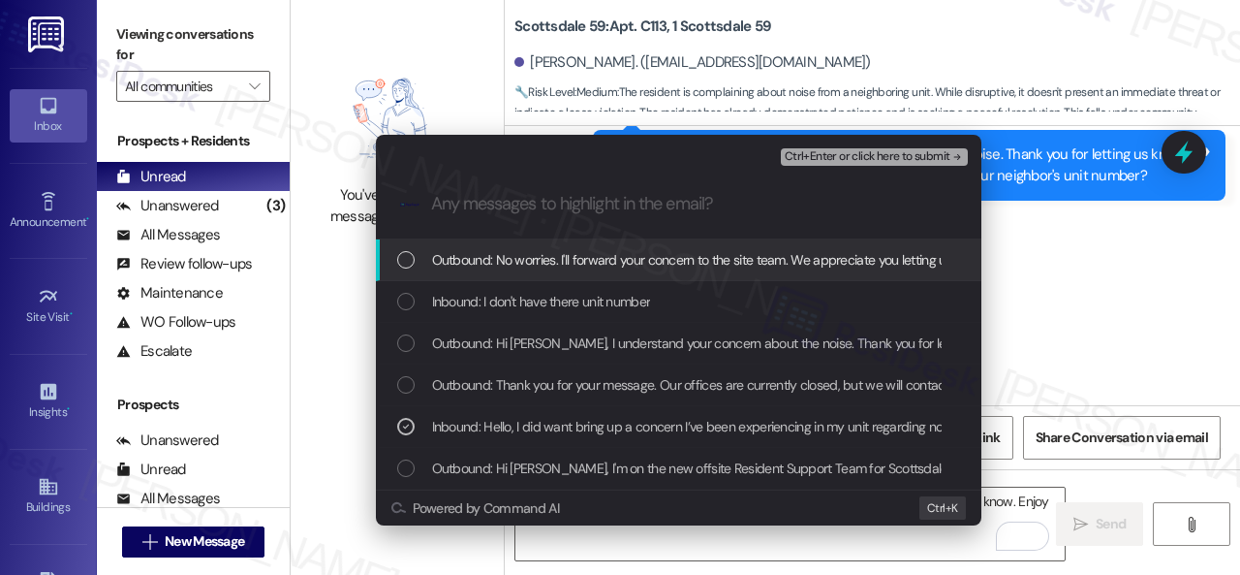
click at [822, 158] on span "Ctrl+Enter or click here to submit" at bounding box center [868, 157] width 166 height 14
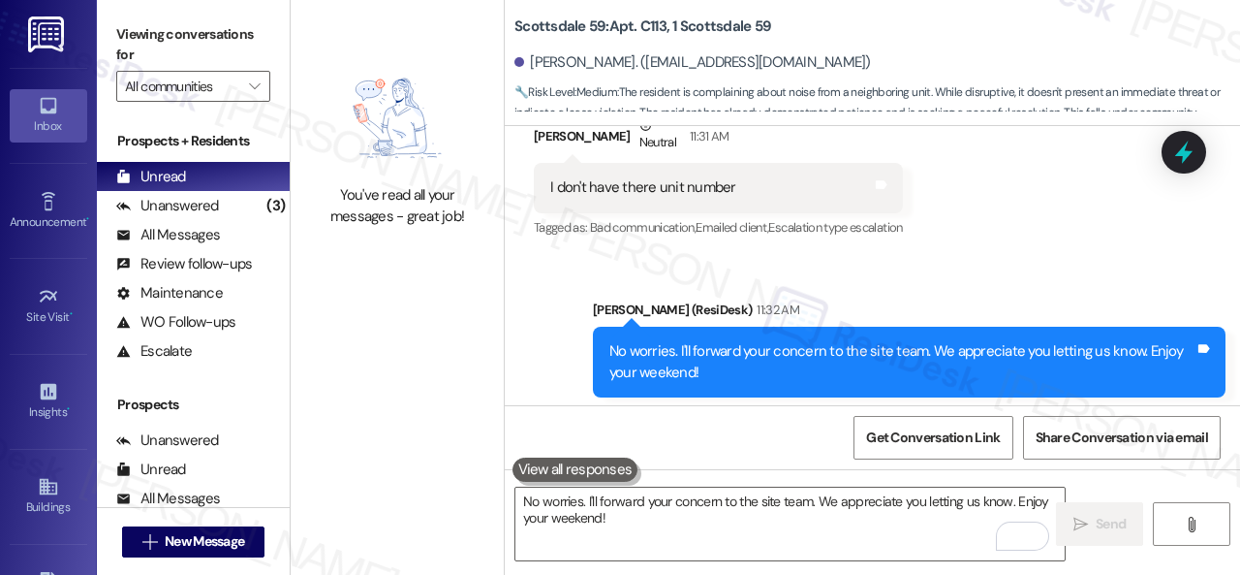
scroll to position [1308, 0]
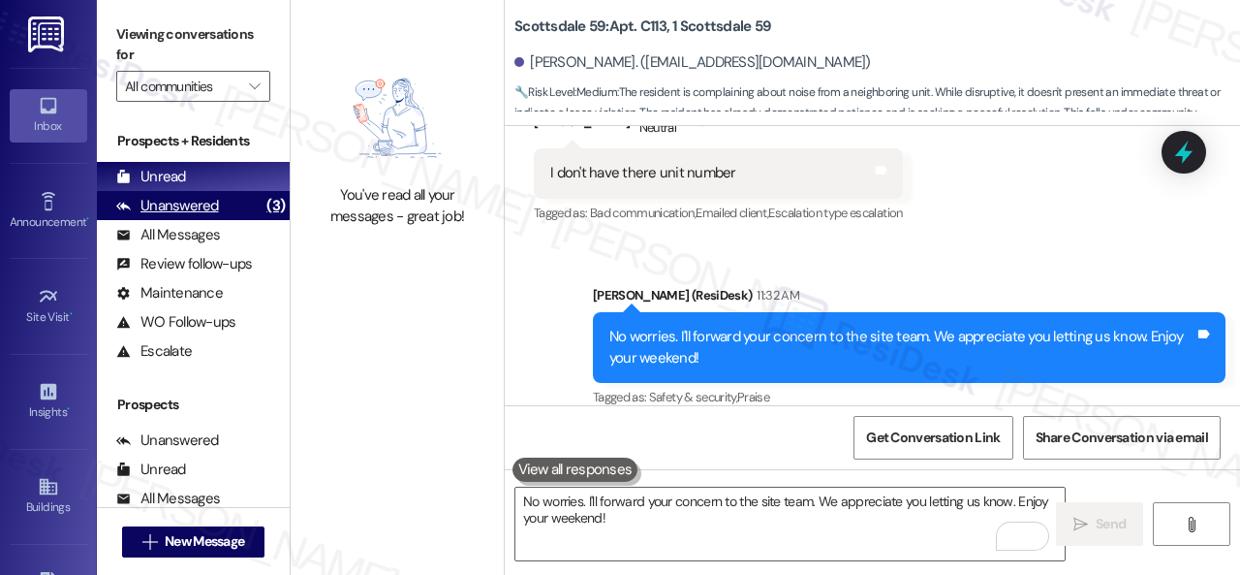
click at [171, 218] on div "Unanswered (3)" at bounding box center [193, 205] width 193 height 29
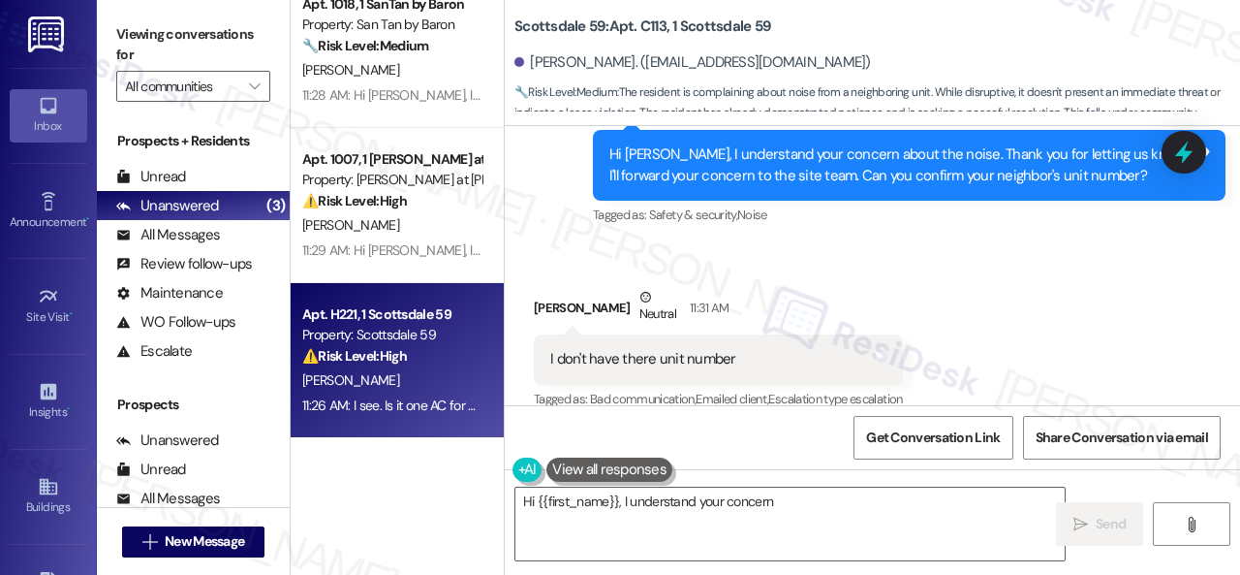
scroll to position [0, 0]
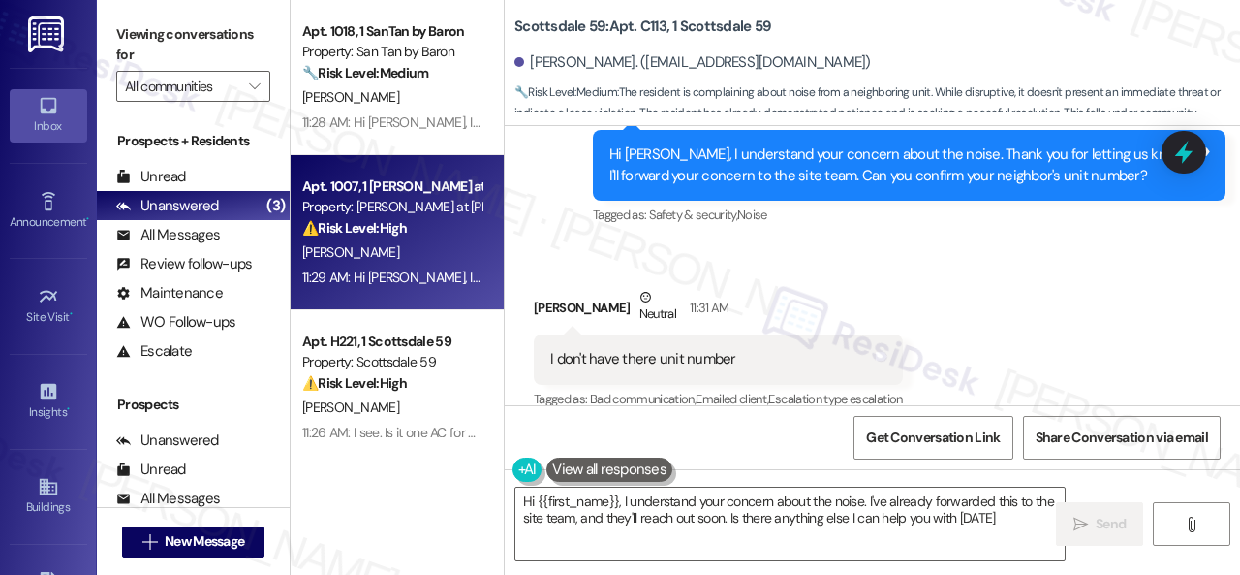
type textarea "Hi {{first_name}}, I understand your concern about the noise. I've already forw…"
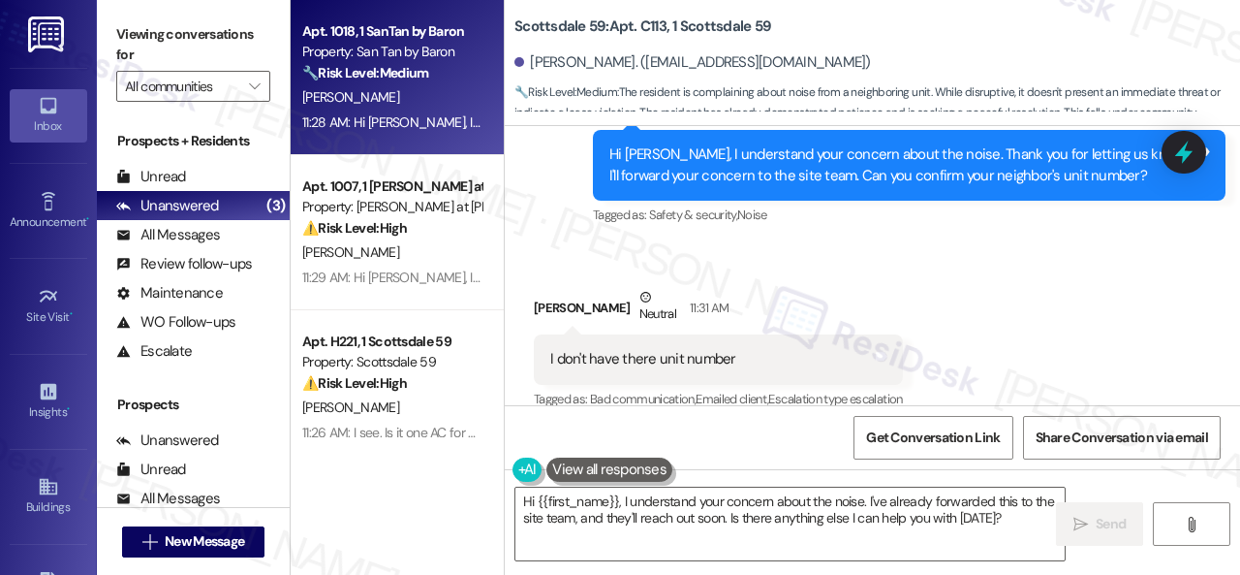
click at [423, 104] on div "[PERSON_NAME]" at bounding box center [391, 97] width 183 height 24
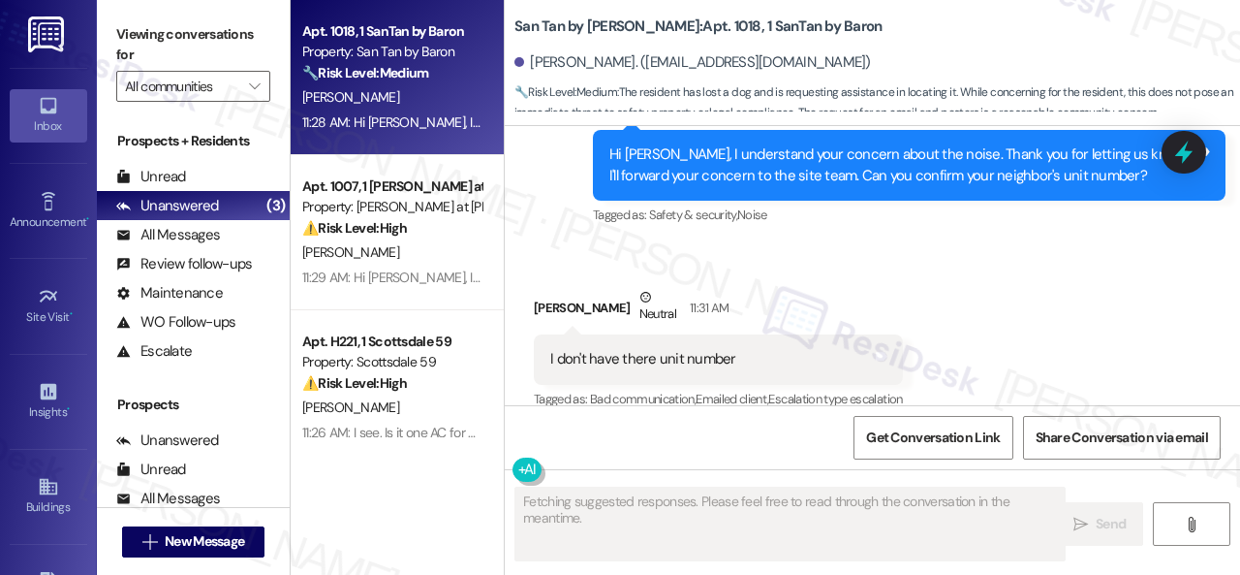
scroll to position [946, 0]
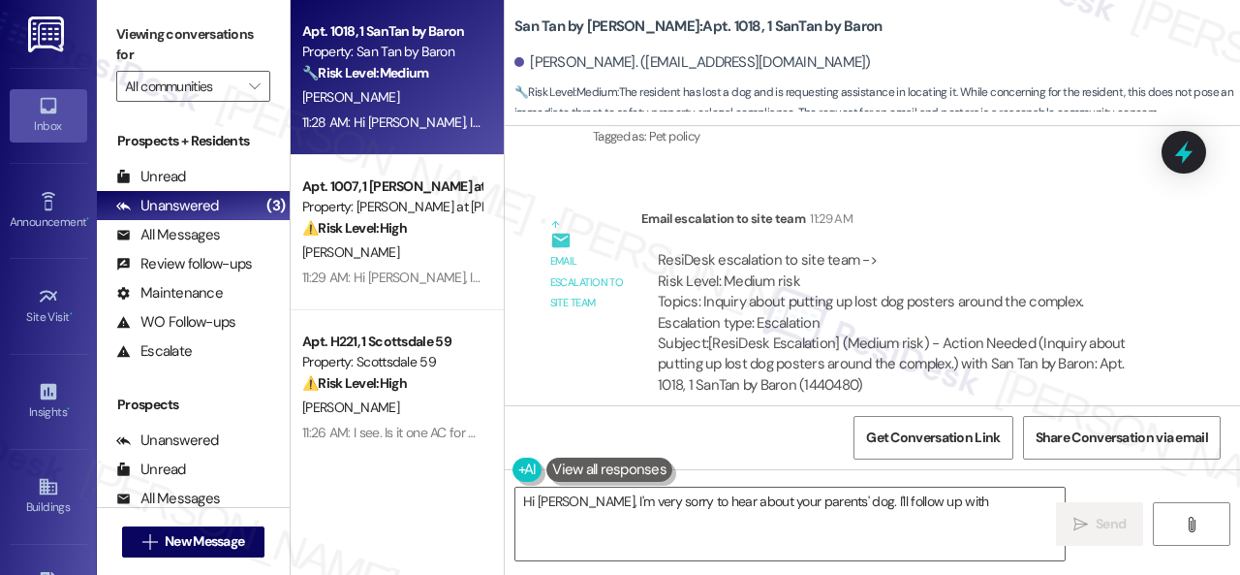
type textarea "Hi Trinity, I'm very sorry to hear about your parents' dog. I'll follow up with…"
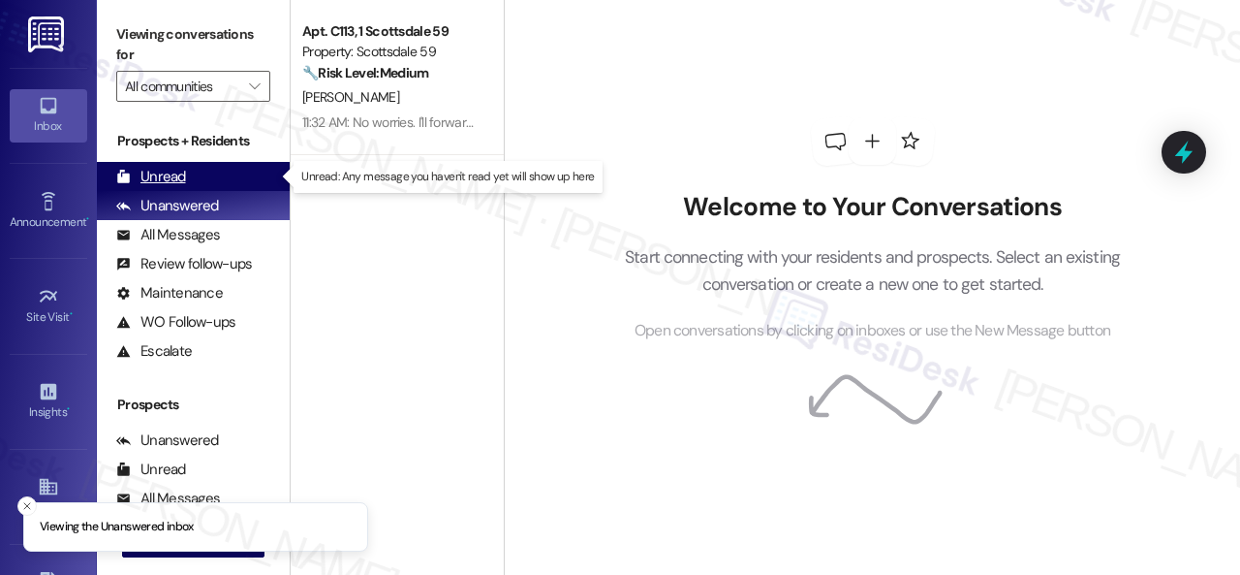
click at [146, 176] on div "Unread" at bounding box center [151, 177] width 70 height 20
